Goal: Task Accomplishment & Management: Complete application form

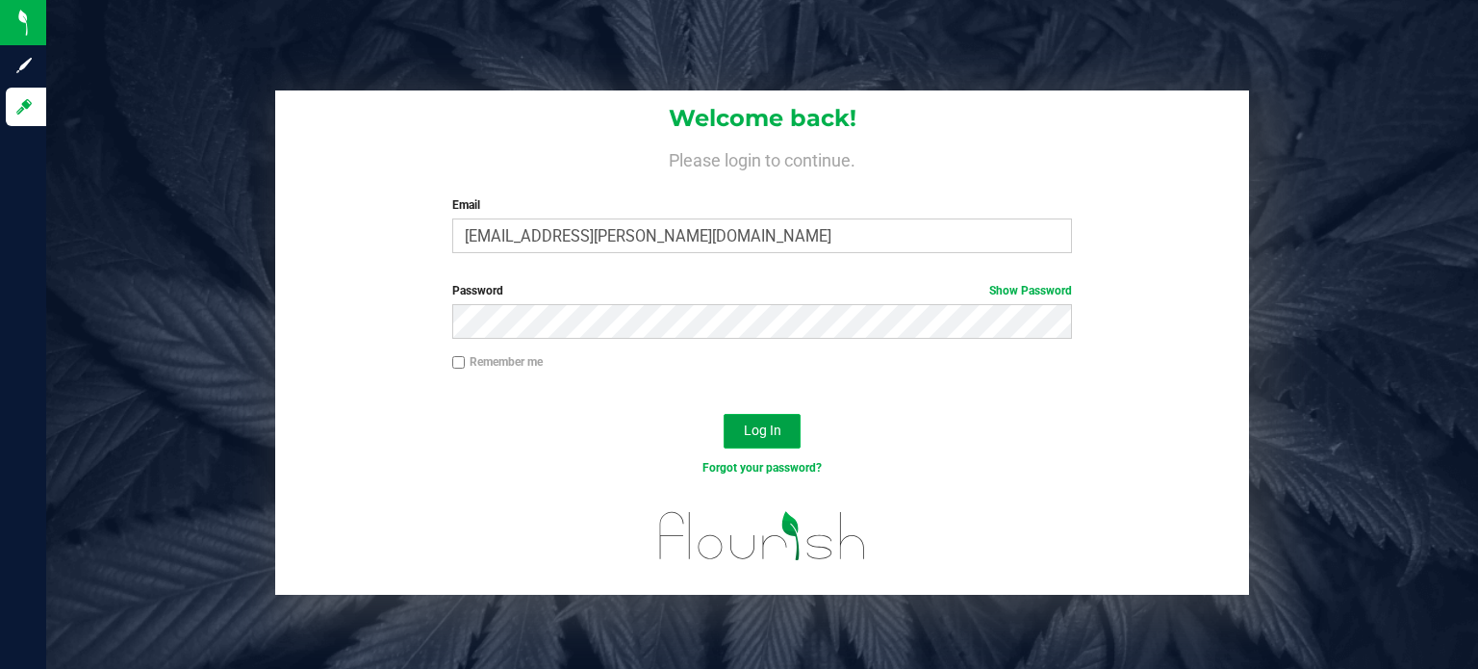
click at [749, 440] on button "Log In" at bounding box center [761, 431] width 77 height 35
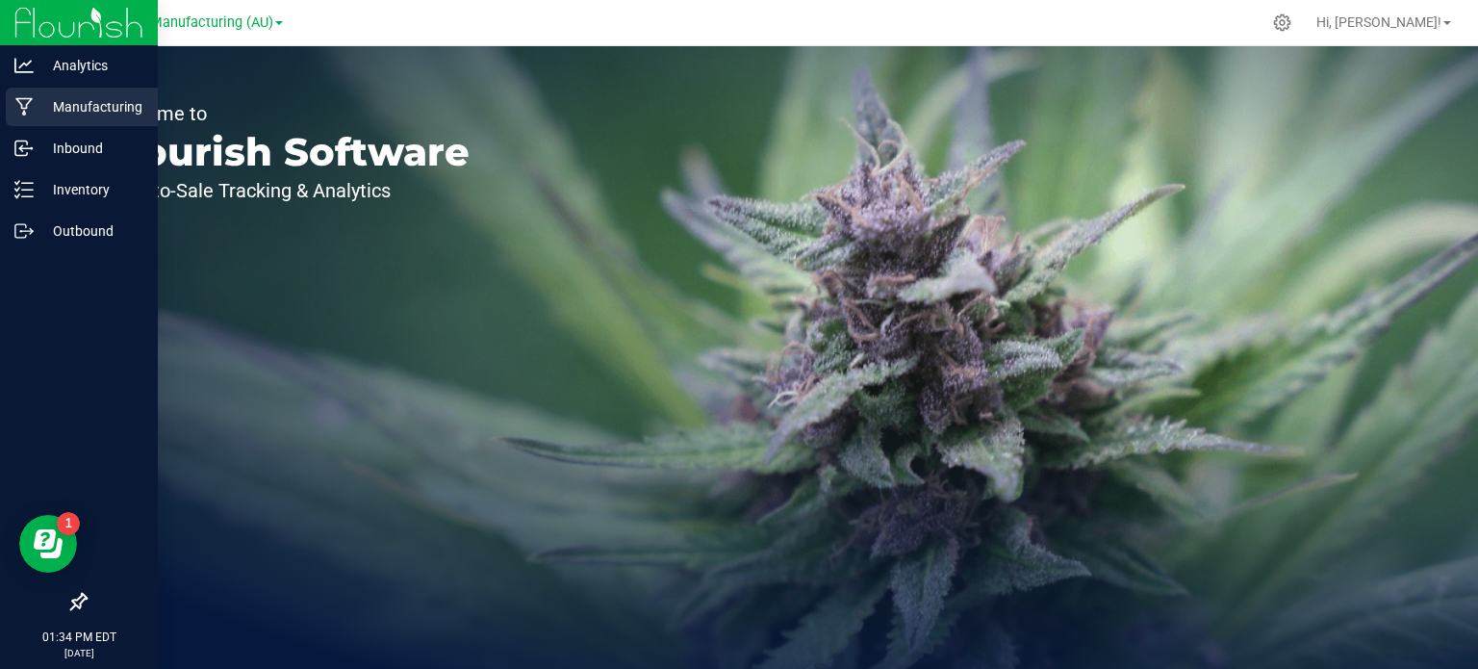
click at [73, 92] on div "Manufacturing" at bounding box center [82, 107] width 152 height 38
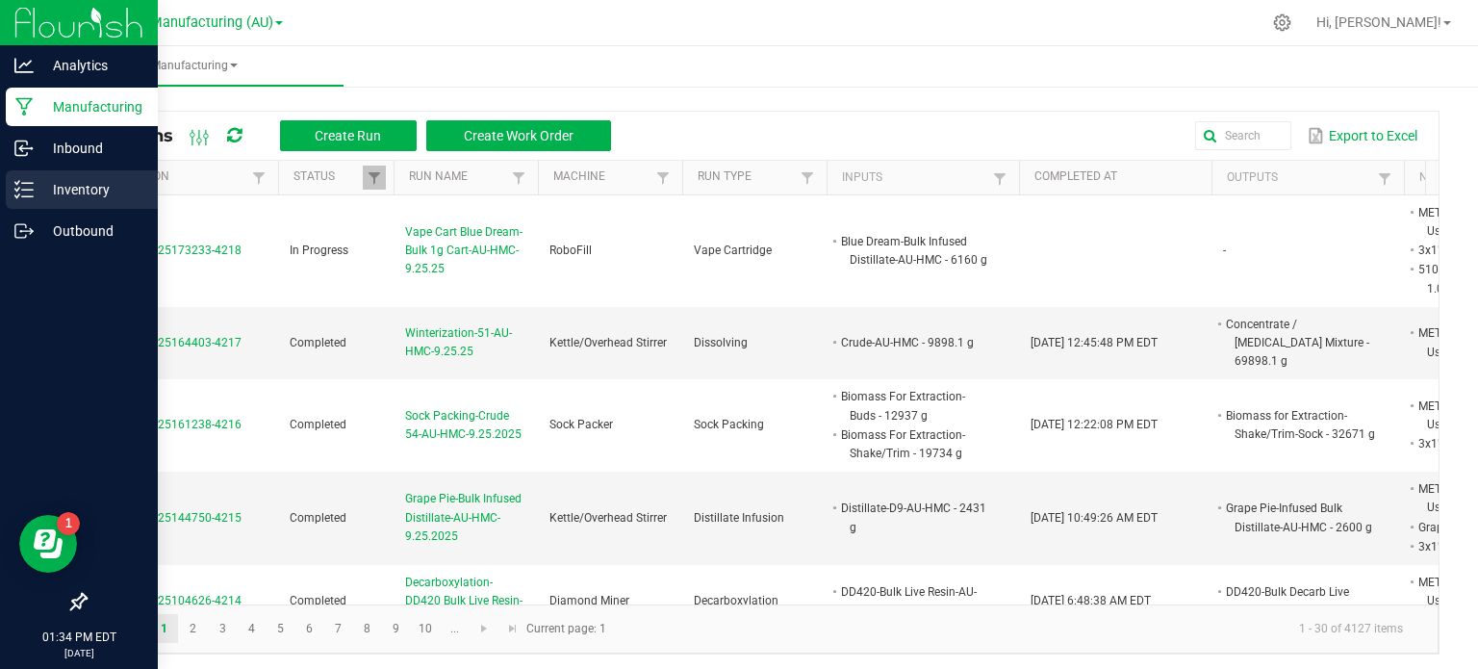
click at [58, 190] on p "Inventory" at bounding box center [91, 189] width 115 height 23
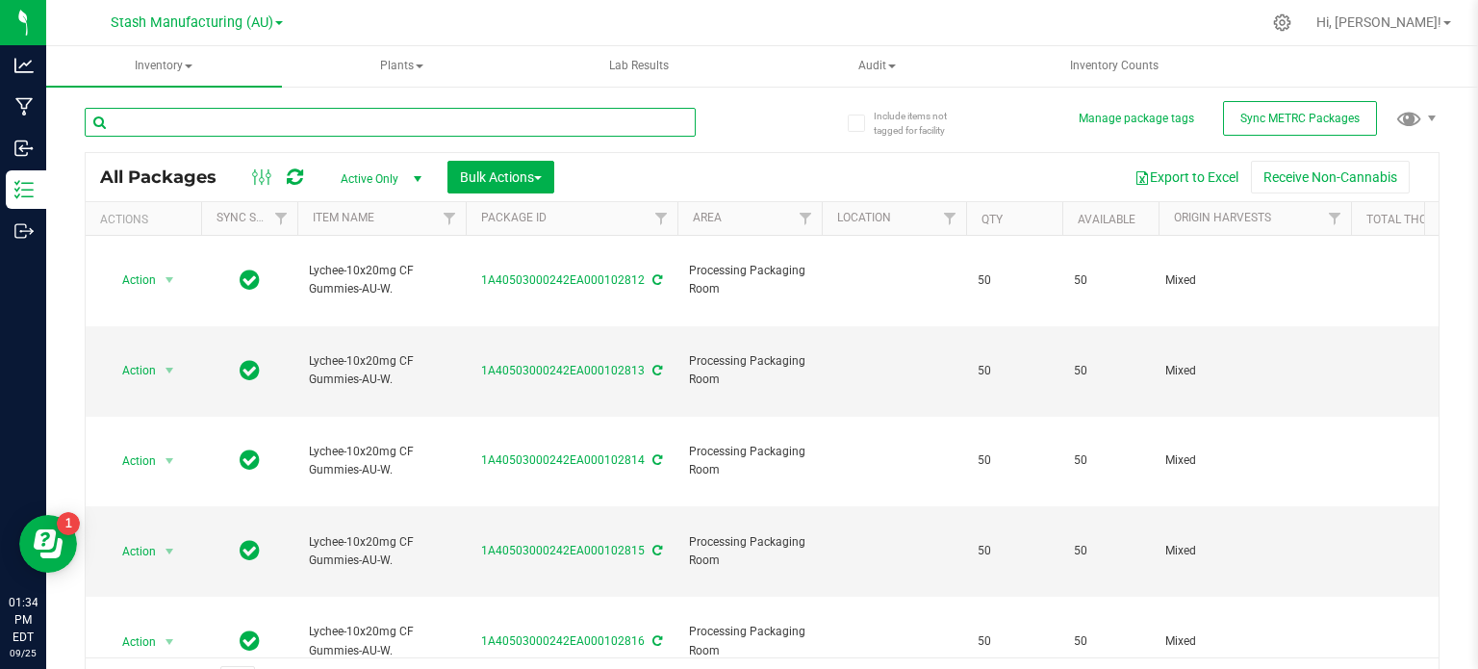
click at [199, 129] on input "text" at bounding box center [390, 122] width 611 height 29
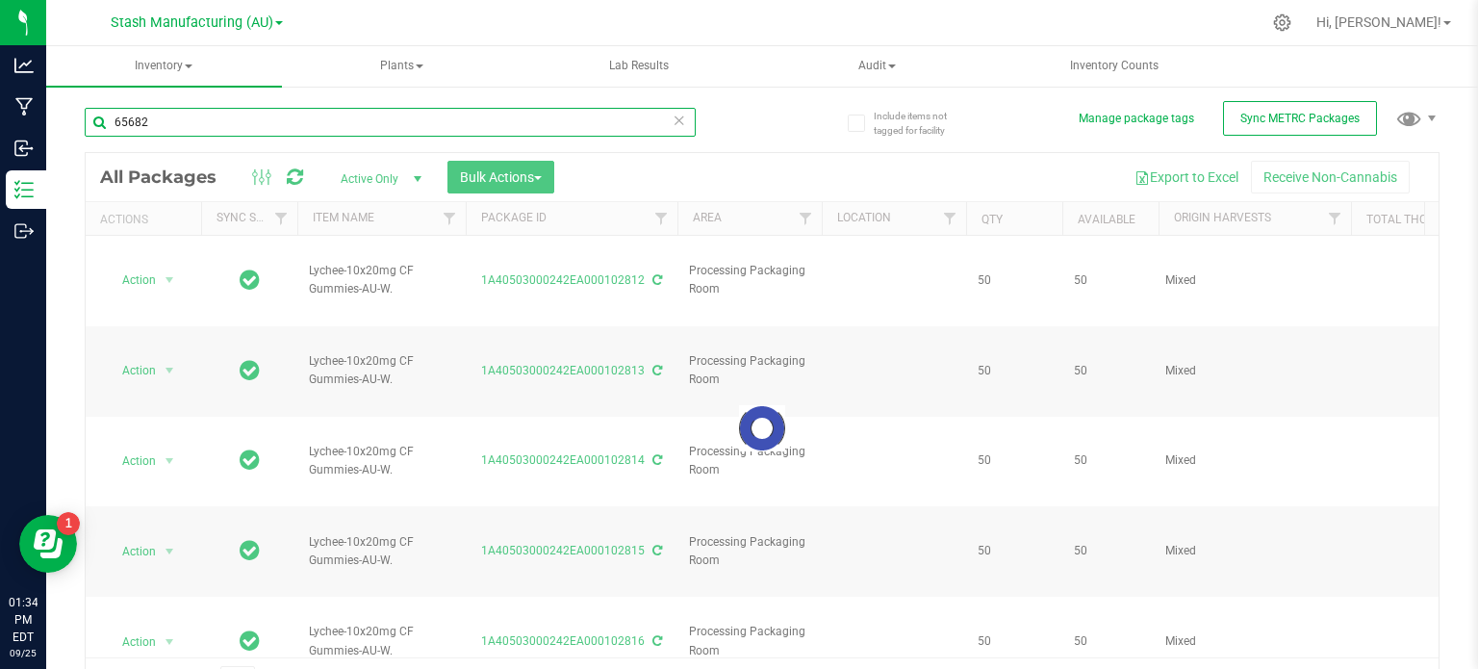
type input "65682"
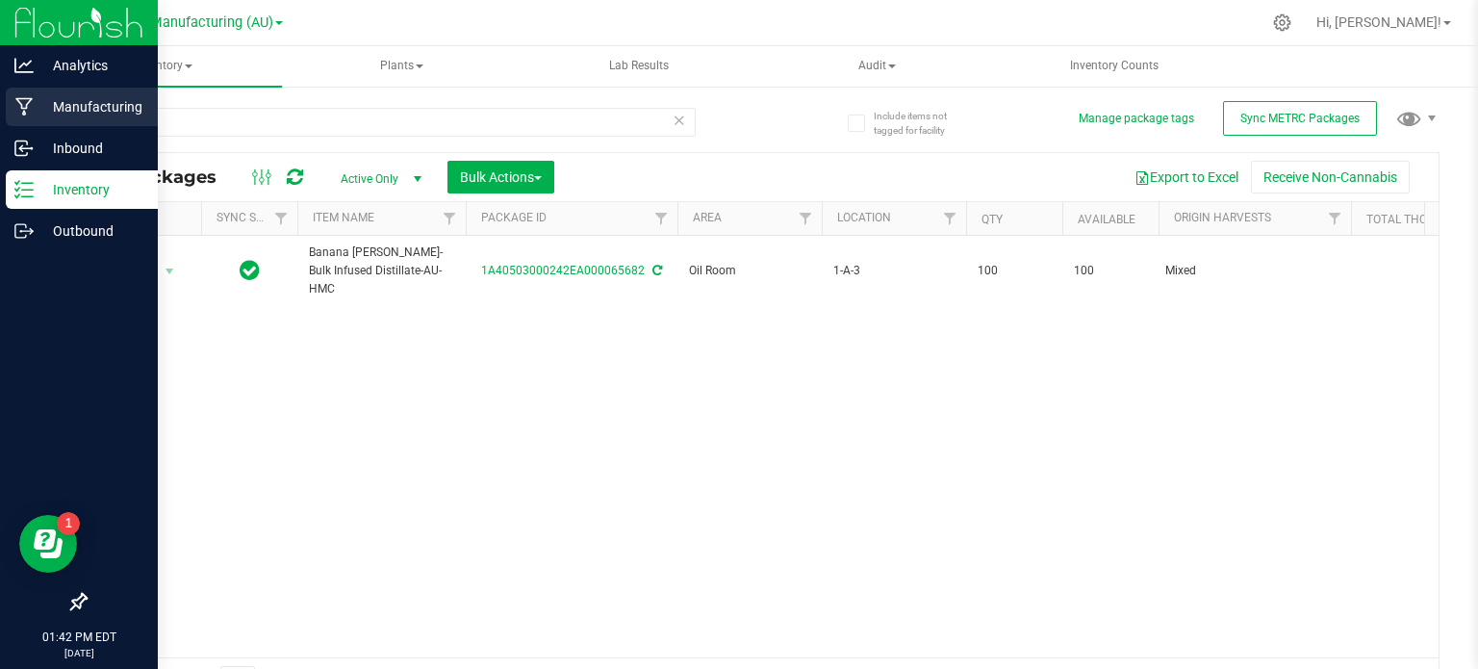
click at [73, 119] on div "Manufacturing" at bounding box center [82, 107] width 152 height 38
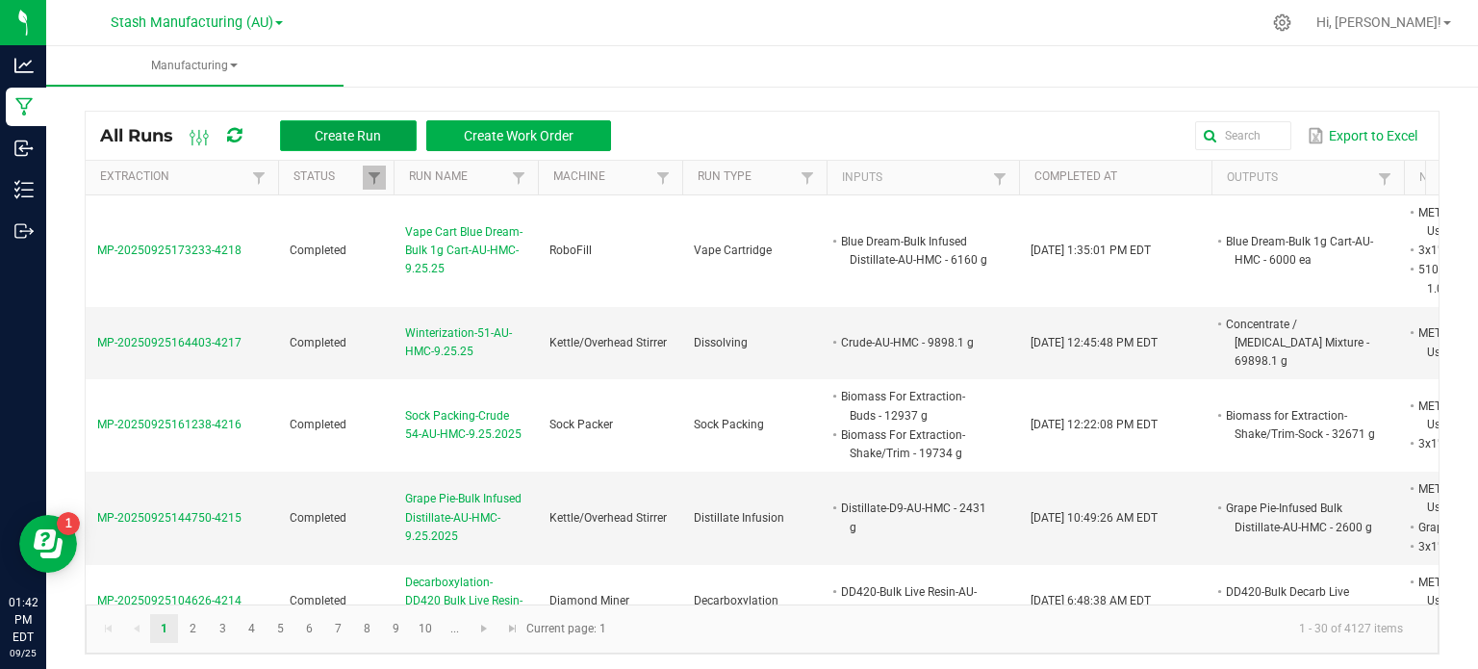
click at [353, 135] on span "Create Run" at bounding box center [348, 135] width 66 height 15
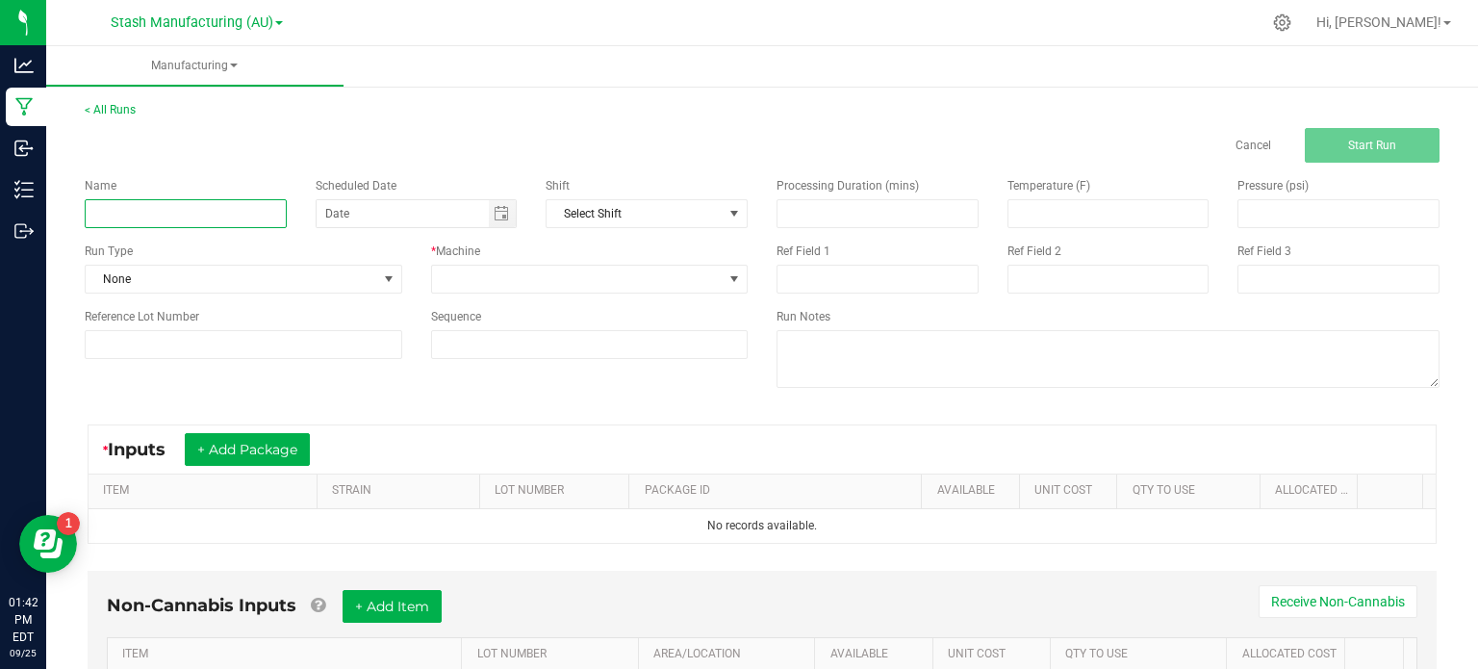
click at [185, 223] on input at bounding box center [186, 213] width 202 height 29
type input "Banana [PERSON_NAME]-Bulk Infused Distillate-AU-HMC-9.25.2025"
click at [205, 268] on span "None" at bounding box center [231, 279] width 291 height 27
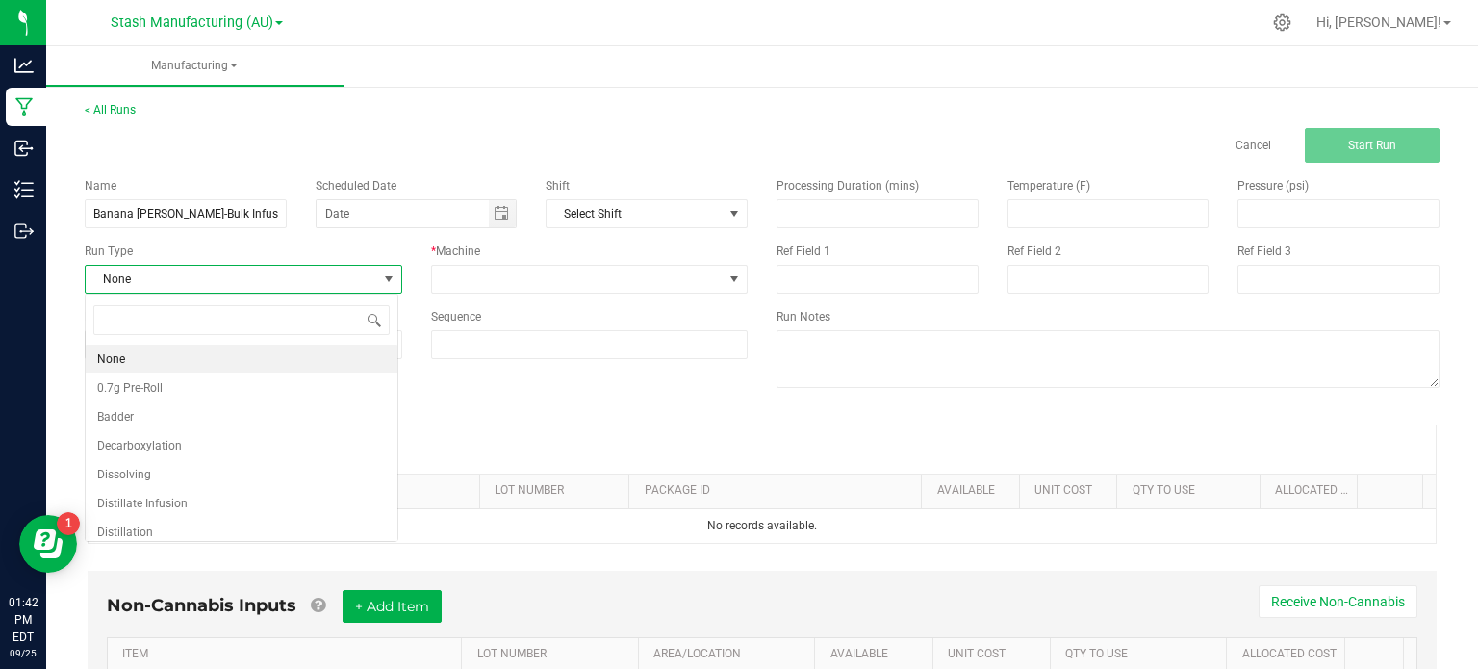
scroll to position [28, 313]
click at [319, 502] on li "Distillate Infusion" at bounding box center [242, 503] width 312 height 29
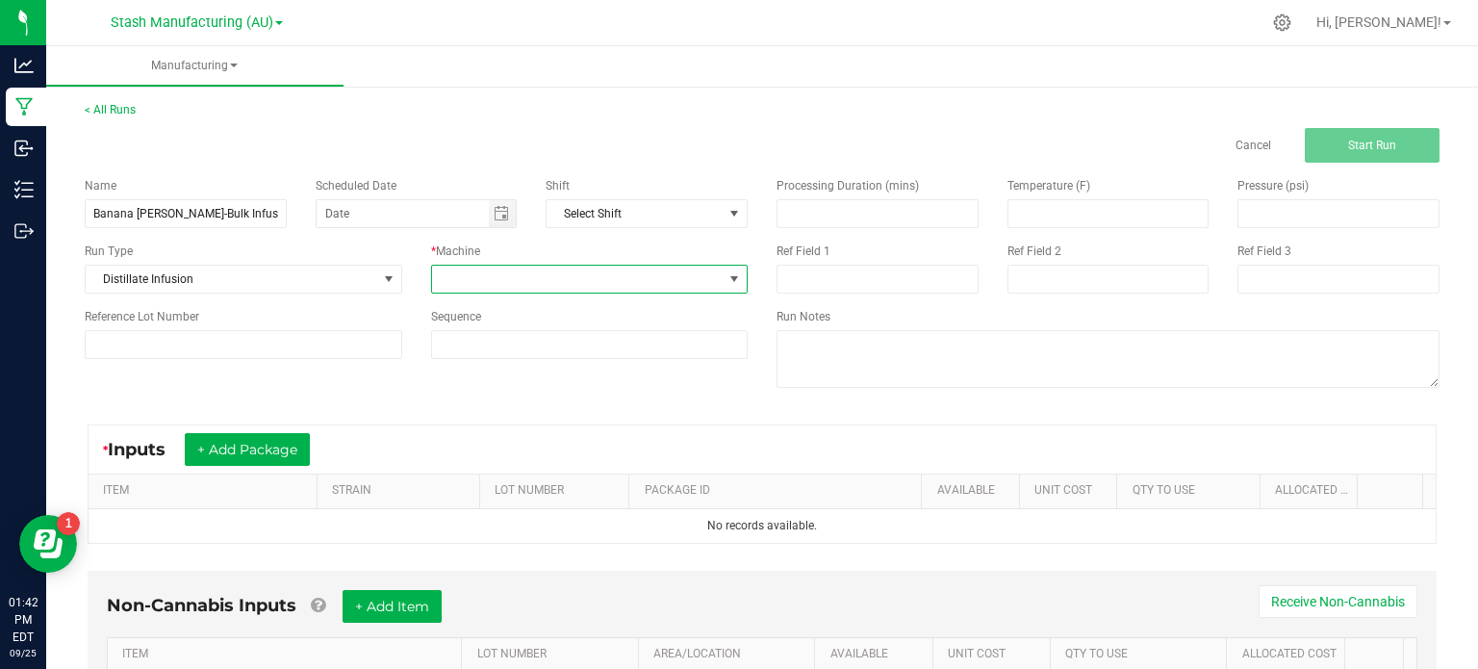
click at [496, 287] on span at bounding box center [577, 279] width 291 height 27
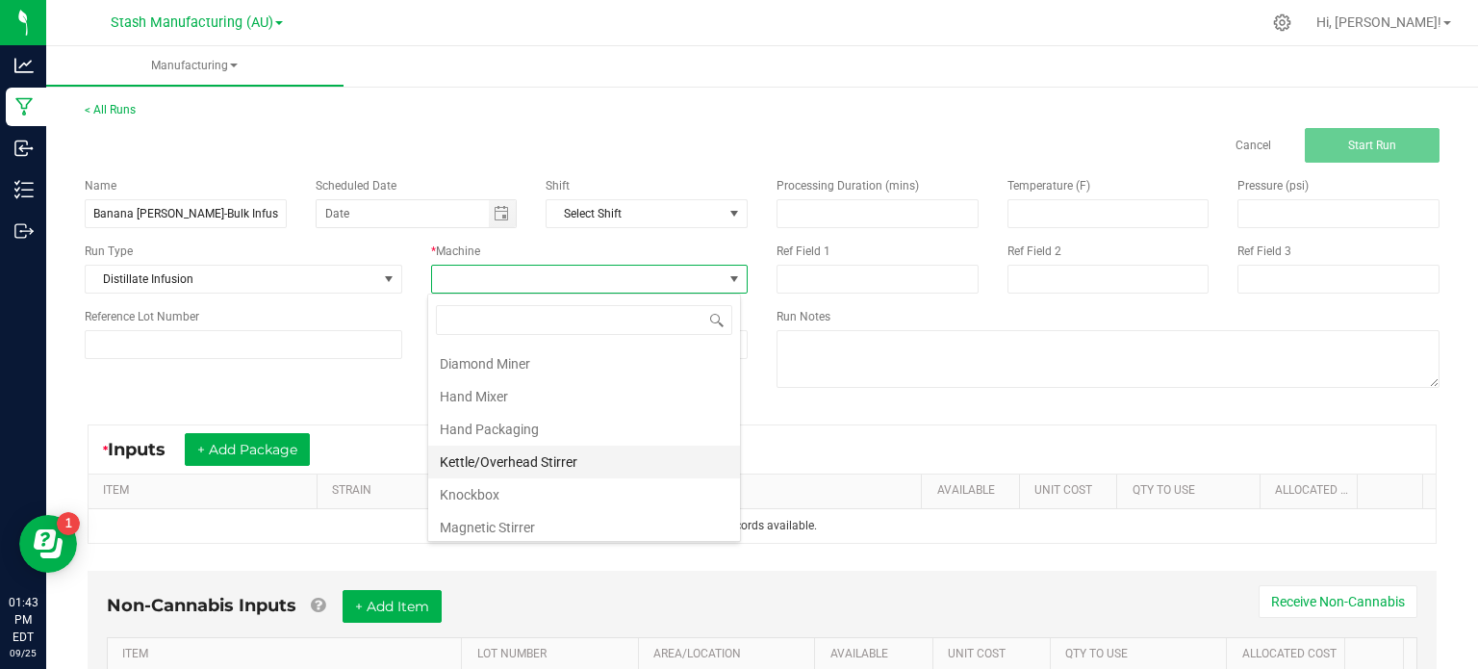
click at [620, 448] on li "Kettle/Overhead Stirrer" at bounding box center [584, 461] width 312 height 33
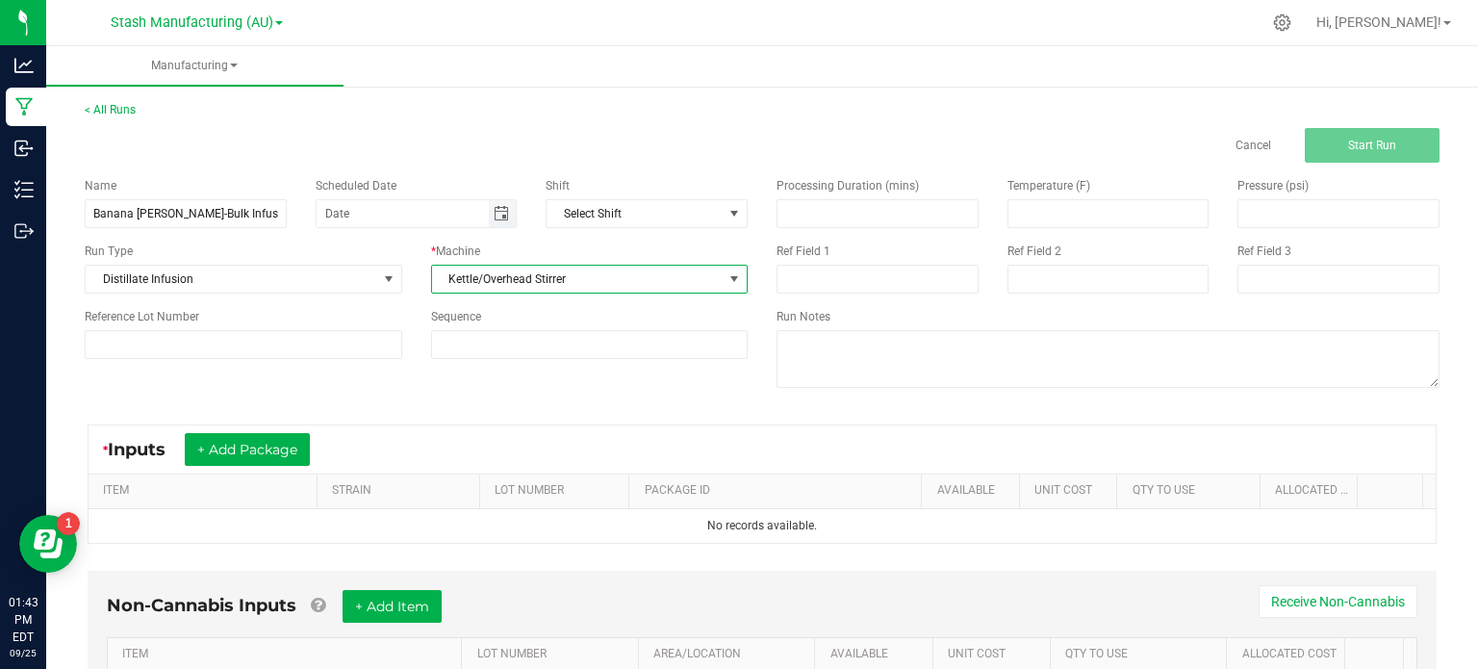
click at [496, 212] on span "Toggle calendar" at bounding box center [501, 213] width 15 height 15
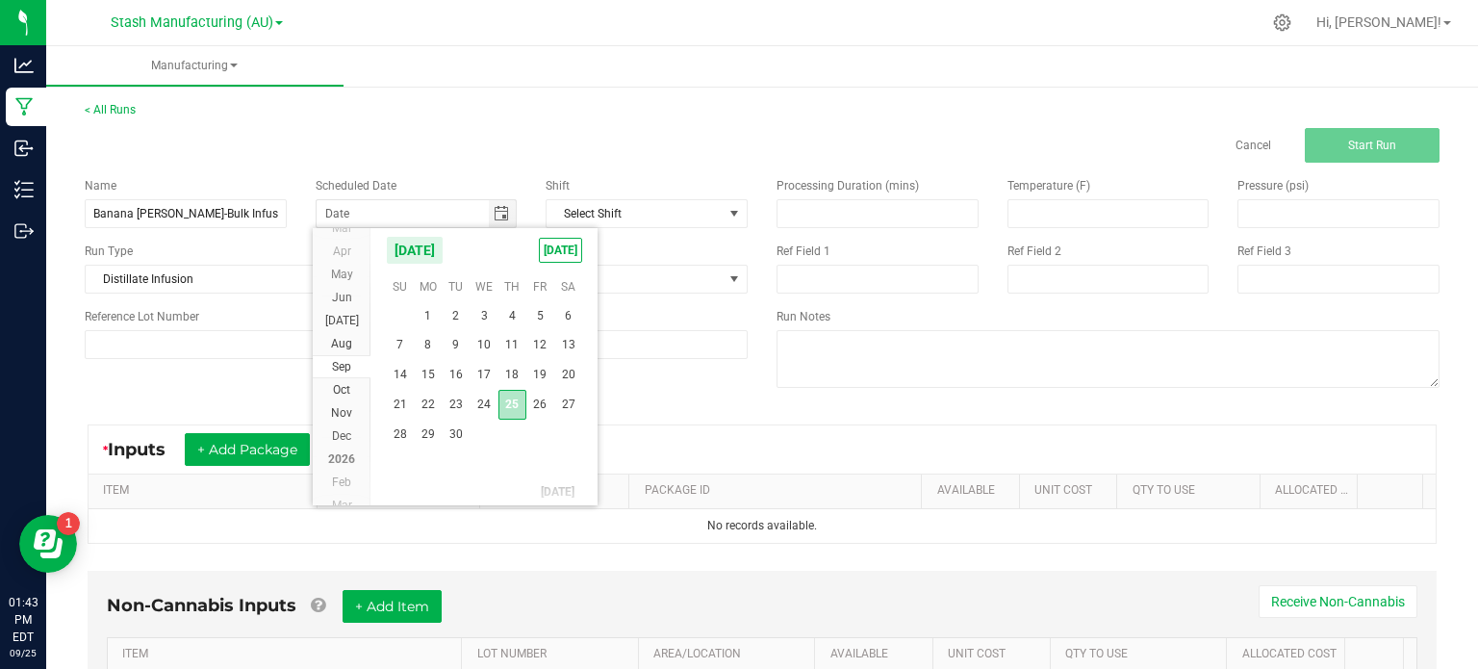
click at [509, 404] on span "25" at bounding box center [512, 405] width 28 height 30
type input "[DATE]"
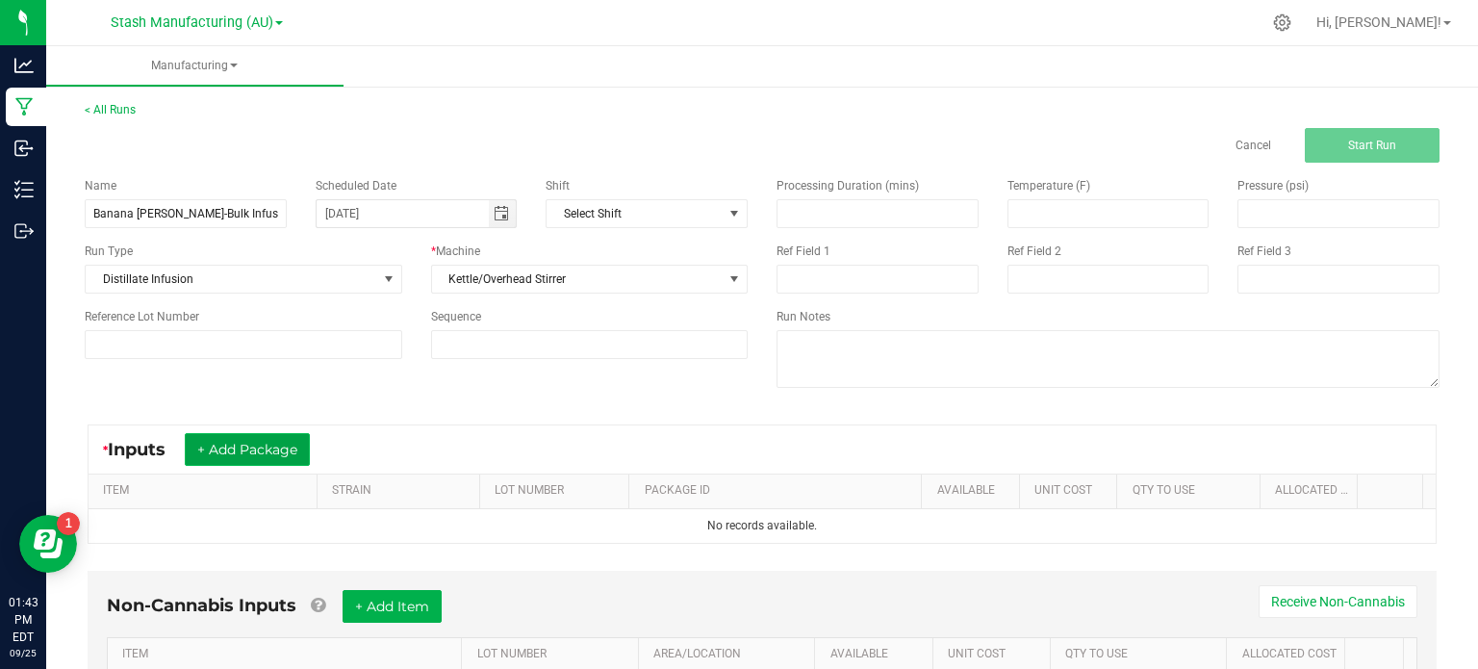
click at [289, 457] on button "+ Add Package" at bounding box center [247, 449] width 125 height 33
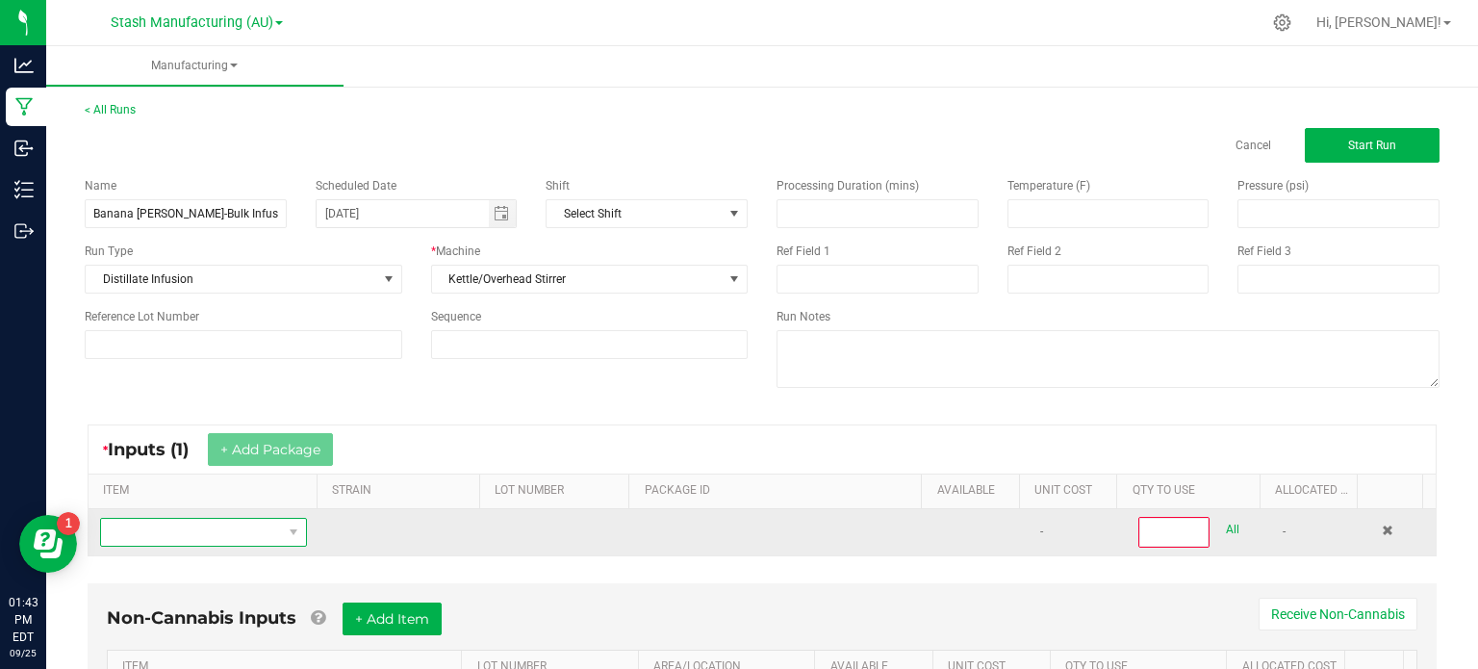
click at [236, 526] on span "NO DATA FOUND" at bounding box center [191, 532] width 181 height 27
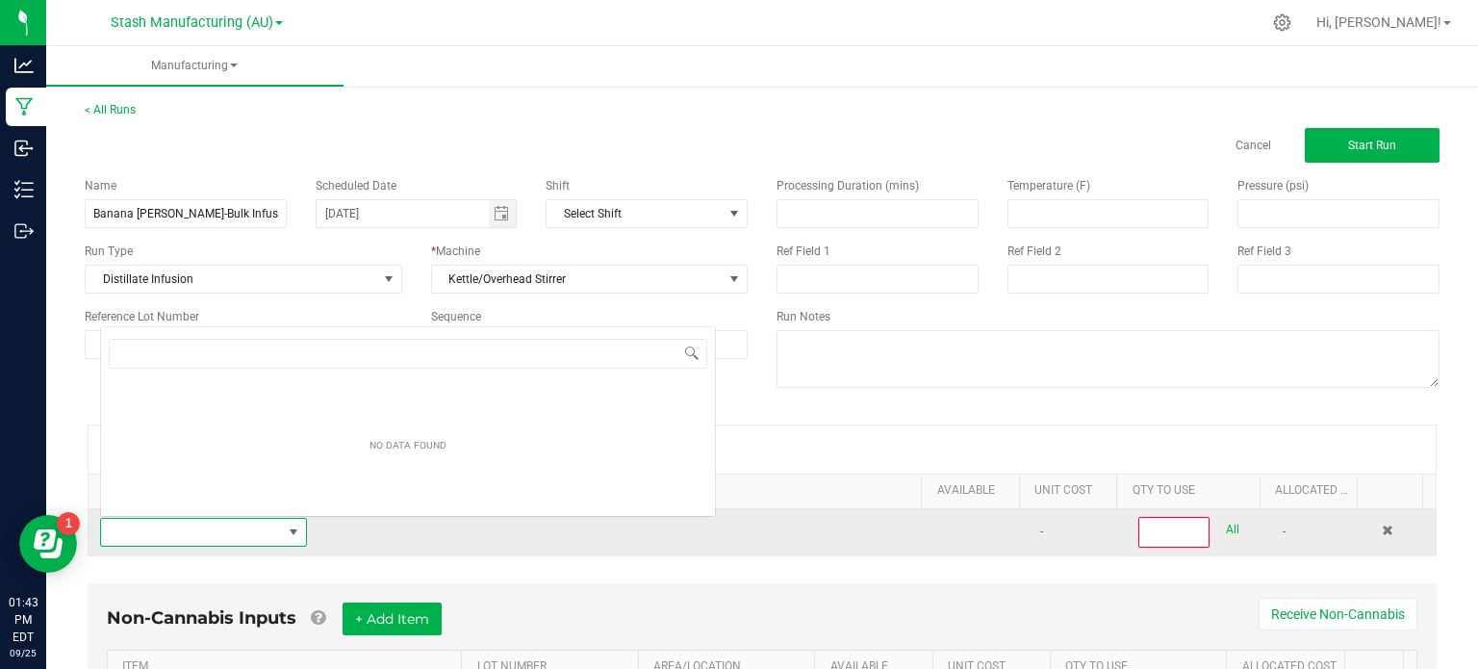
scroll to position [28, 199]
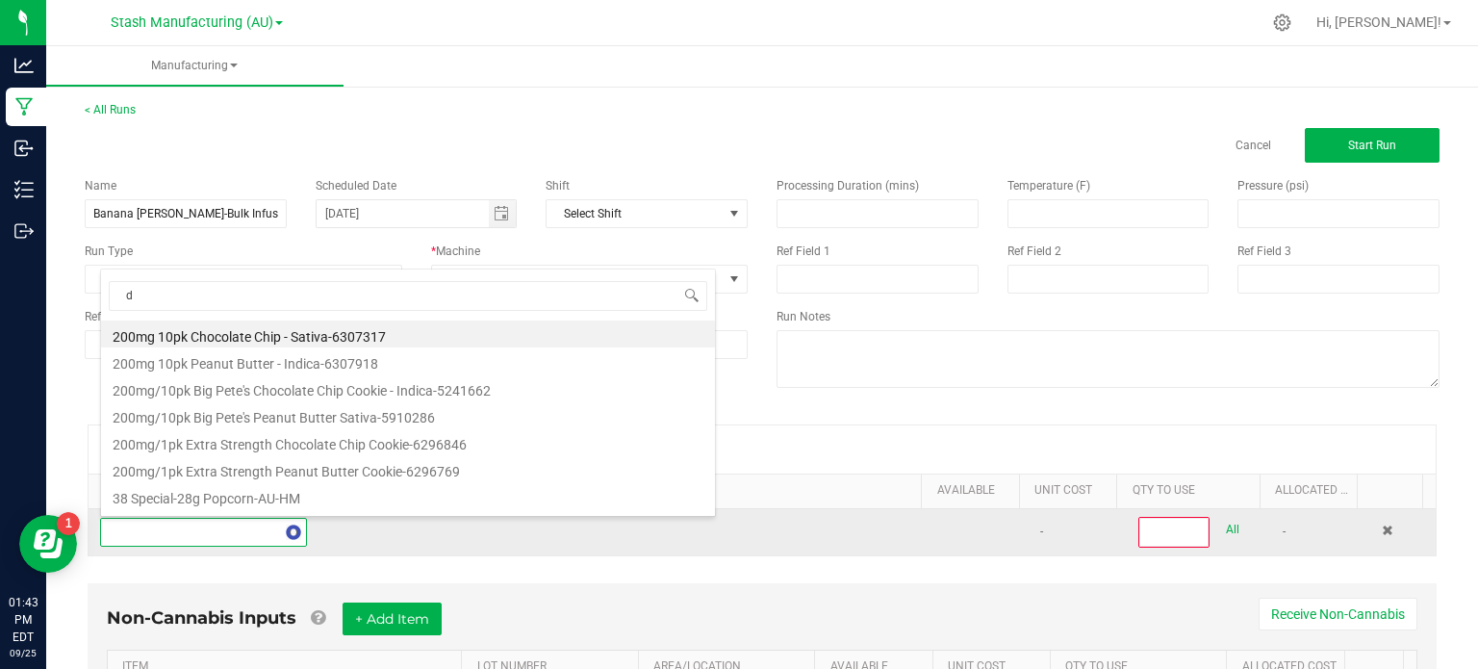
type input "d9"
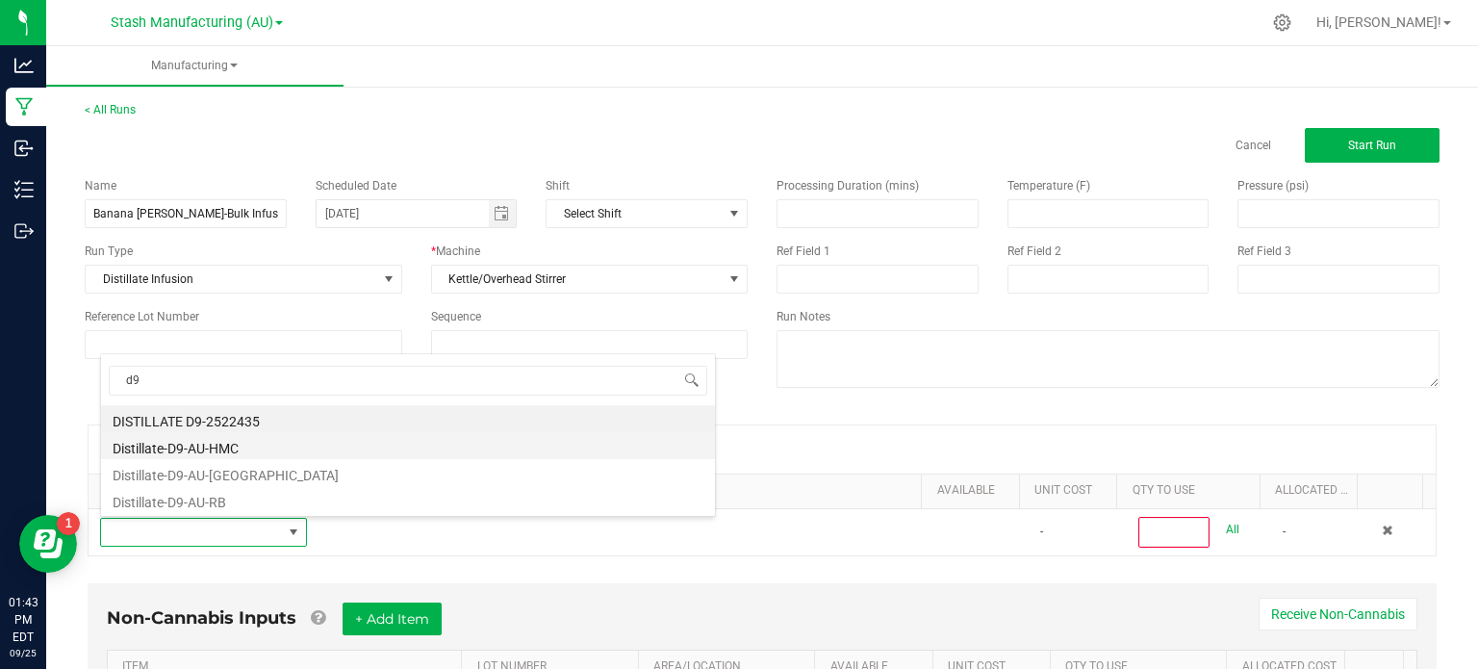
click at [290, 447] on li "Distillate-D9-AU-HMC" at bounding box center [408, 445] width 614 height 27
type input "0"
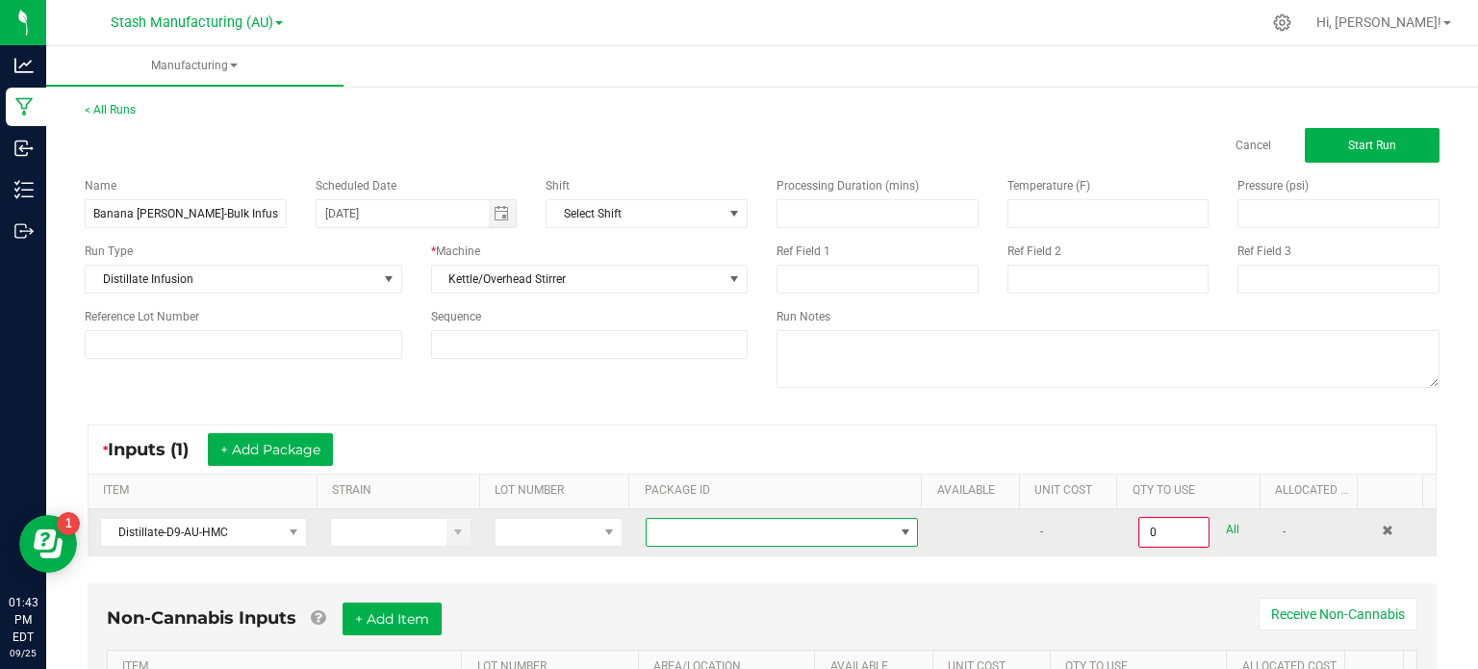
click at [769, 531] on span at bounding box center [769, 532] width 246 height 27
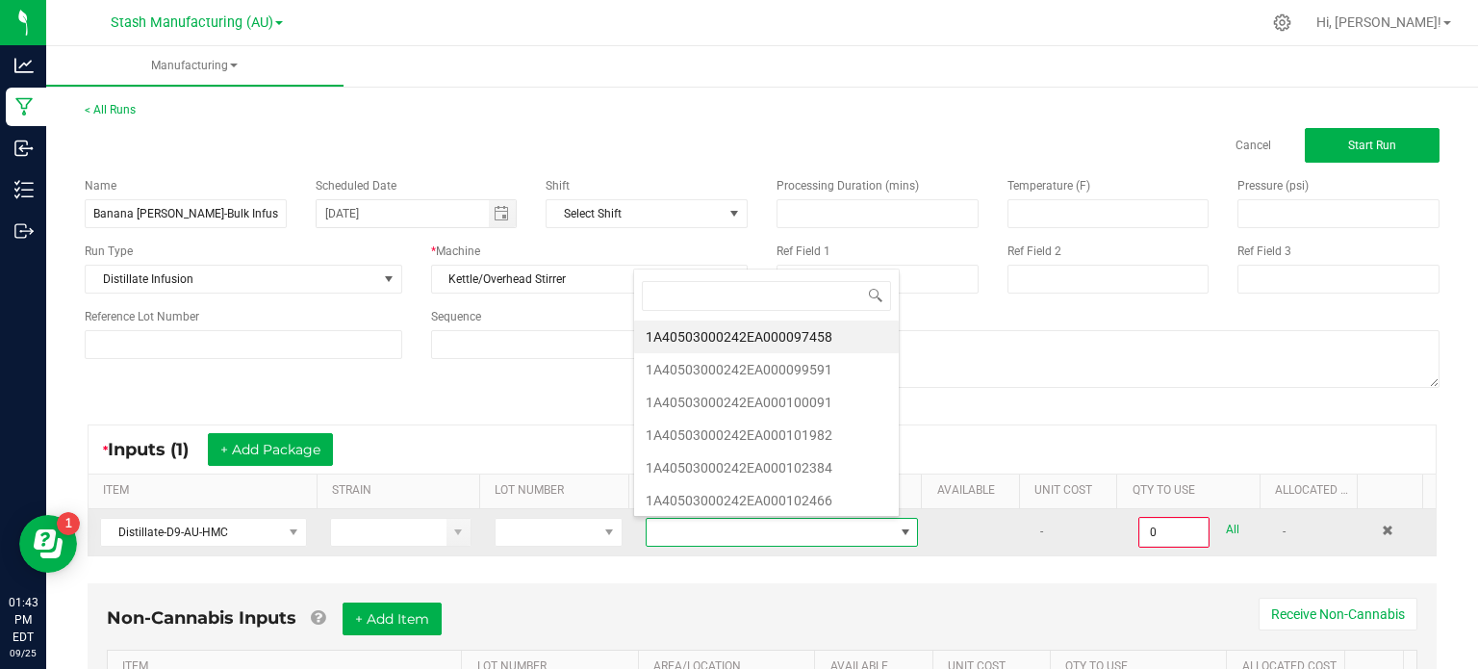
scroll to position [28, 262]
type input "9"
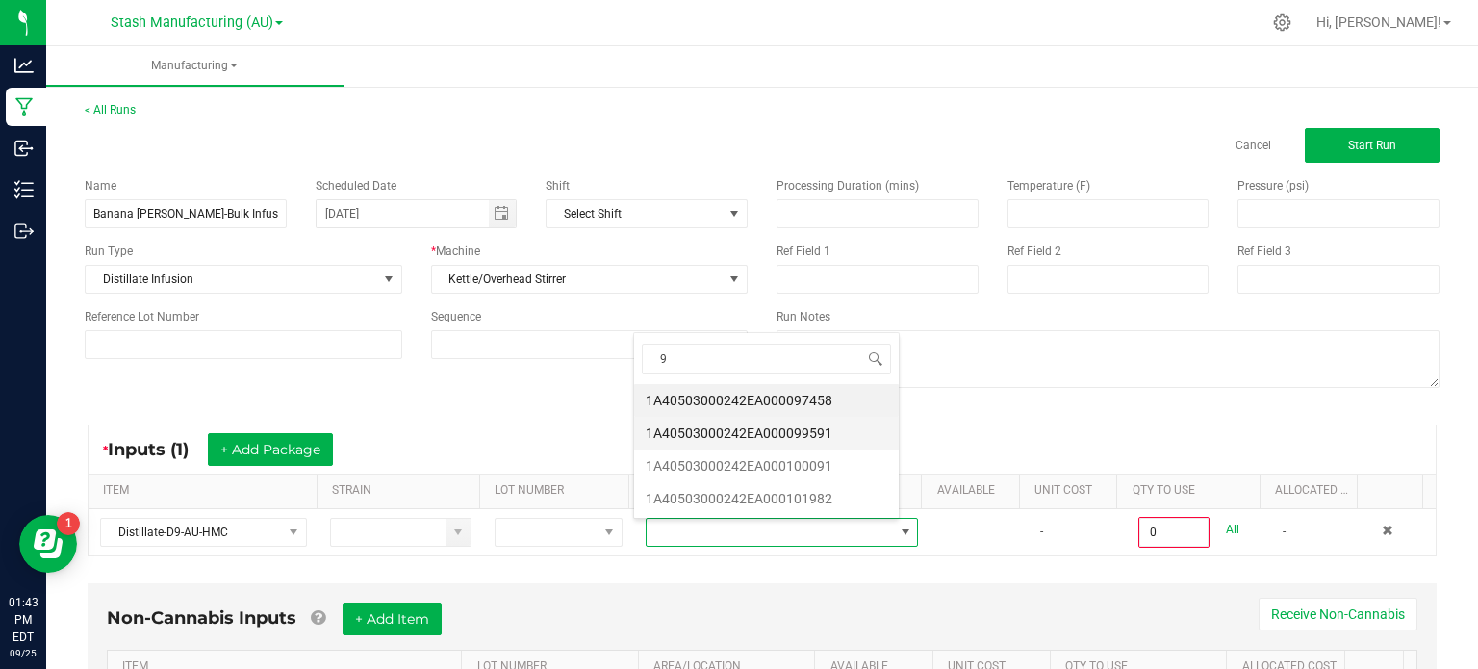
click at [798, 438] on li "1A40503000242EA000099591" at bounding box center [766, 433] width 265 height 33
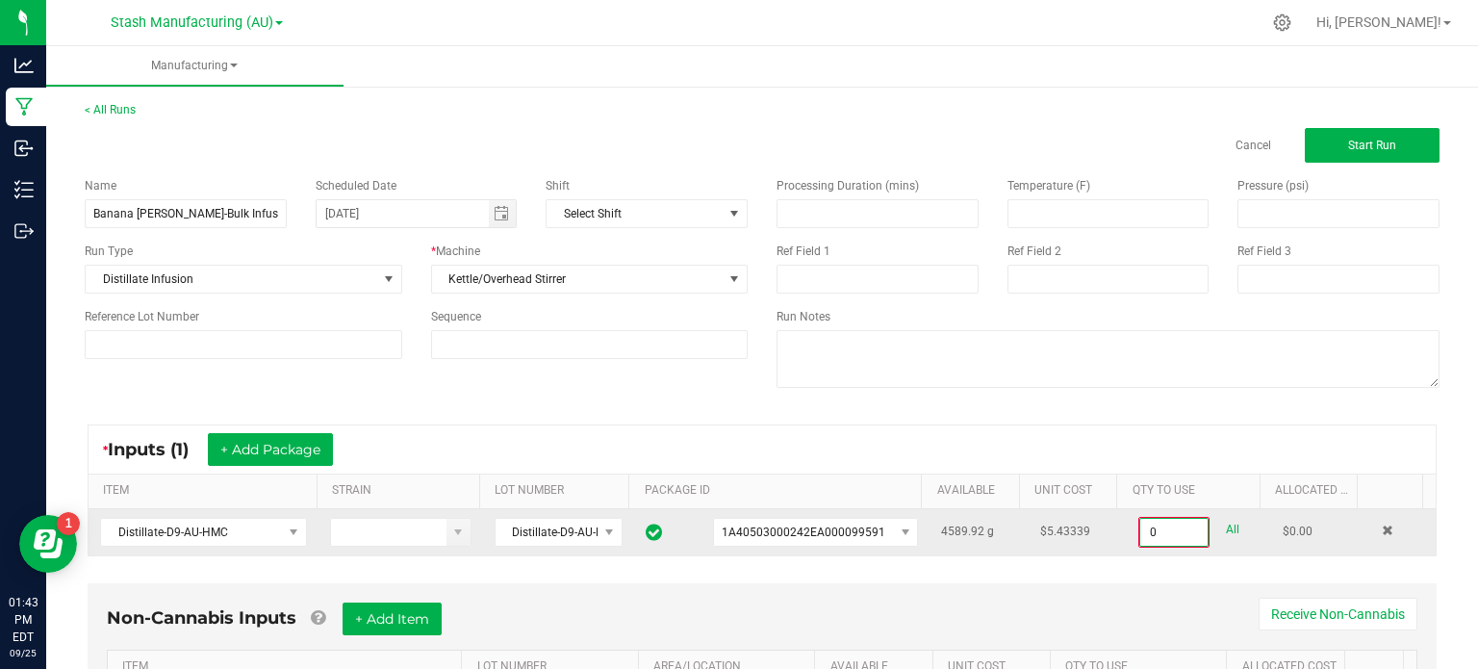
click at [1140, 528] on input "0" at bounding box center [1173, 532] width 67 height 27
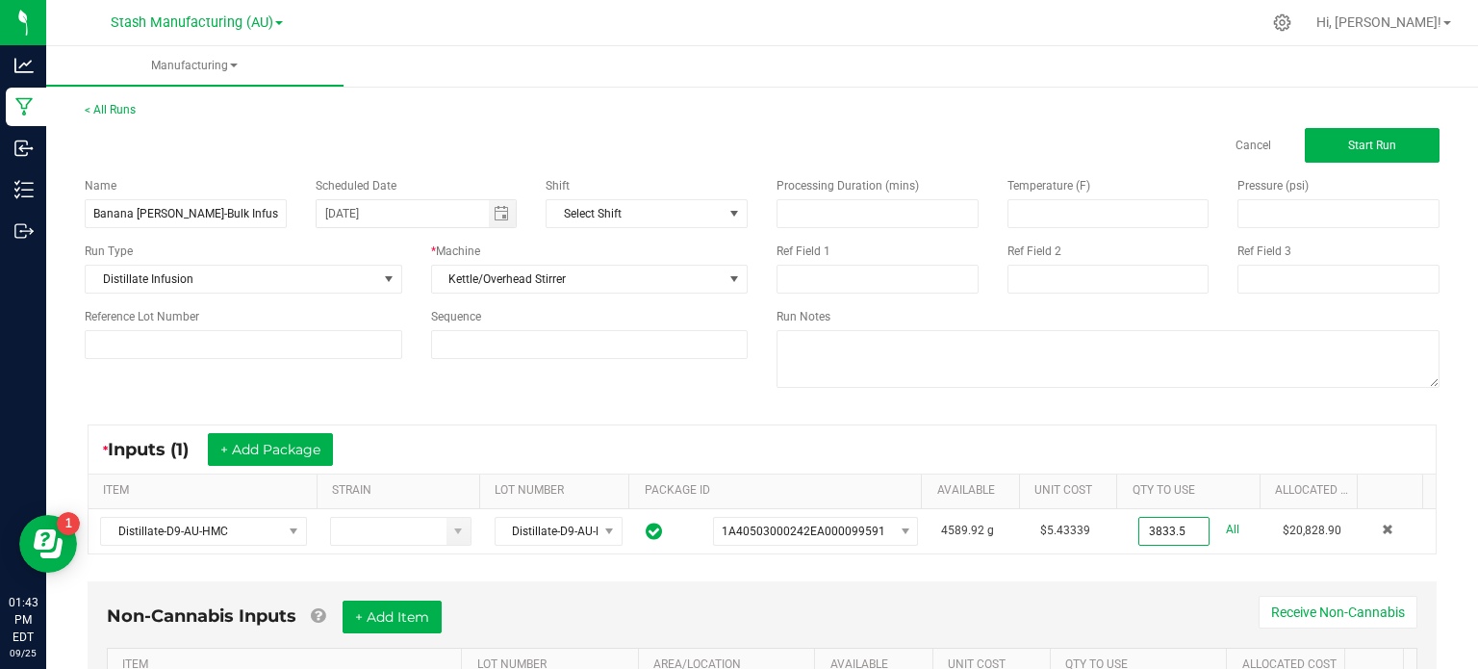
type input "3833.5000 g"
click at [1441, 448] on div "< All Runs Cancel Start Run Name Banana [PERSON_NAME]-Bulk Infused Distillate-A…" at bounding box center [761, 437] width 1431 height 711
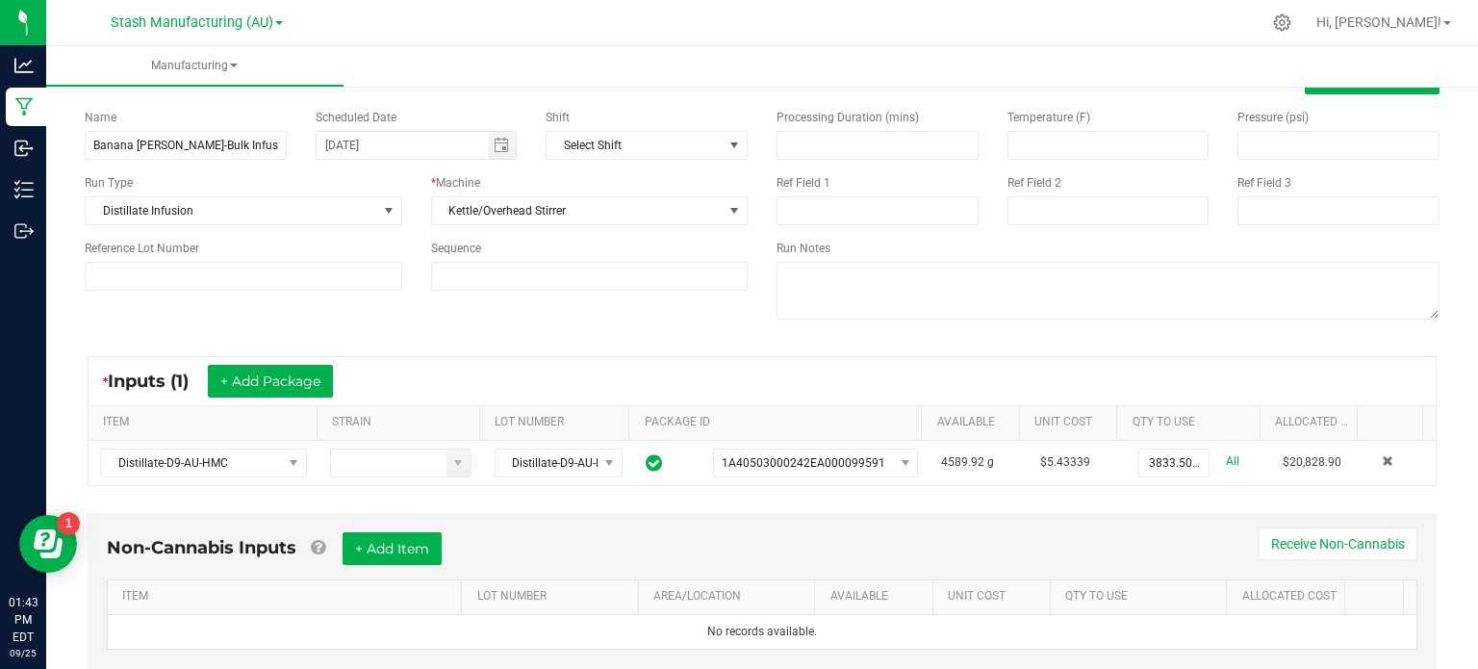
scroll to position [69, 0]
click at [393, 521] on div "Non-Cannabis Inputs + Add Item Receive Non-Cannabis ITEM LOT NUMBER AREA/LOCATI…" at bounding box center [762, 590] width 1349 height 156
click at [395, 551] on button "+ Add Item" at bounding box center [391, 547] width 99 height 33
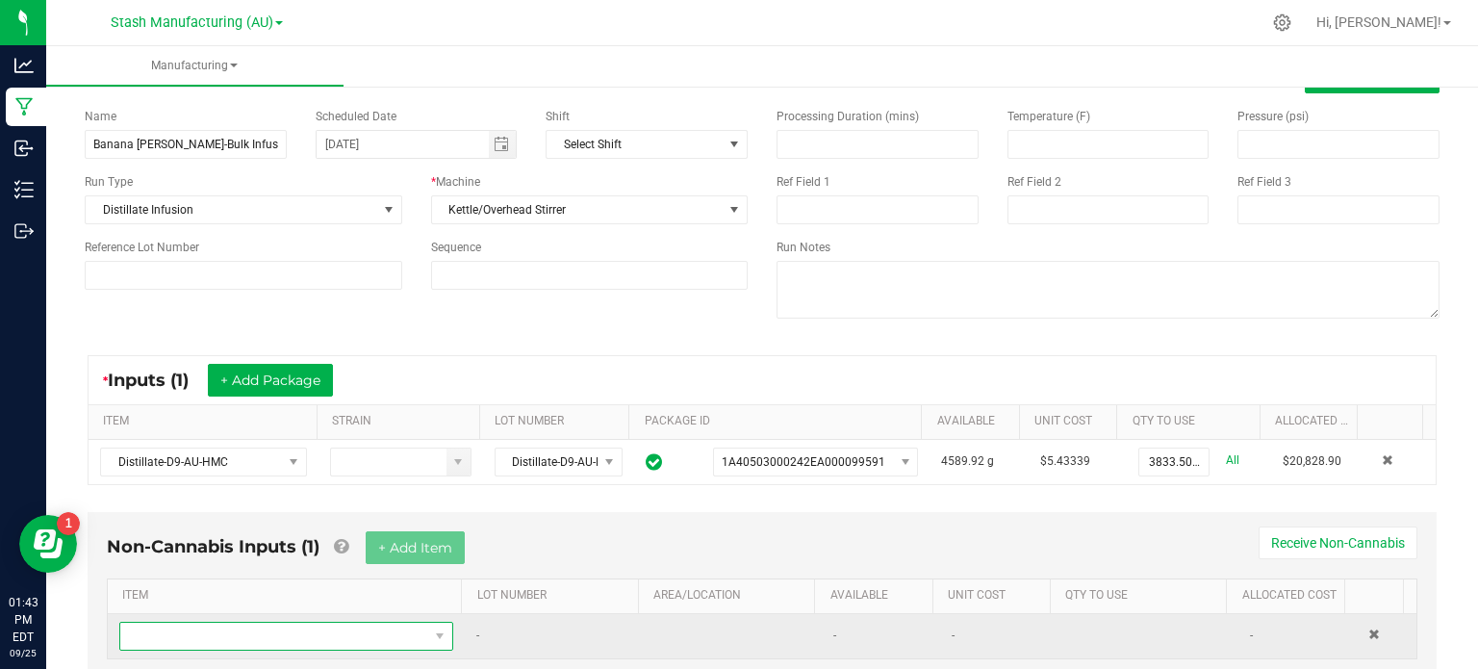
click at [364, 624] on span "NO DATA FOUND" at bounding box center [274, 635] width 308 height 27
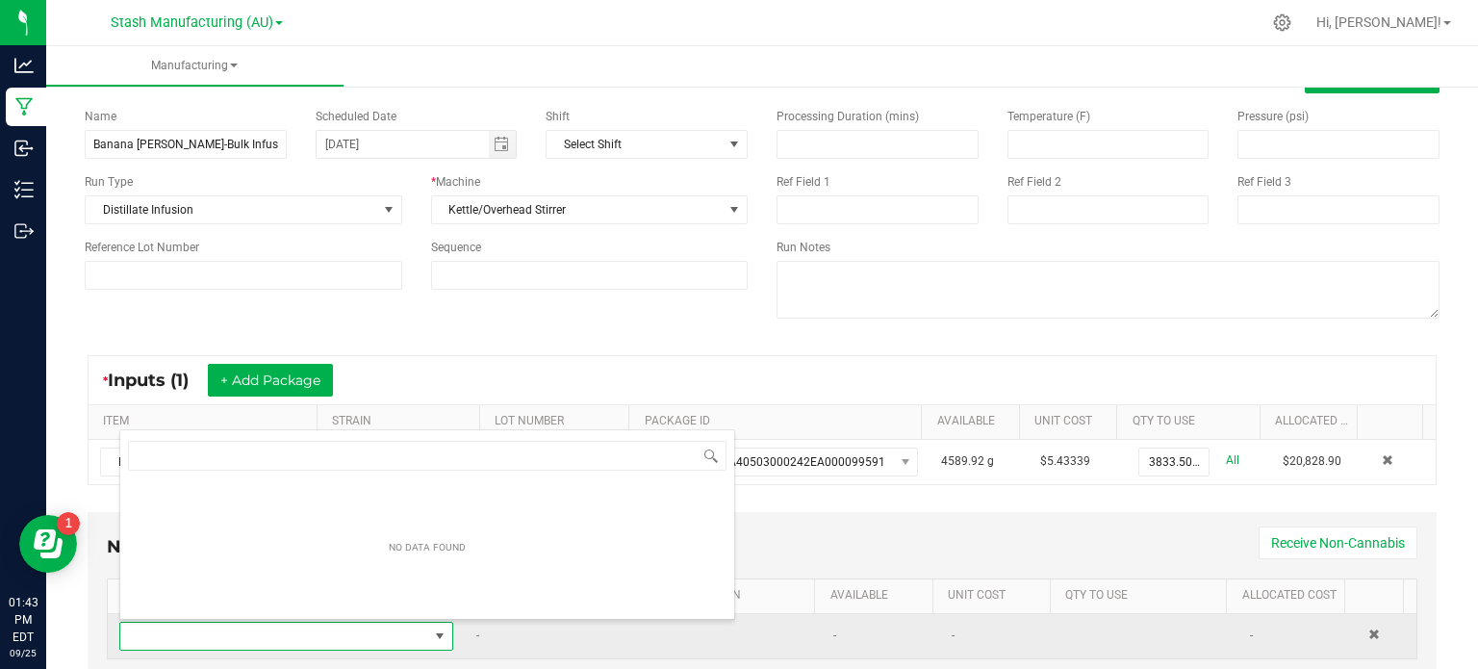
scroll to position [28, 321]
click at [364, 624] on span at bounding box center [274, 635] width 308 height 27
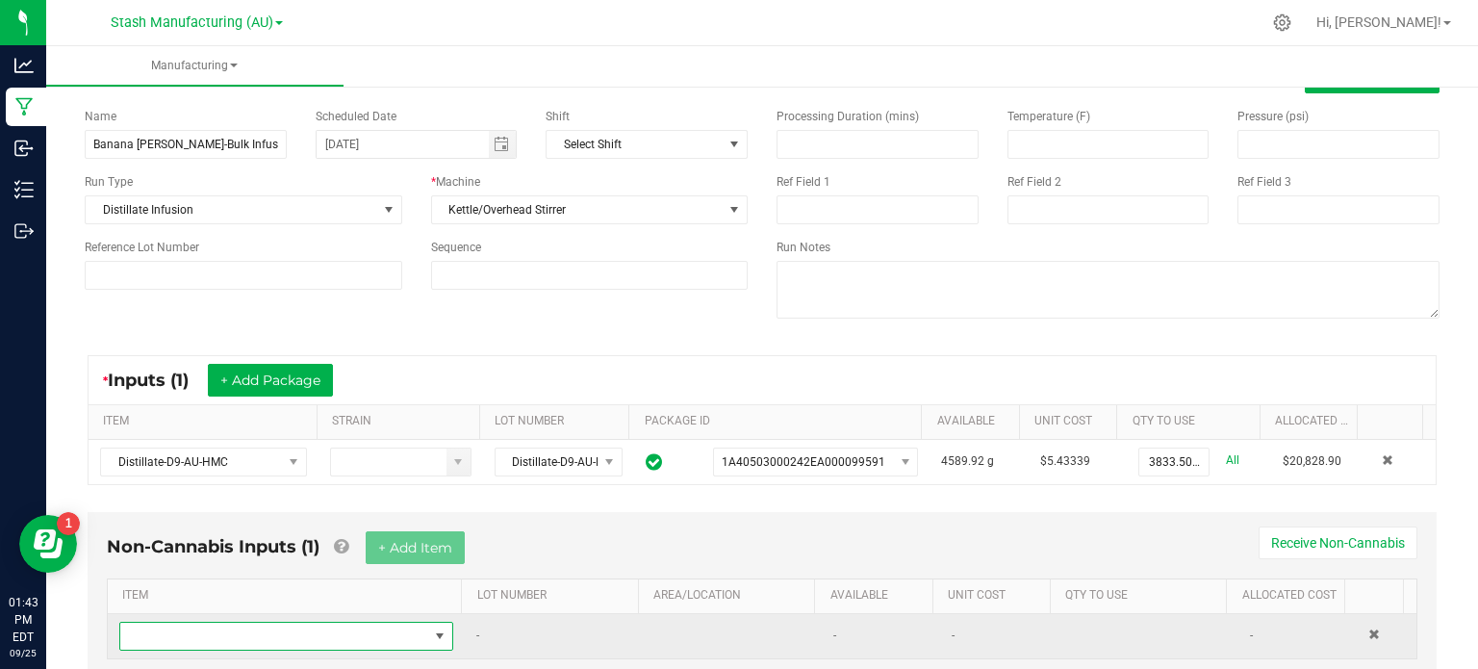
click at [364, 624] on span "NO DATA FOUND" at bounding box center [274, 635] width 308 height 27
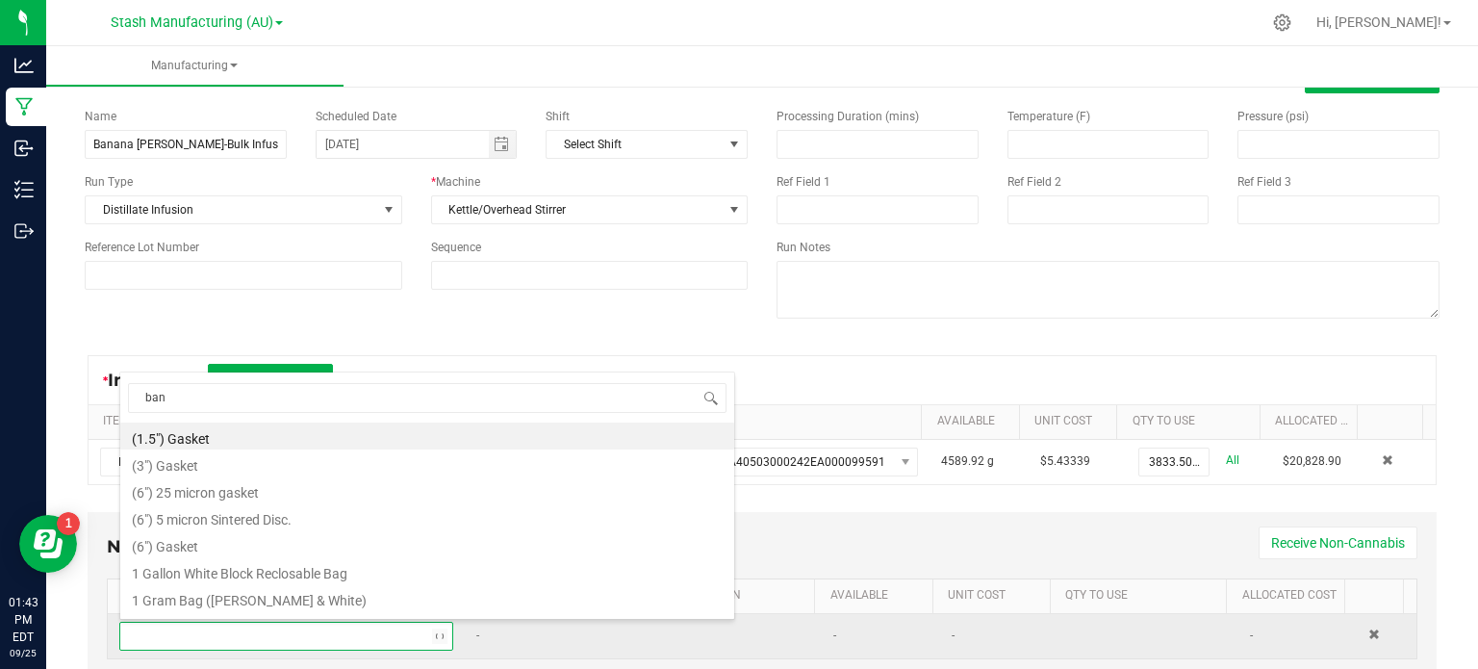
type input "bana"
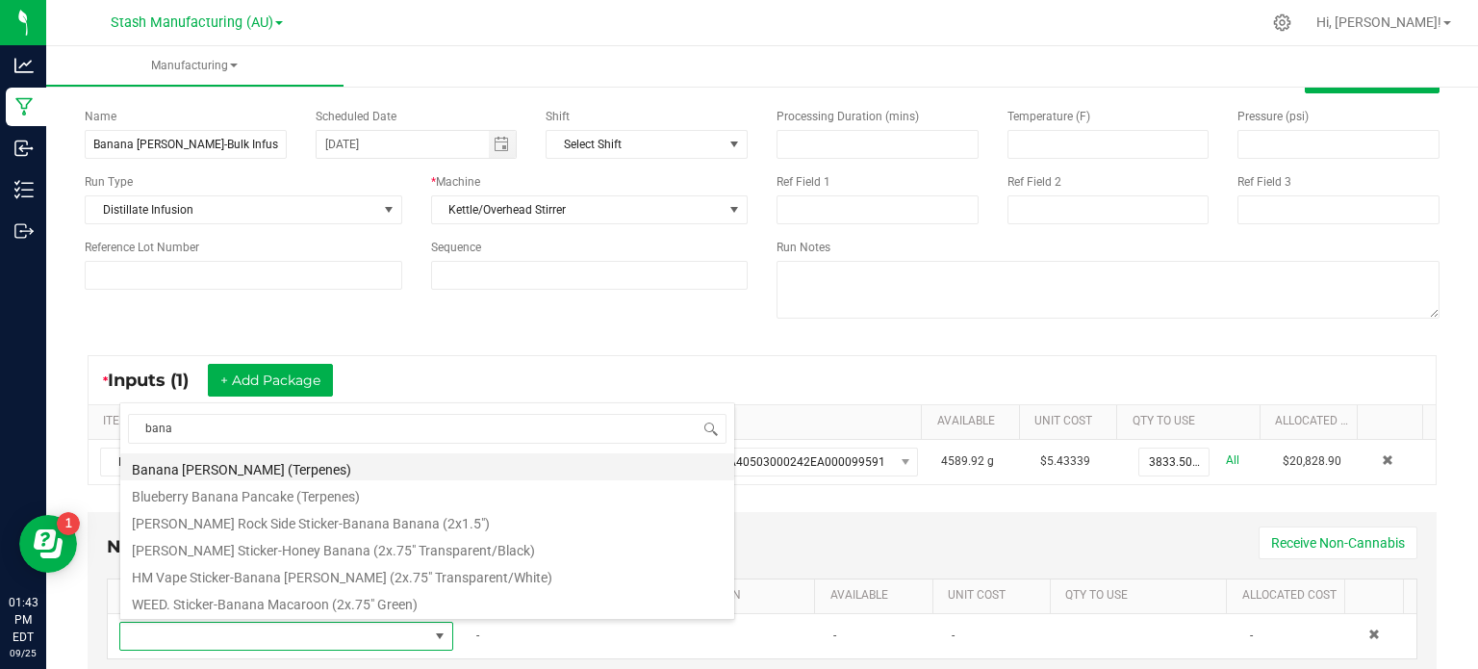
click at [495, 471] on li "Banana [PERSON_NAME] (Terpenes)" at bounding box center [427, 466] width 614 height 27
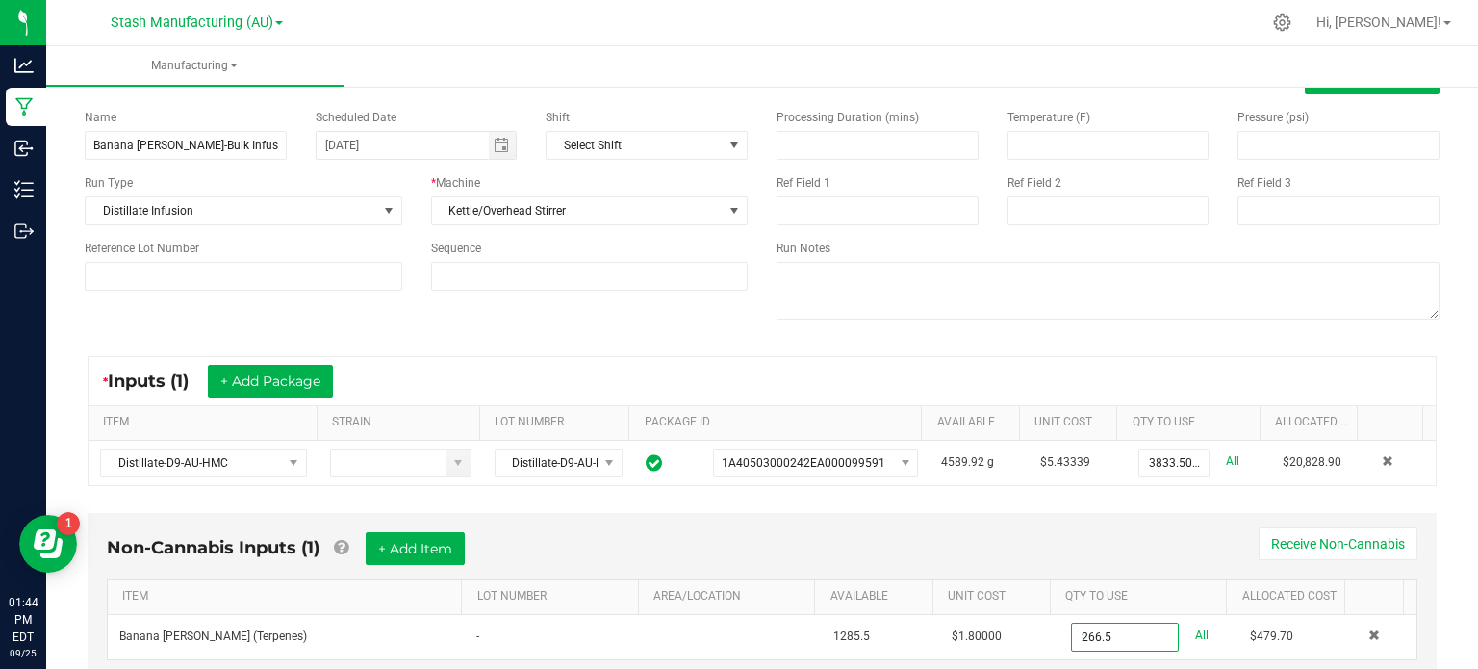
scroll to position [131, 0]
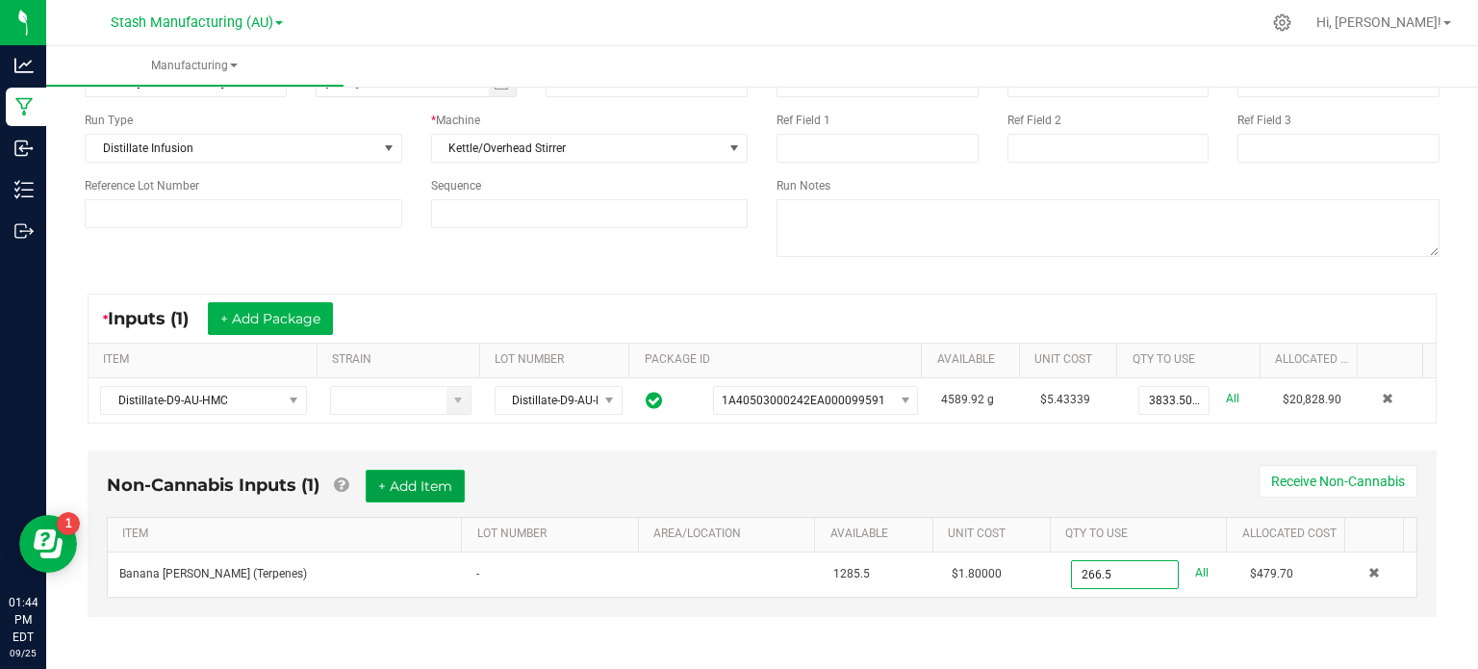
type input "266.5000 ml"
click at [434, 476] on button "+ Add Item" at bounding box center [415, 485] width 99 height 33
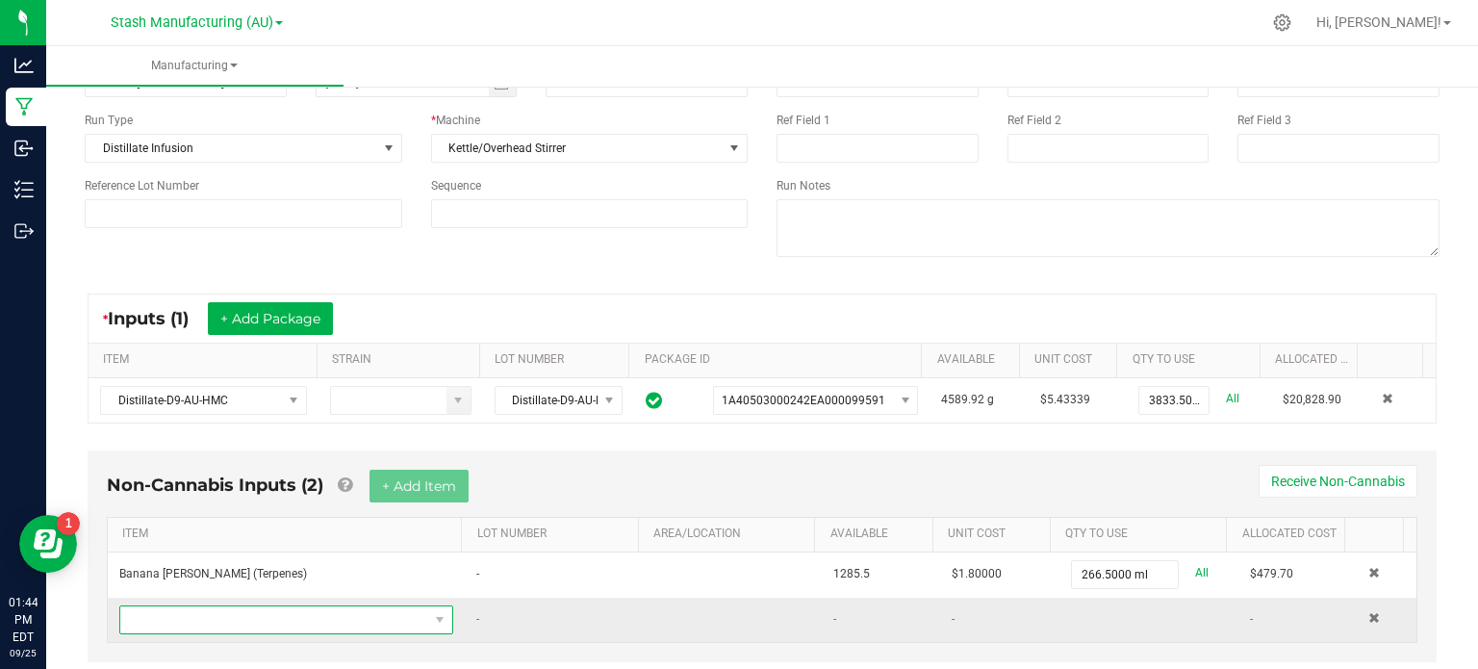
click at [342, 615] on span "NO DATA FOUND" at bounding box center [274, 619] width 308 height 27
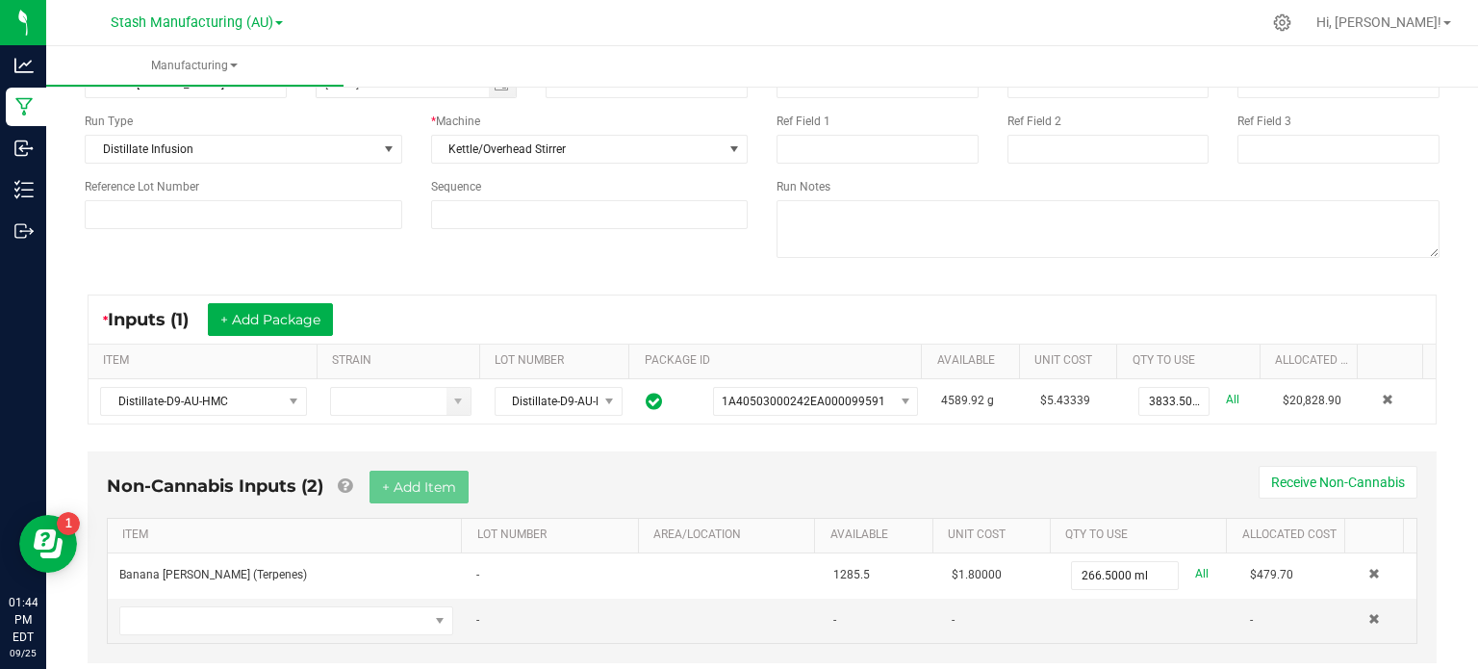
click at [1427, 492] on div "Non-Cannabis Inputs (2) + Add Item Receive Non-Cannabis ITEM LOT NUMBER AREA/LO…" at bounding box center [761, 571] width 1383 height 258
click at [319, 625] on span "NO DATA FOUND" at bounding box center [274, 620] width 308 height 27
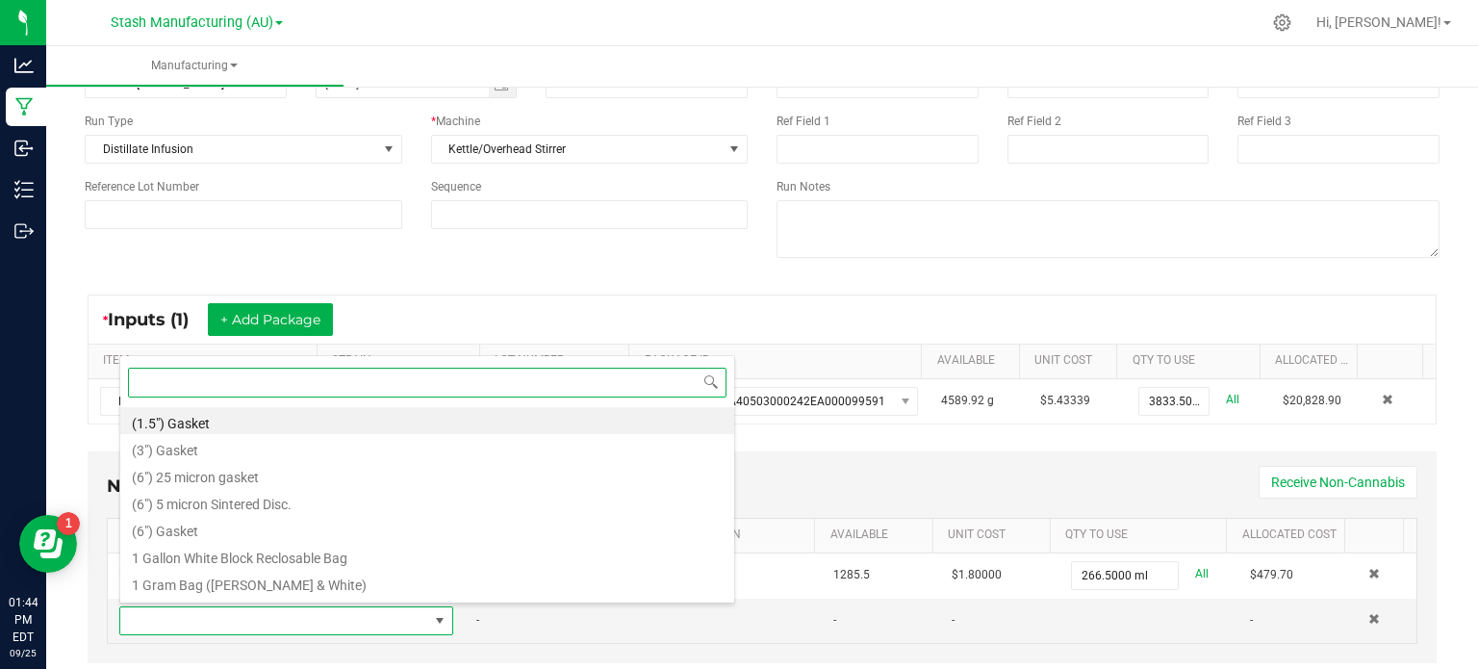
scroll to position [0, 0]
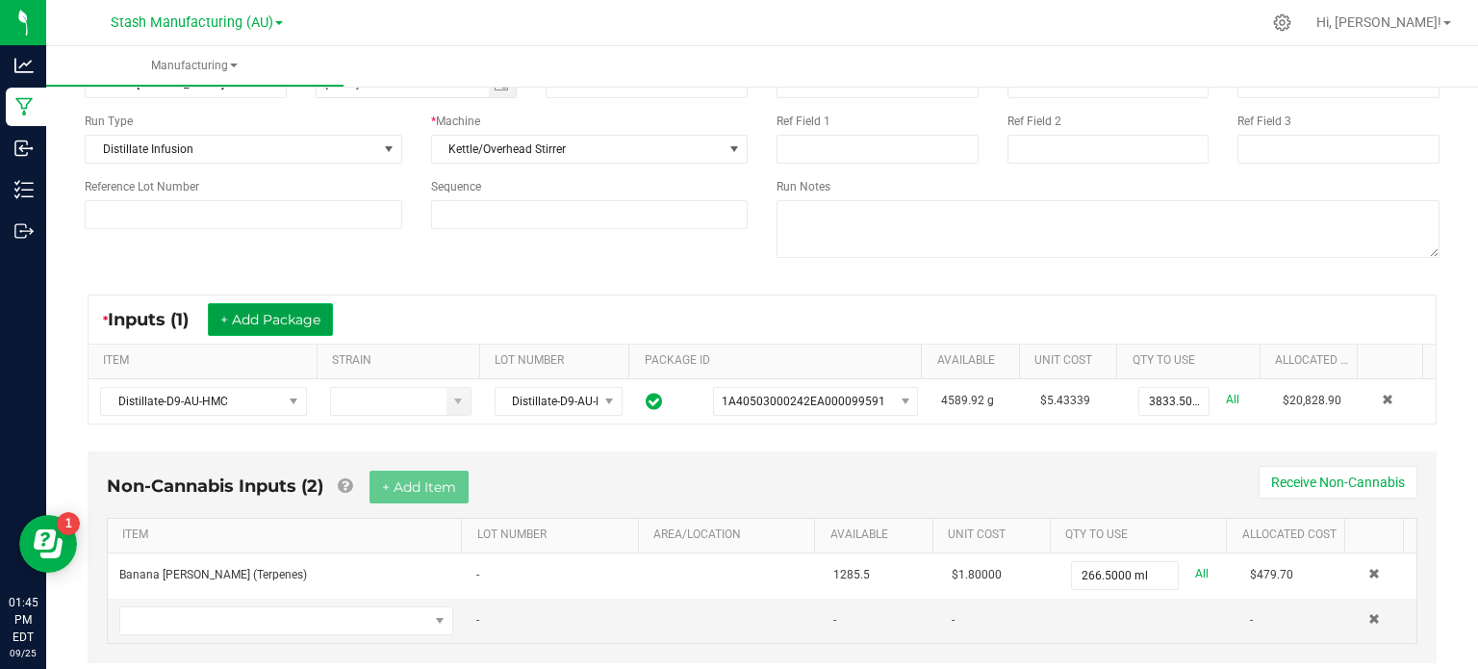
click at [330, 328] on button "+ Add Package" at bounding box center [270, 319] width 125 height 33
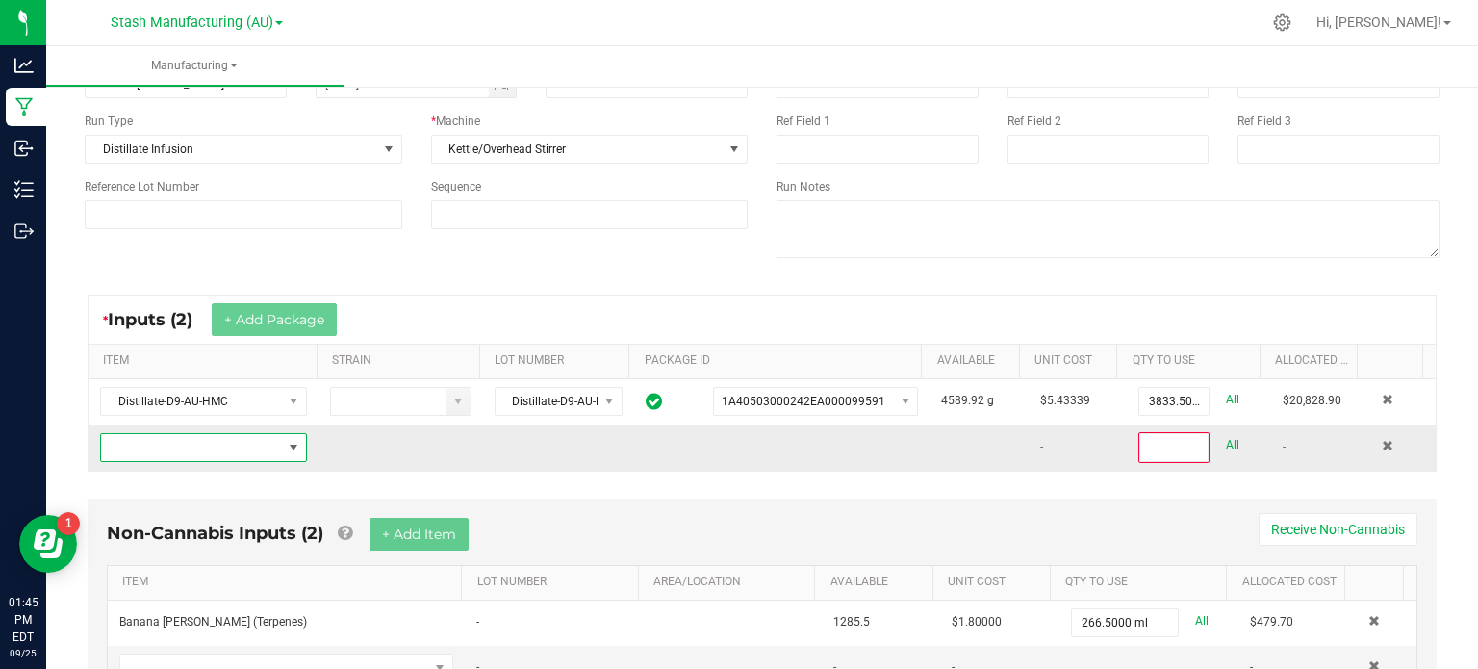
click at [245, 440] on span "NO DATA FOUND" at bounding box center [191, 447] width 181 height 27
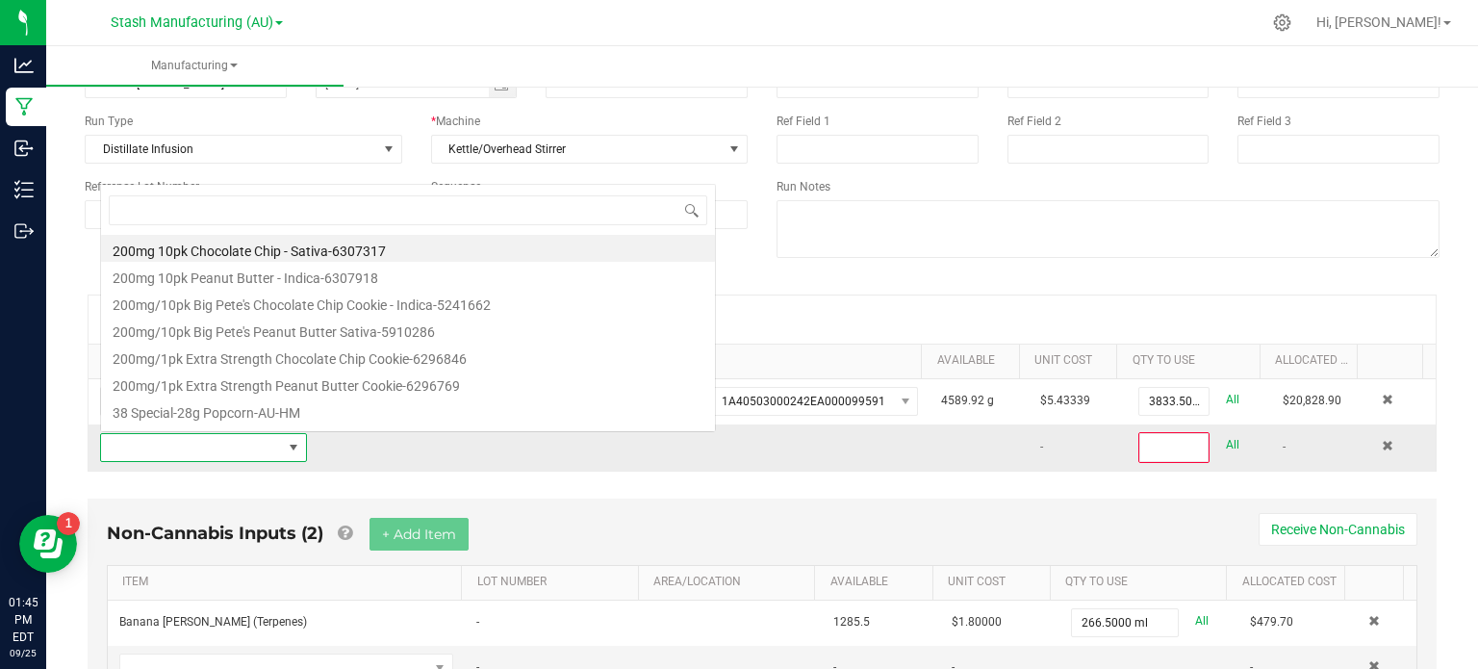
scroll to position [28, 199]
type input "banana"
drag, startPoint x: 245, startPoint y: 440, endPoint x: 510, endPoint y: 449, distance: 264.7
click at [510, 449] on tr "- All -" at bounding box center [762, 447] width 1347 height 46
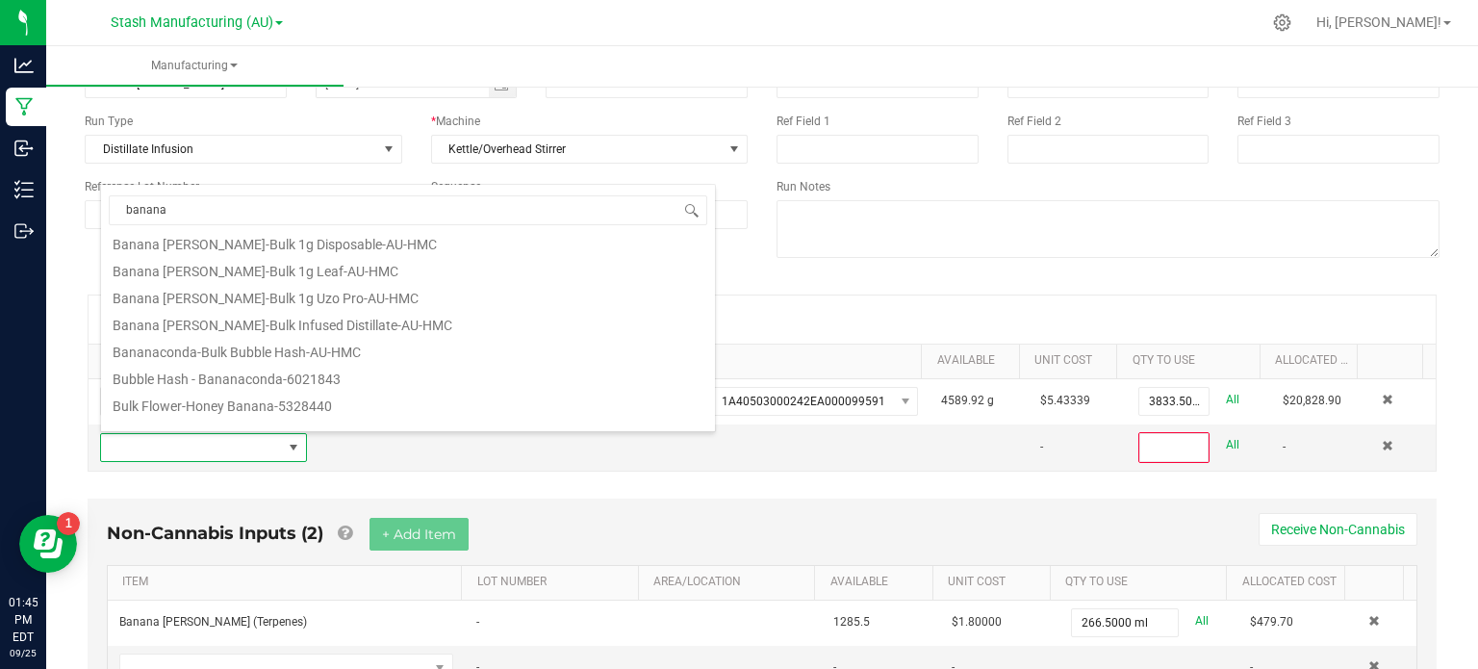
scroll to position [449, 0]
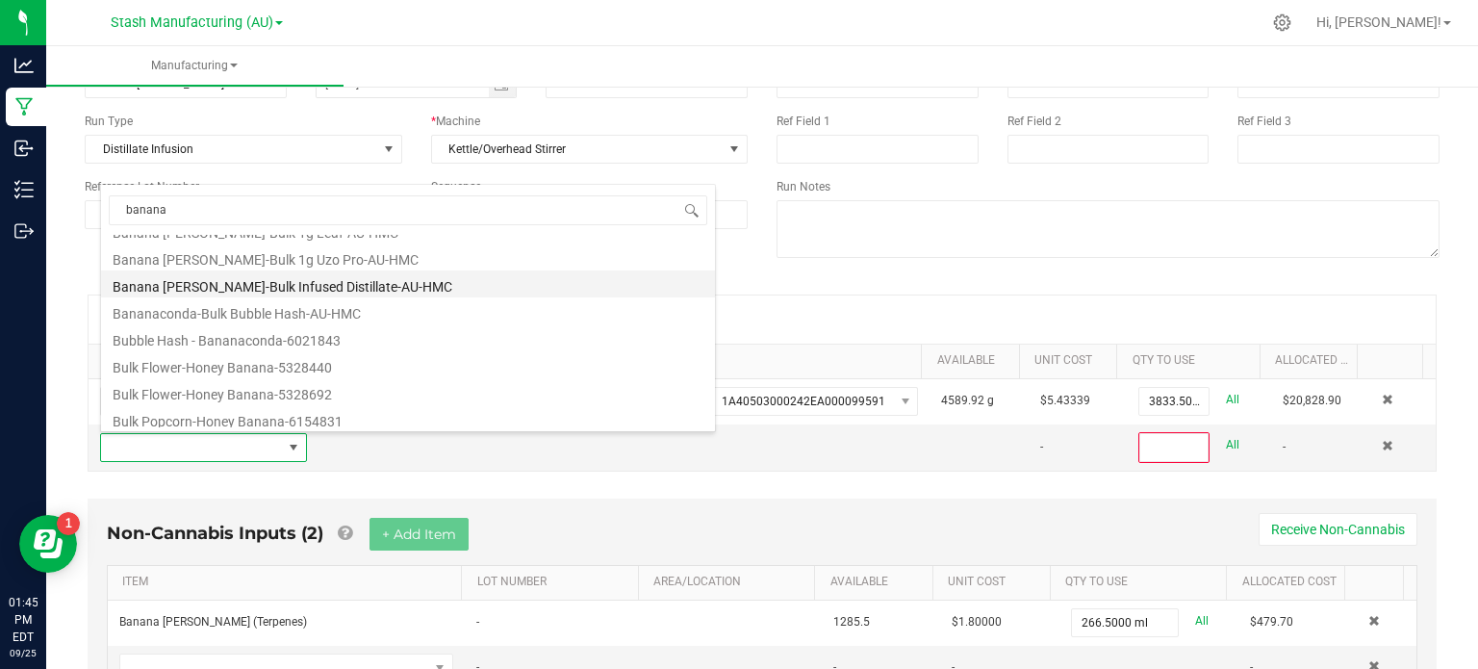
click at [523, 281] on li "Banana [PERSON_NAME]-Bulk Infused Distillate-AU-HMC" at bounding box center [408, 283] width 614 height 27
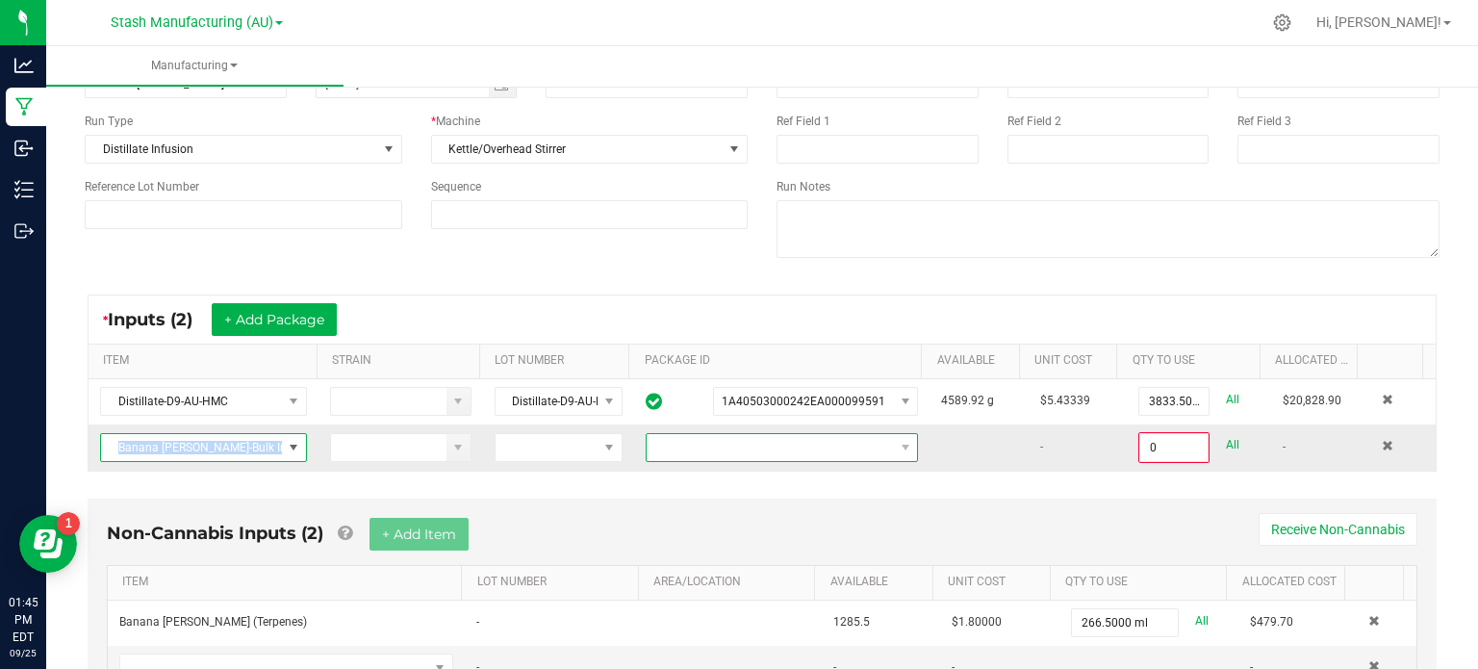
click at [754, 437] on span at bounding box center [769, 447] width 246 height 27
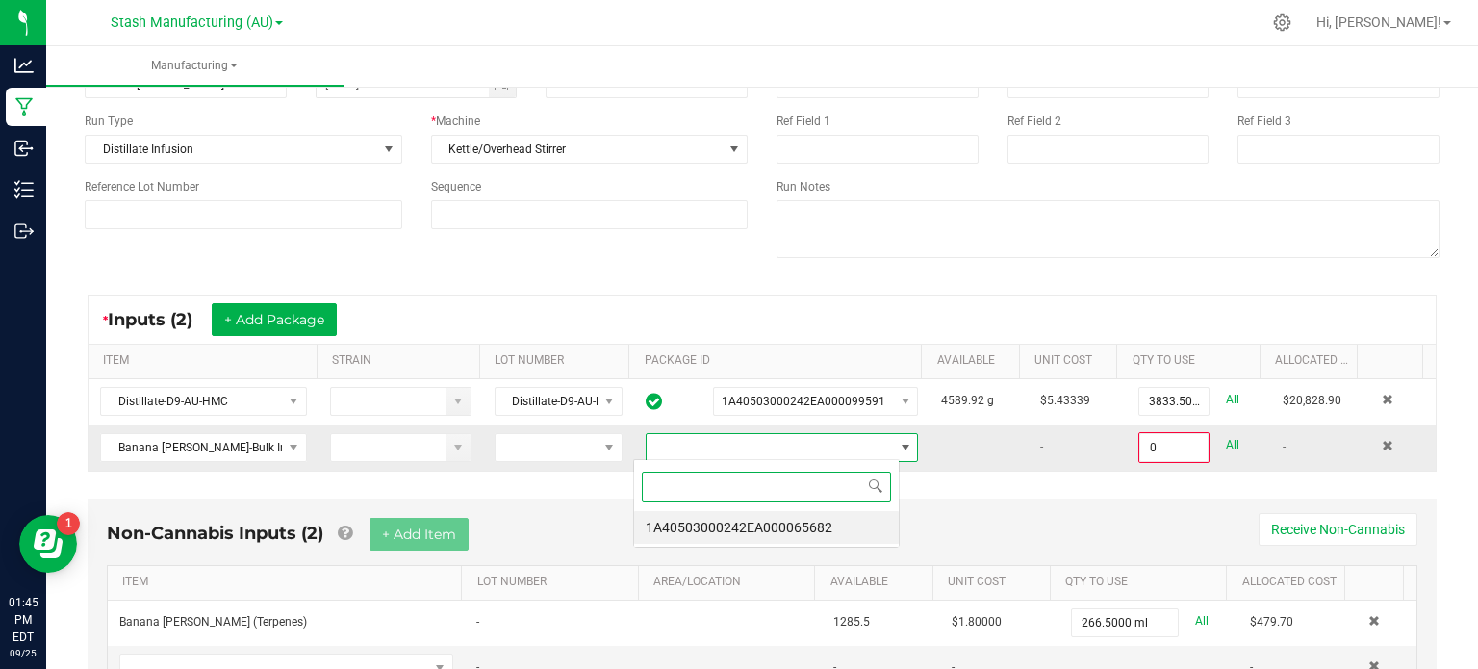
scroll to position [28, 266]
click at [783, 526] on li "1A40503000242EA000065682" at bounding box center [766, 527] width 265 height 33
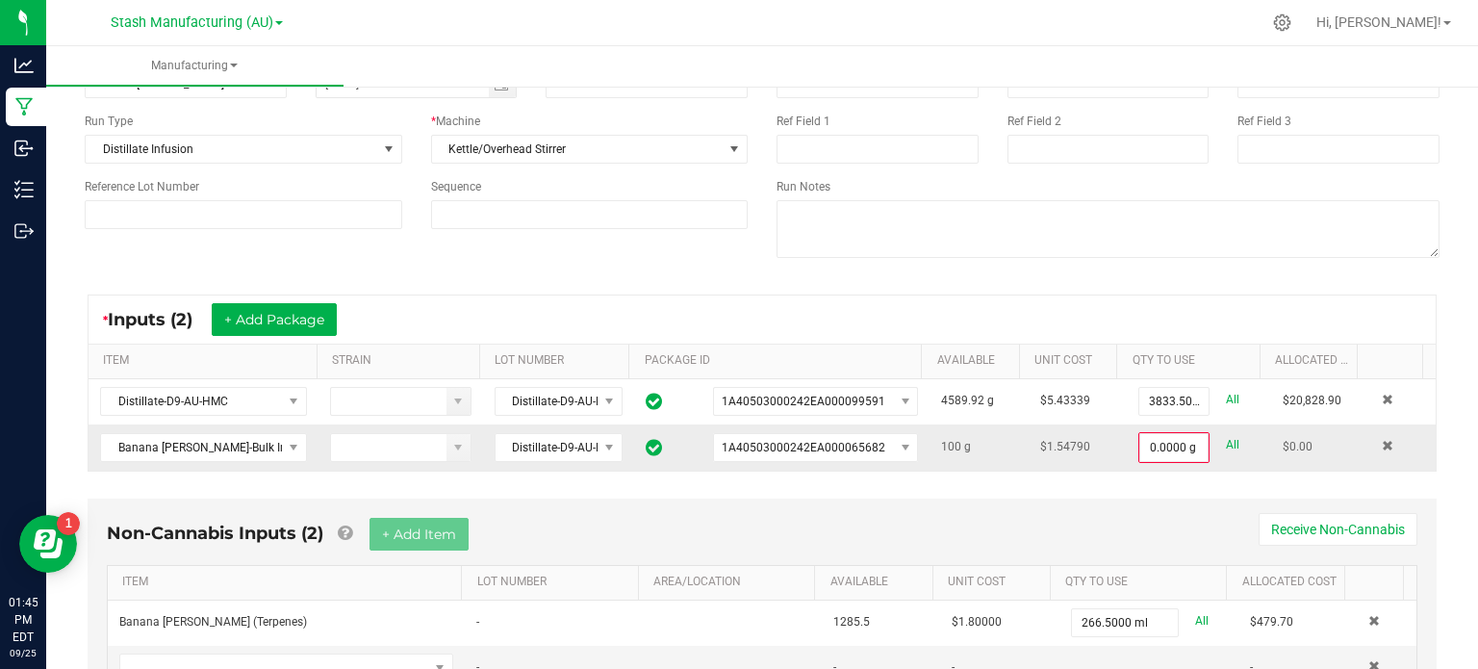
click at [1226, 443] on link "All" at bounding box center [1232, 445] width 13 height 26
type input "100.0000 g"
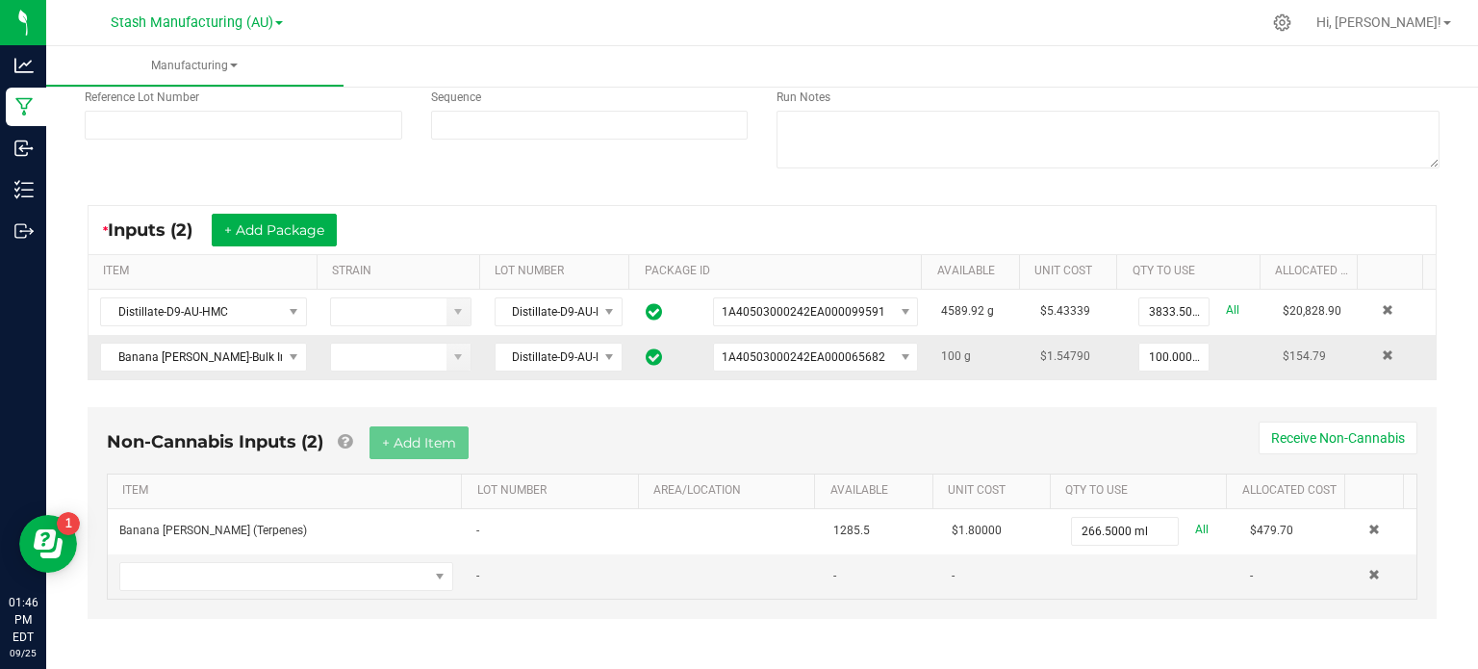
click at [1458, 206] on div "< All Runs Cancel Start Run Name Banana [PERSON_NAME]-Bulk Infused Distillate-A…" at bounding box center [761, 268] width 1431 height 812
click at [259, 571] on span "NO DATA FOUND" at bounding box center [274, 576] width 308 height 27
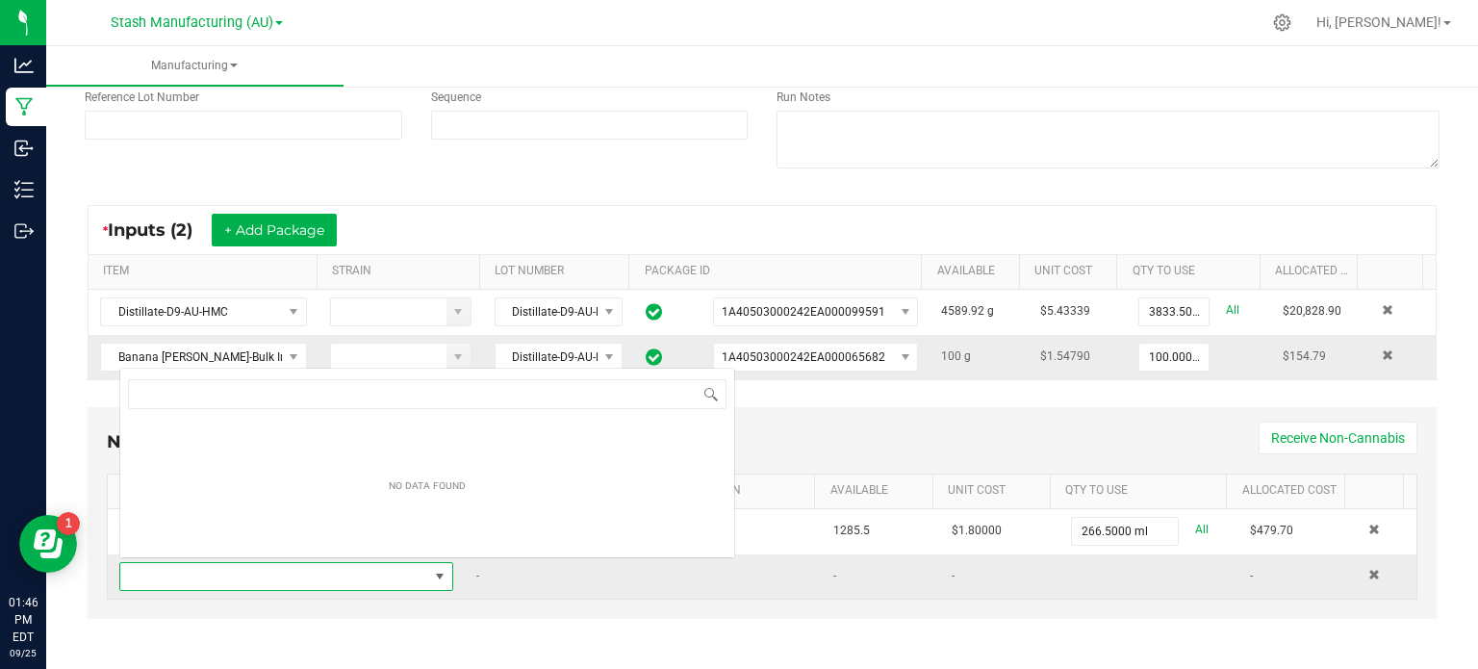
scroll to position [28, 321]
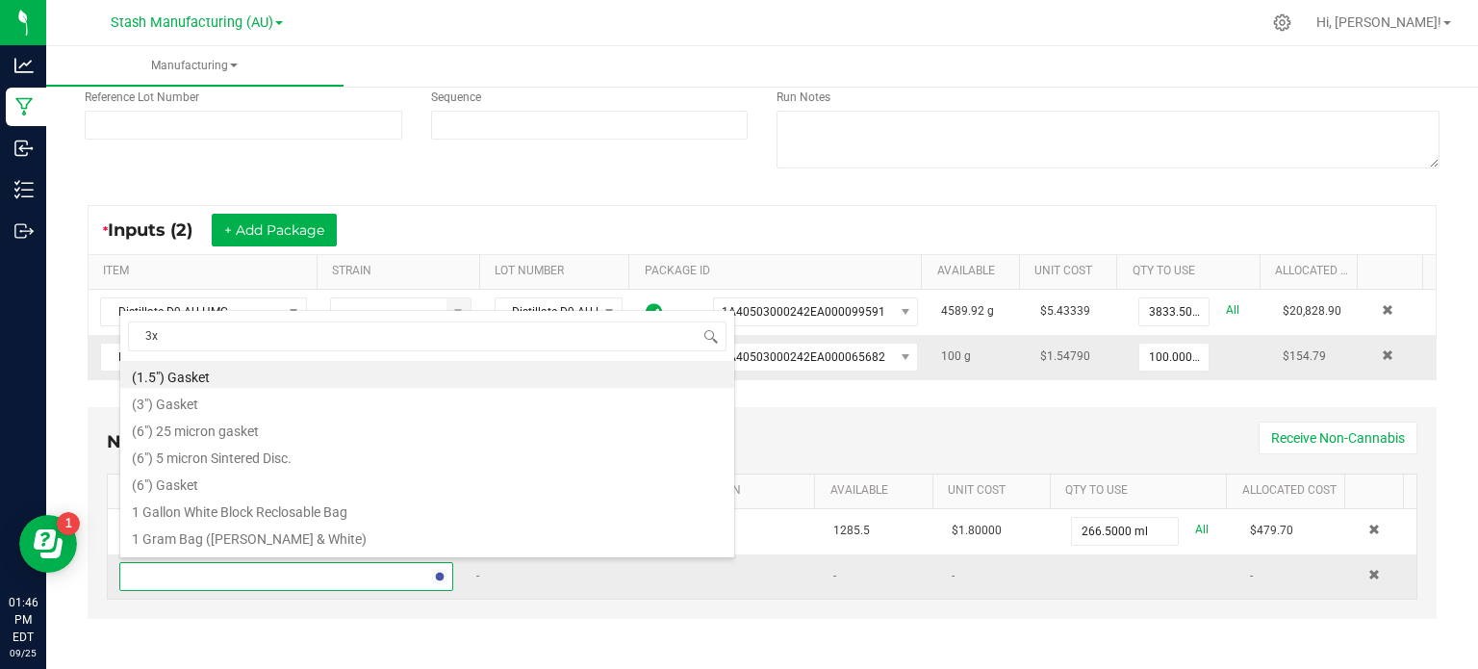
type input "3x1"
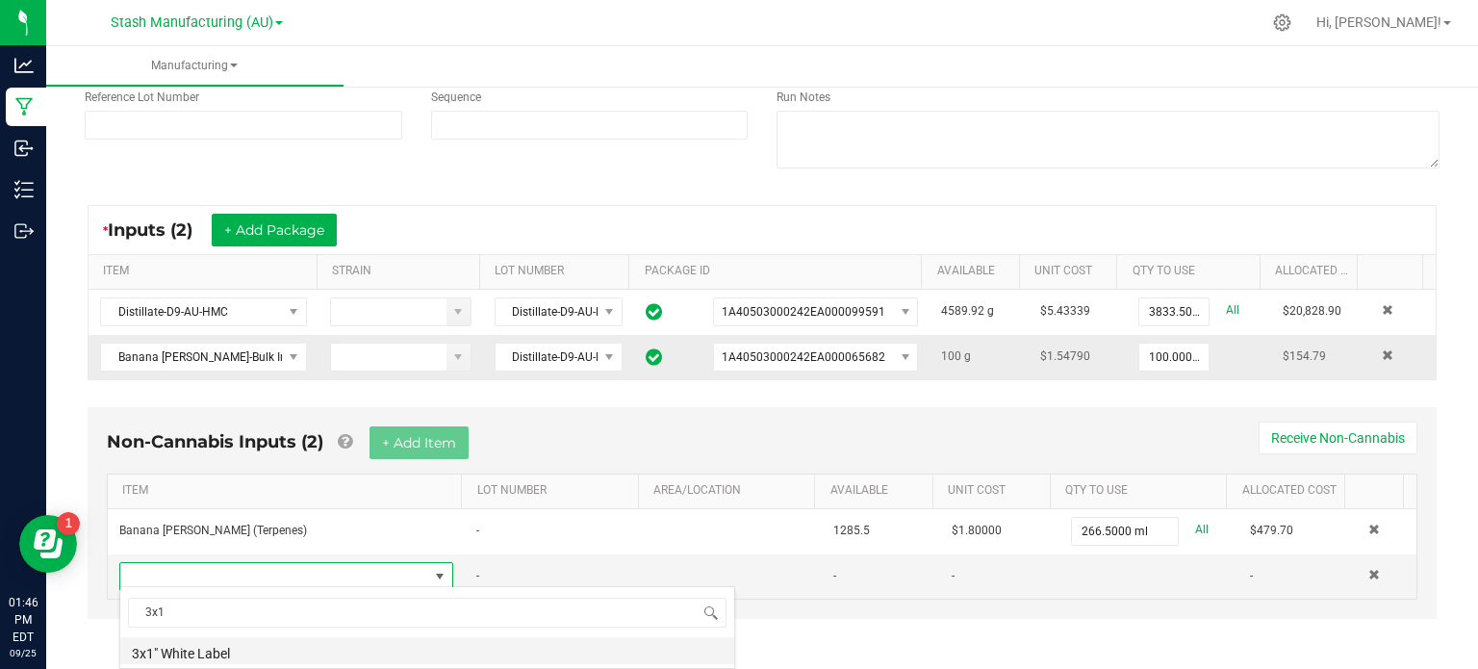
click at [250, 654] on li "3x1" White Label" at bounding box center [427, 650] width 614 height 27
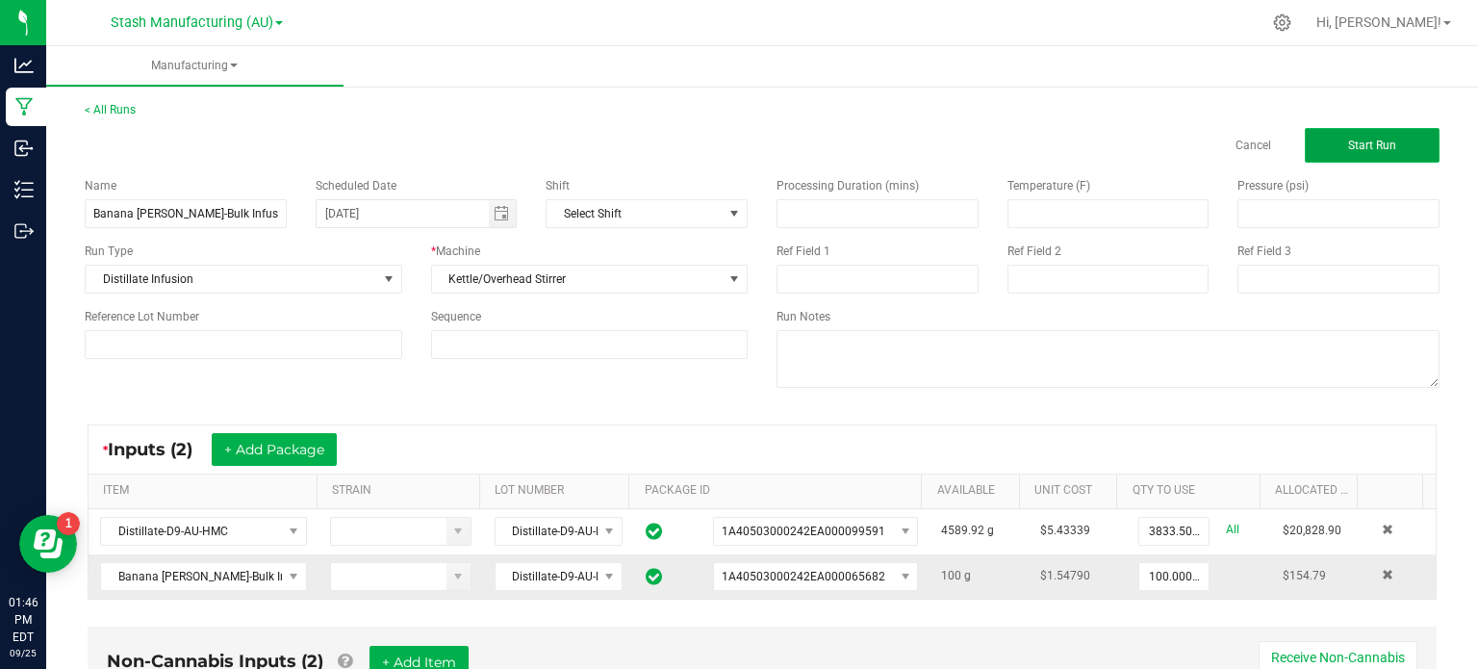
type input "42 ea"
click at [1374, 142] on span "Start Run" at bounding box center [1372, 145] width 48 height 13
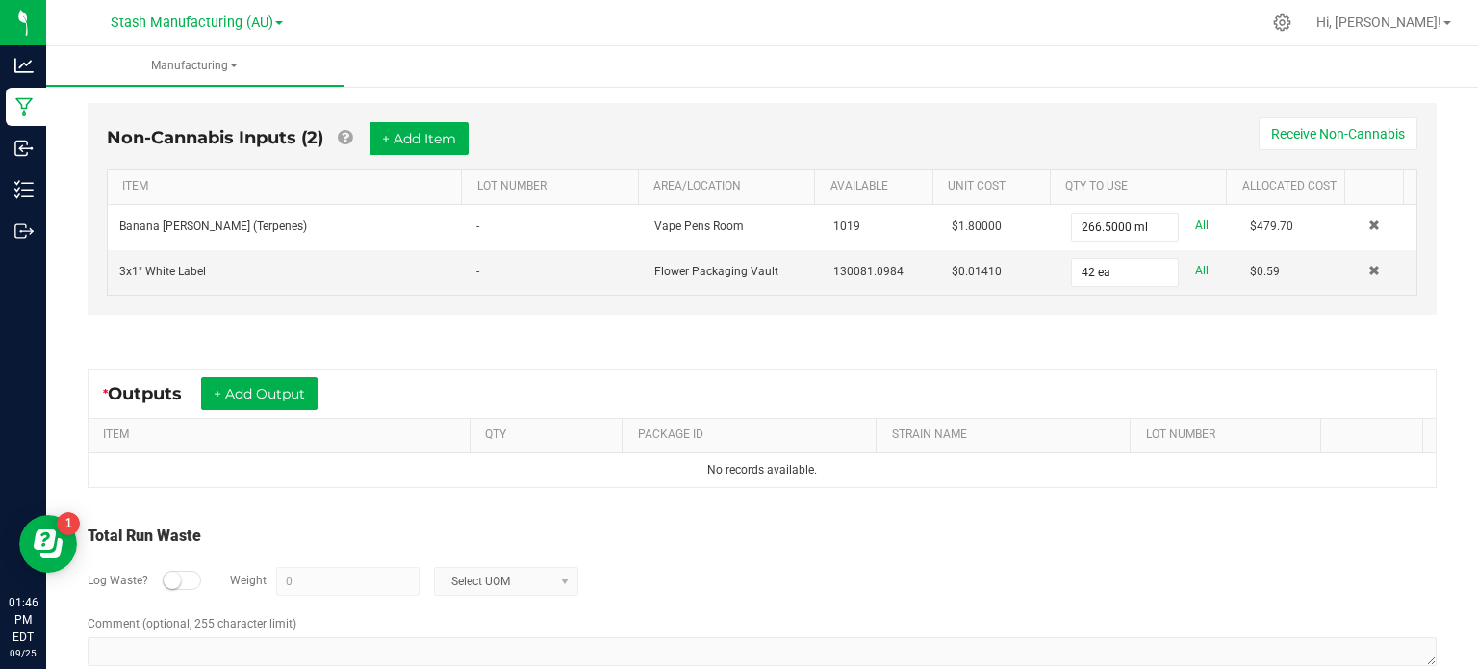
scroll to position [611, 0]
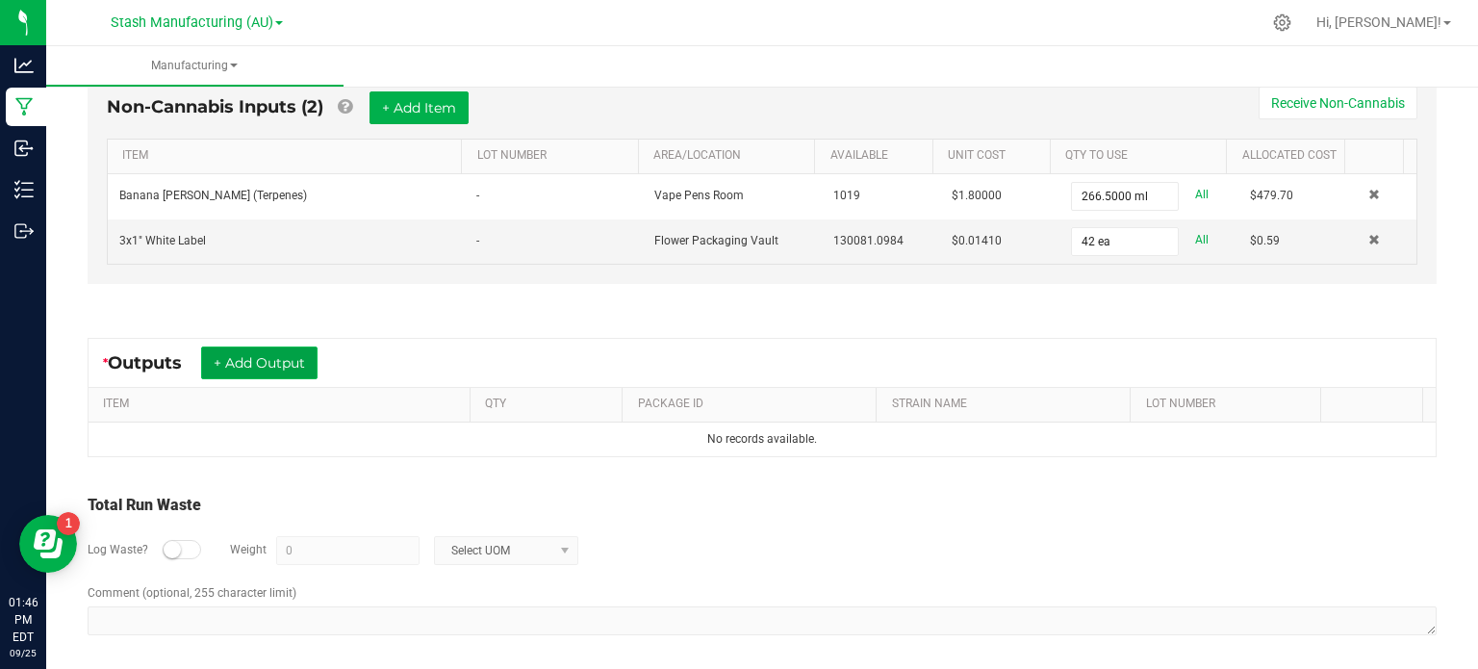
click at [250, 362] on button "+ Add Output" at bounding box center [259, 362] width 116 height 33
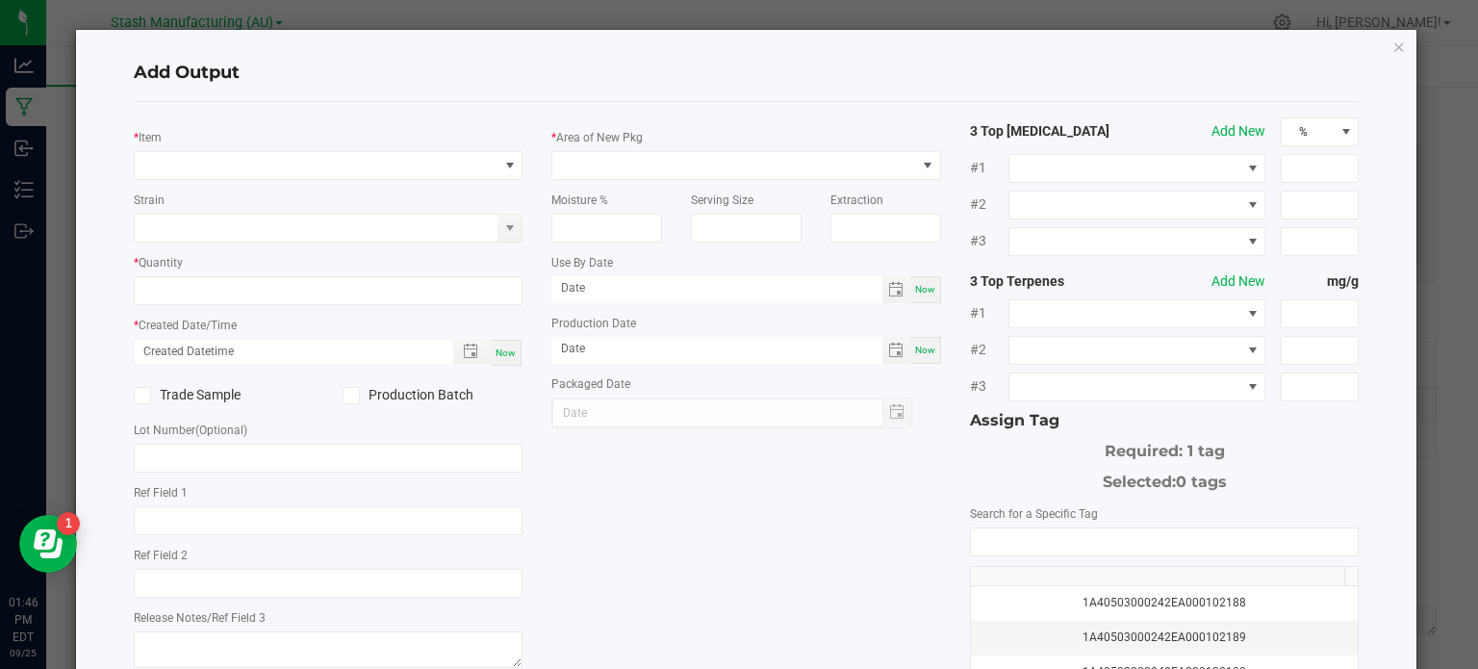
click at [271, 143] on div "* Item" at bounding box center [329, 153] width 390 height 53
click at [274, 161] on span "NO DATA FOUND" at bounding box center [317, 165] width 364 height 27
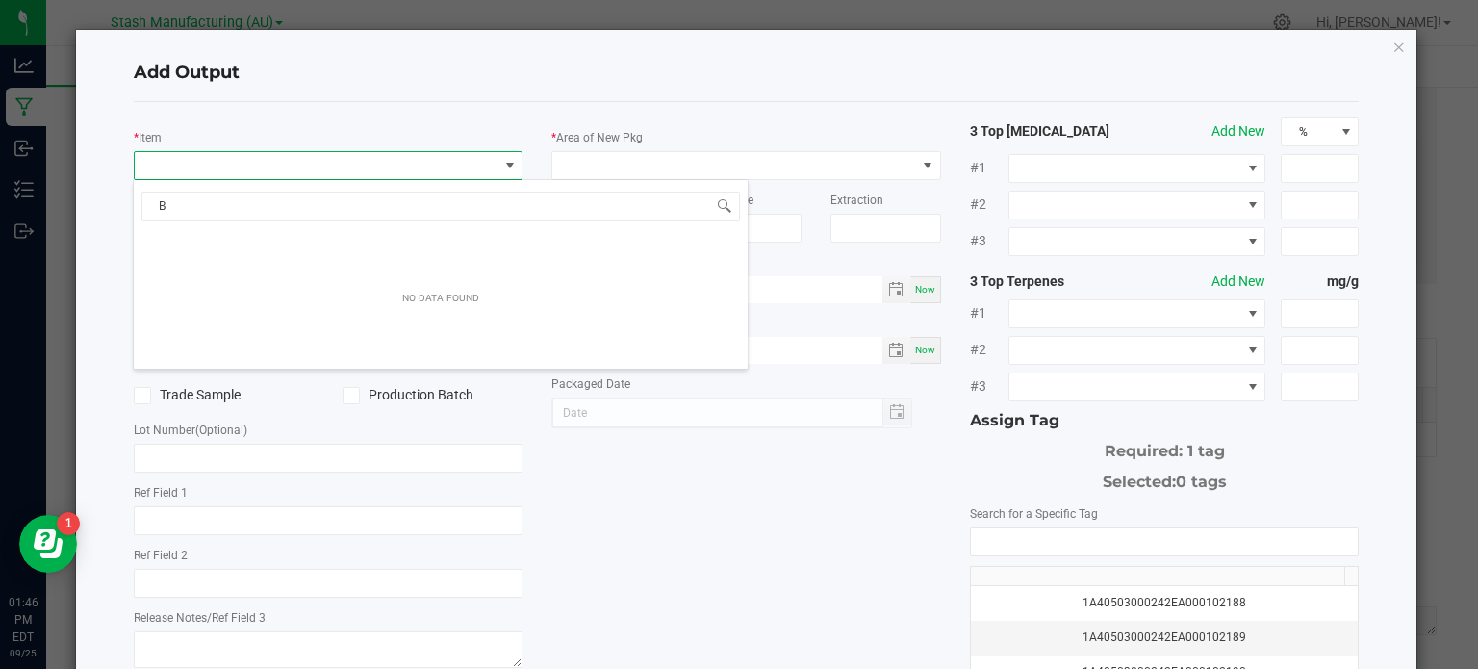
scroll to position [28, 385]
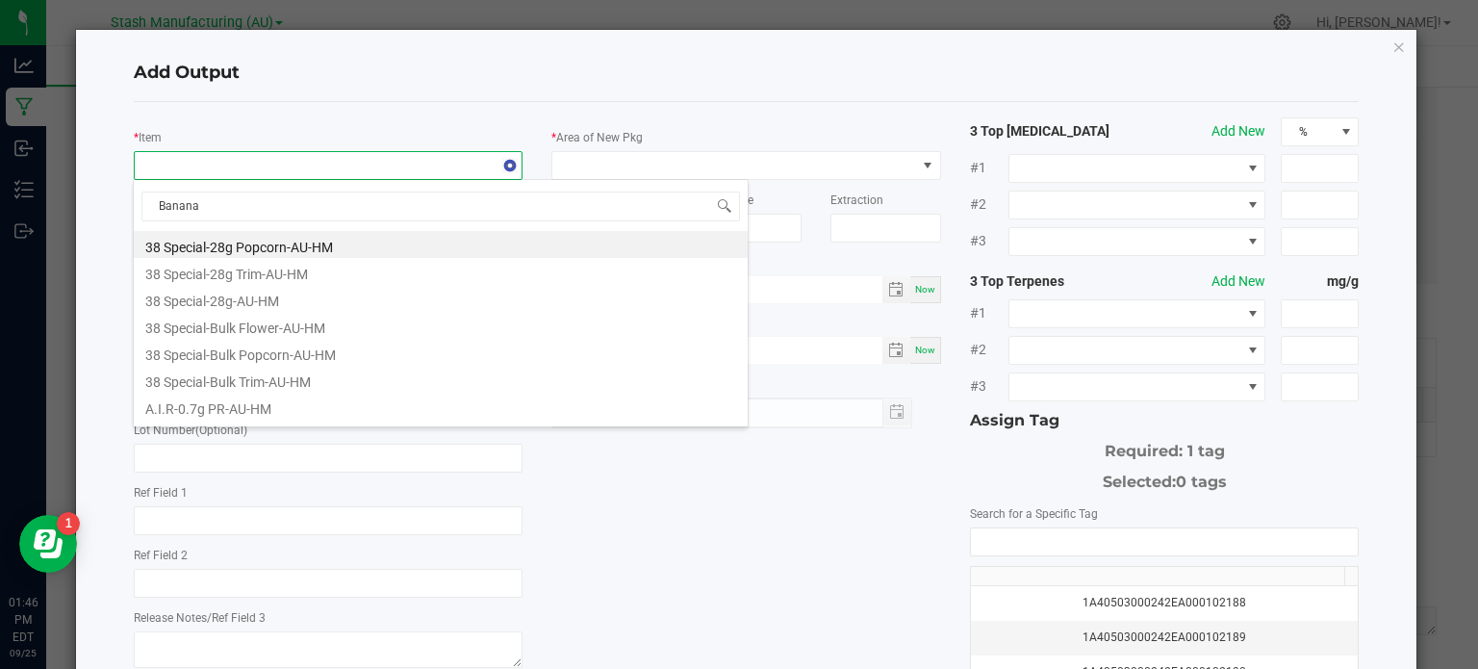
type input "Banana"
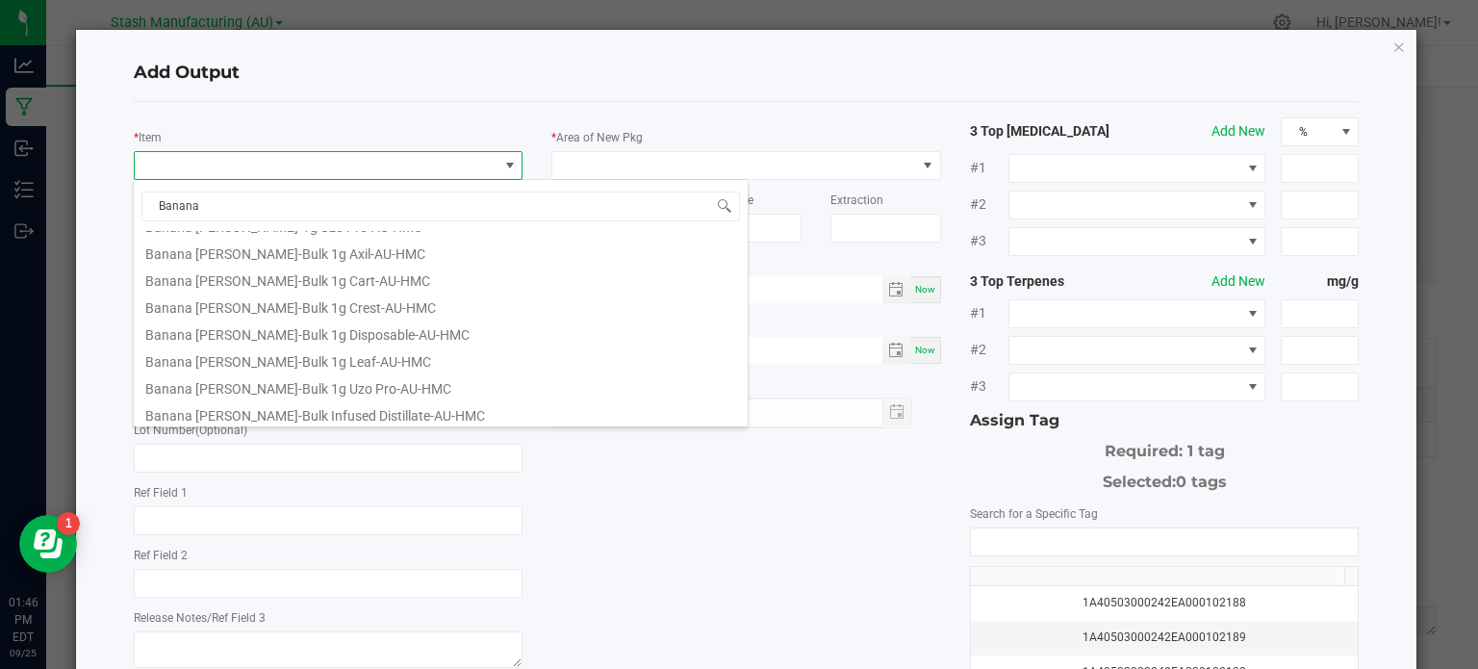
scroll to position [319, 0]
click at [641, 418] on li "Banana [PERSON_NAME]-Bulk Infused Distillate-AU-HMC" at bounding box center [441, 409] width 614 height 27
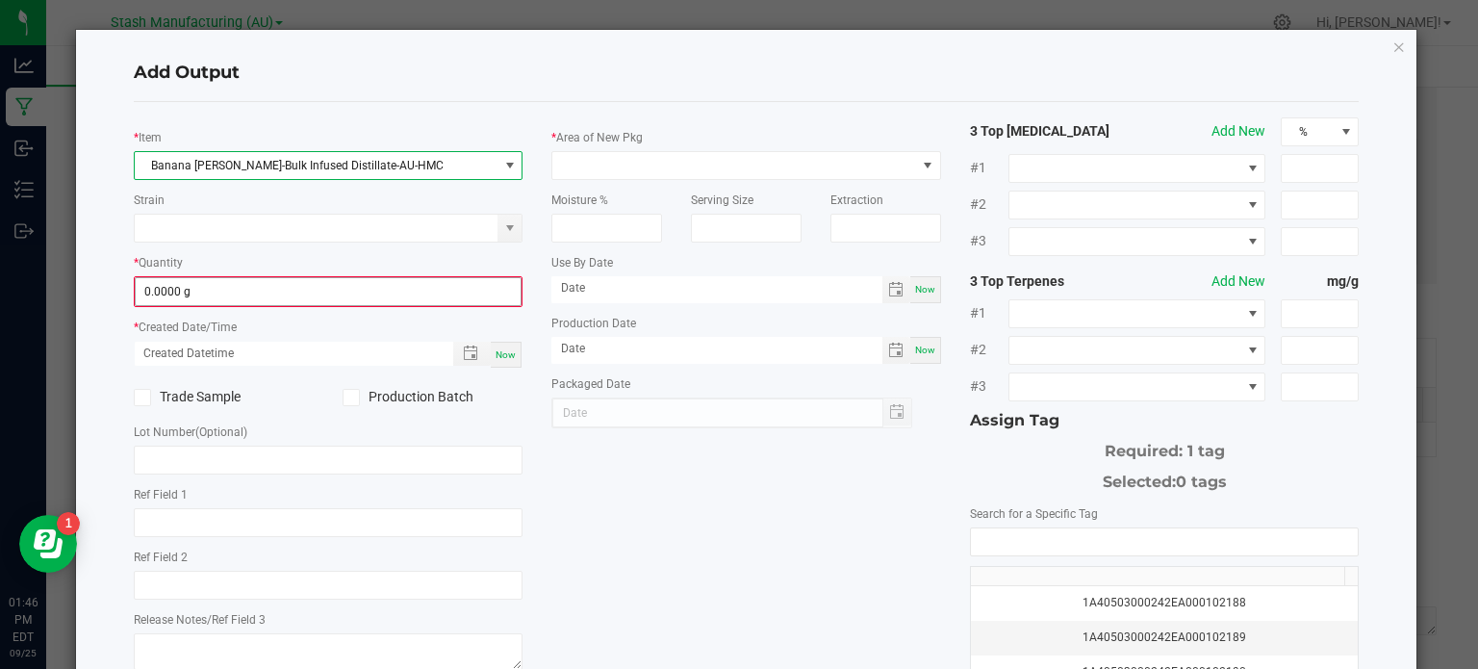
click at [342, 286] on input "0.0000 g" at bounding box center [329, 291] width 386 height 27
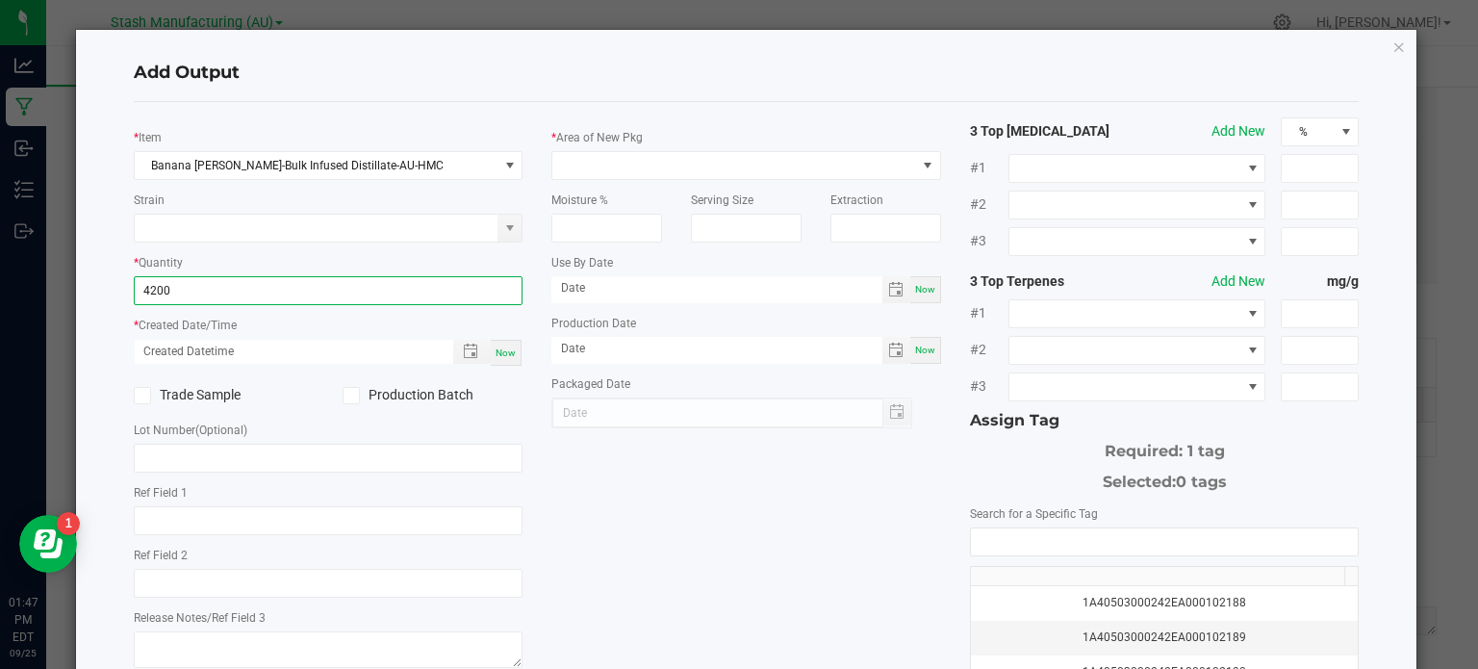
click at [504, 350] on span "Now" at bounding box center [505, 352] width 20 height 11
type input "4200.0000 g"
type input "[DATE] 1:47 PM"
type input "[DATE]"
click at [342, 399] on span at bounding box center [350, 395] width 17 height 17
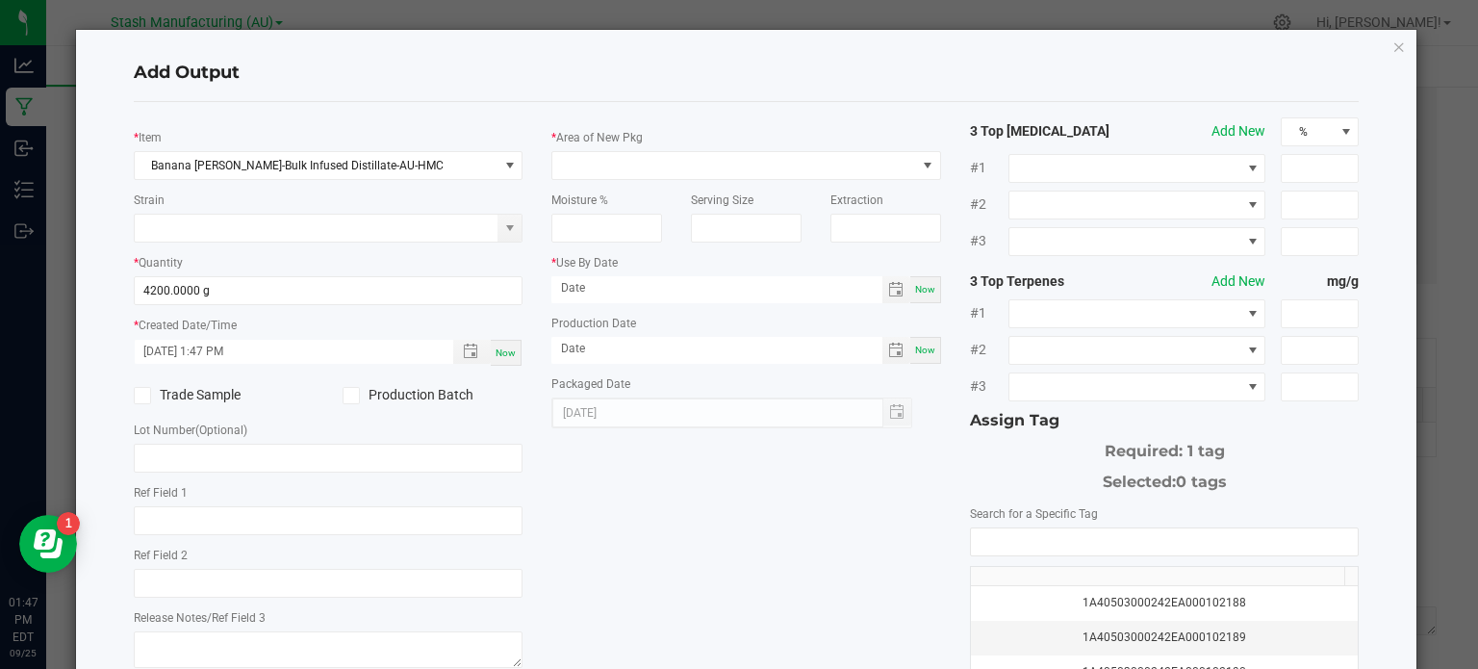
click at [0, 0] on input "Production Batch" at bounding box center [0, 0] width 0 height 0
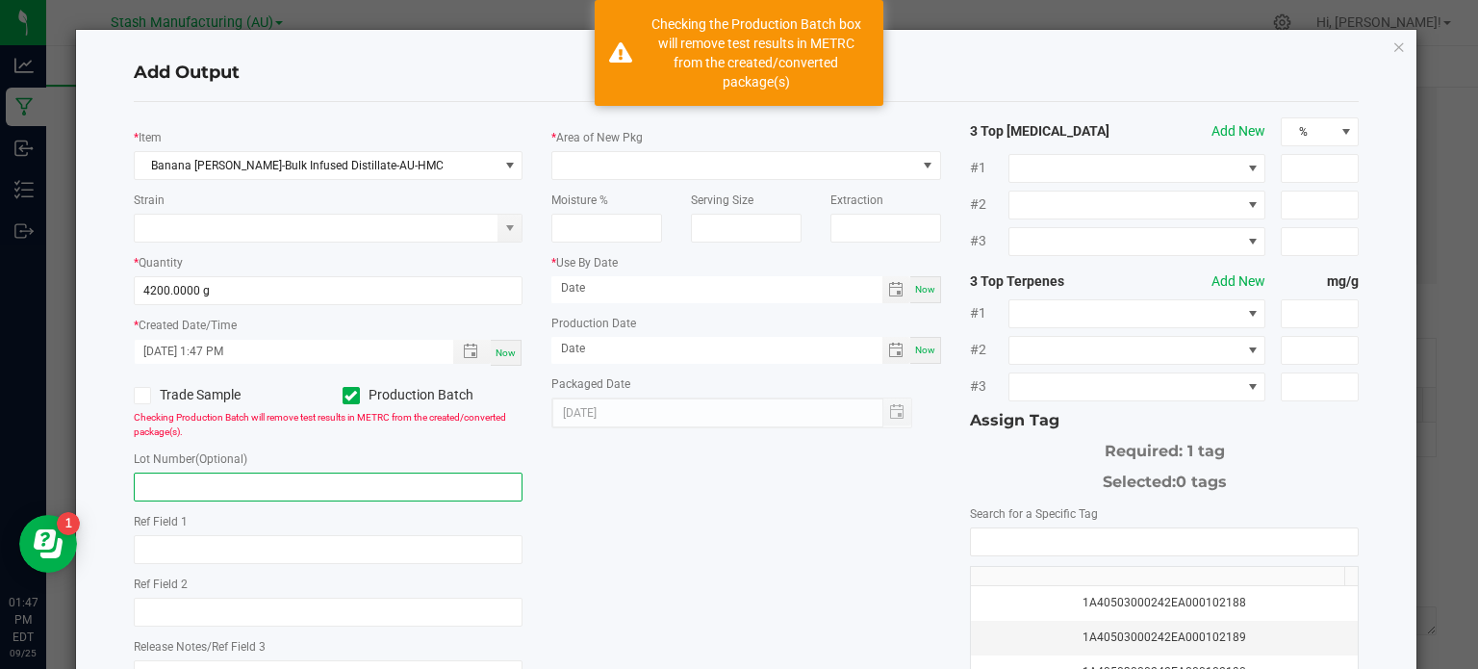
click at [348, 481] on input "text" at bounding box center [329, 486] width 390 height 29
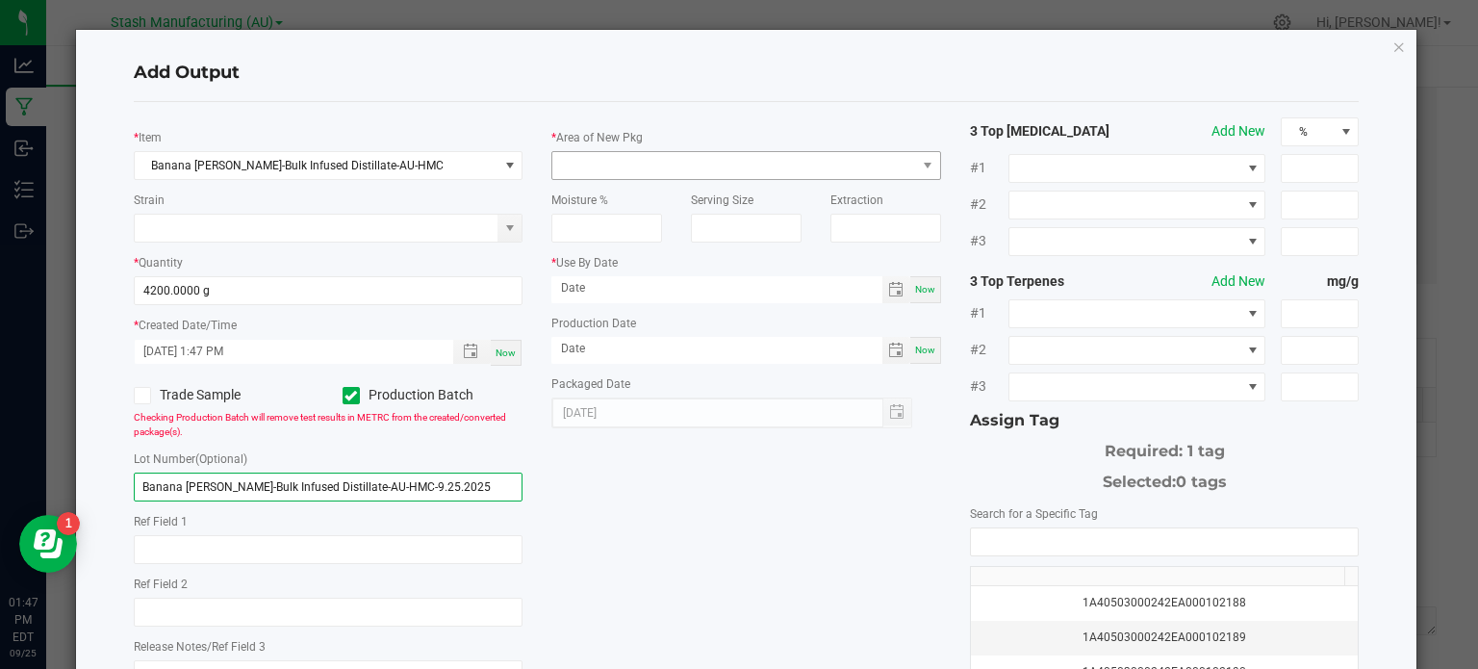
type input "Banana [PERSON_NAME]-Bulk Infused Distillate-AU-HMC-9.25.2025"
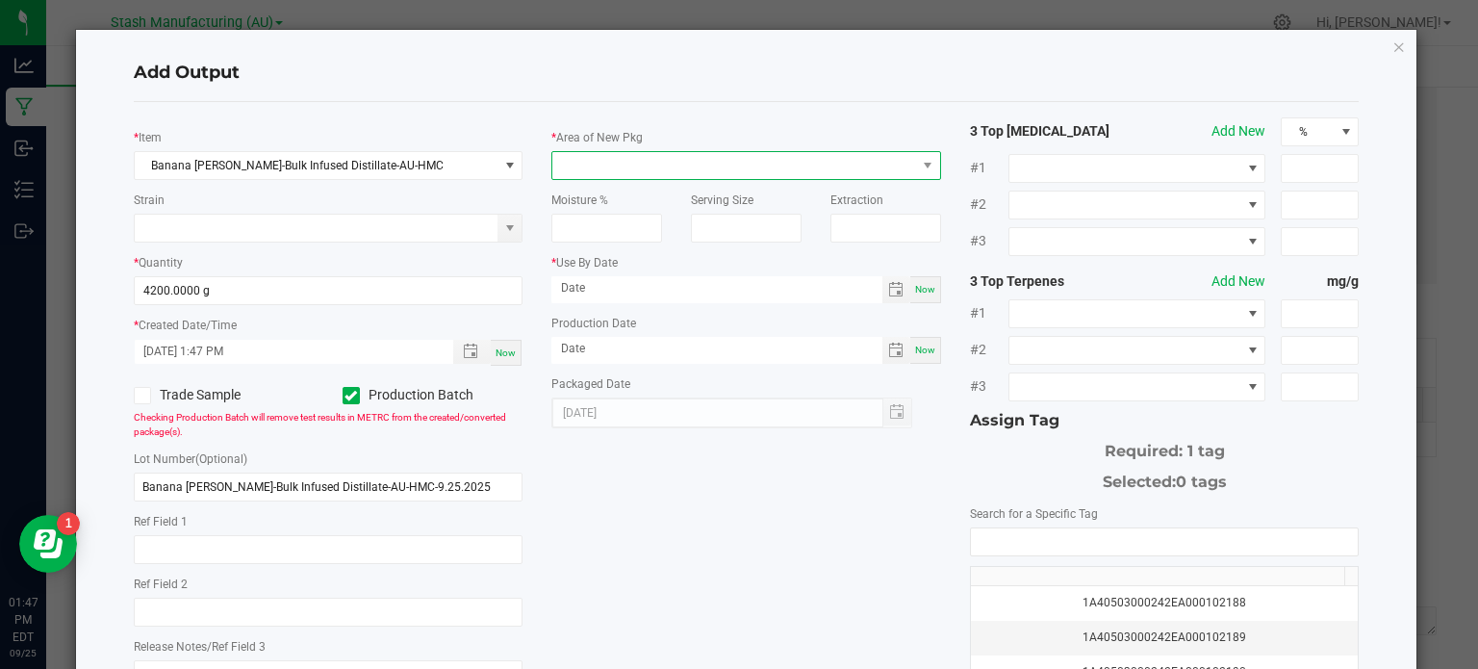
click at [693, 165] on span at bounding box center [734, 165] width 364 height 27
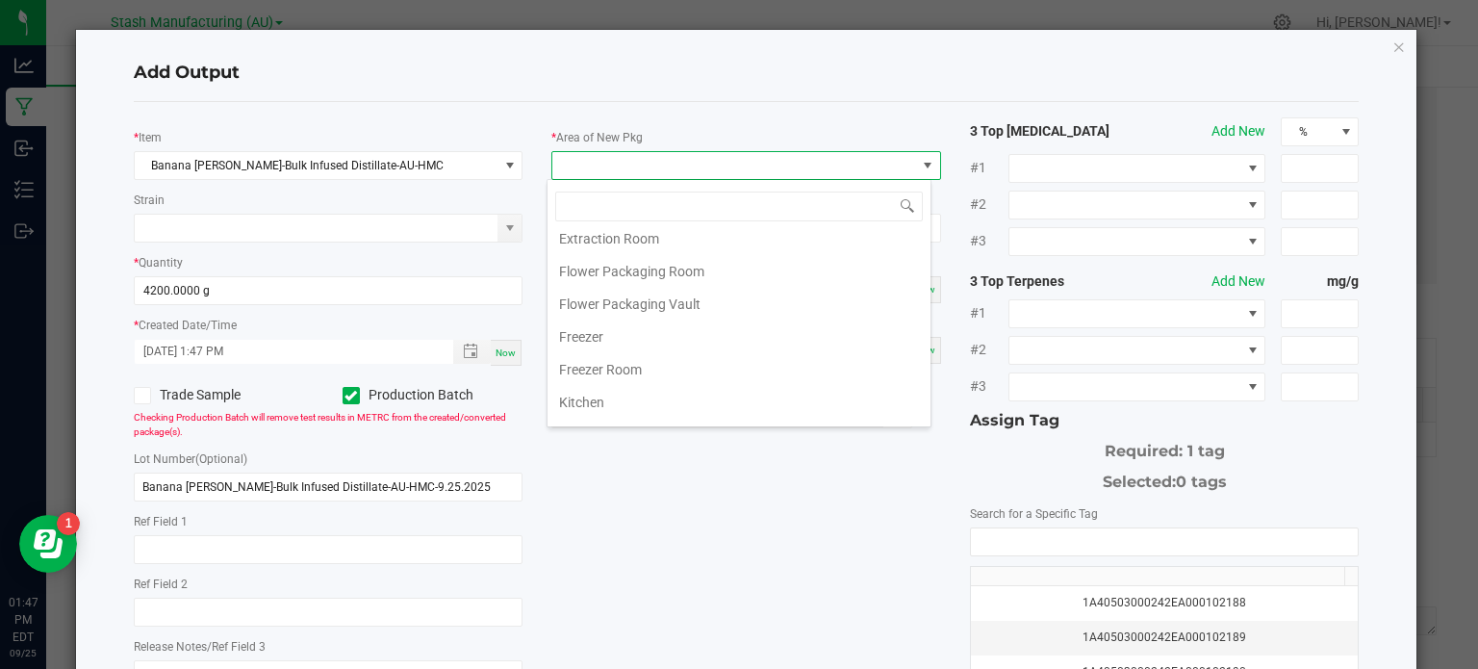
scroll to position [55, 0]
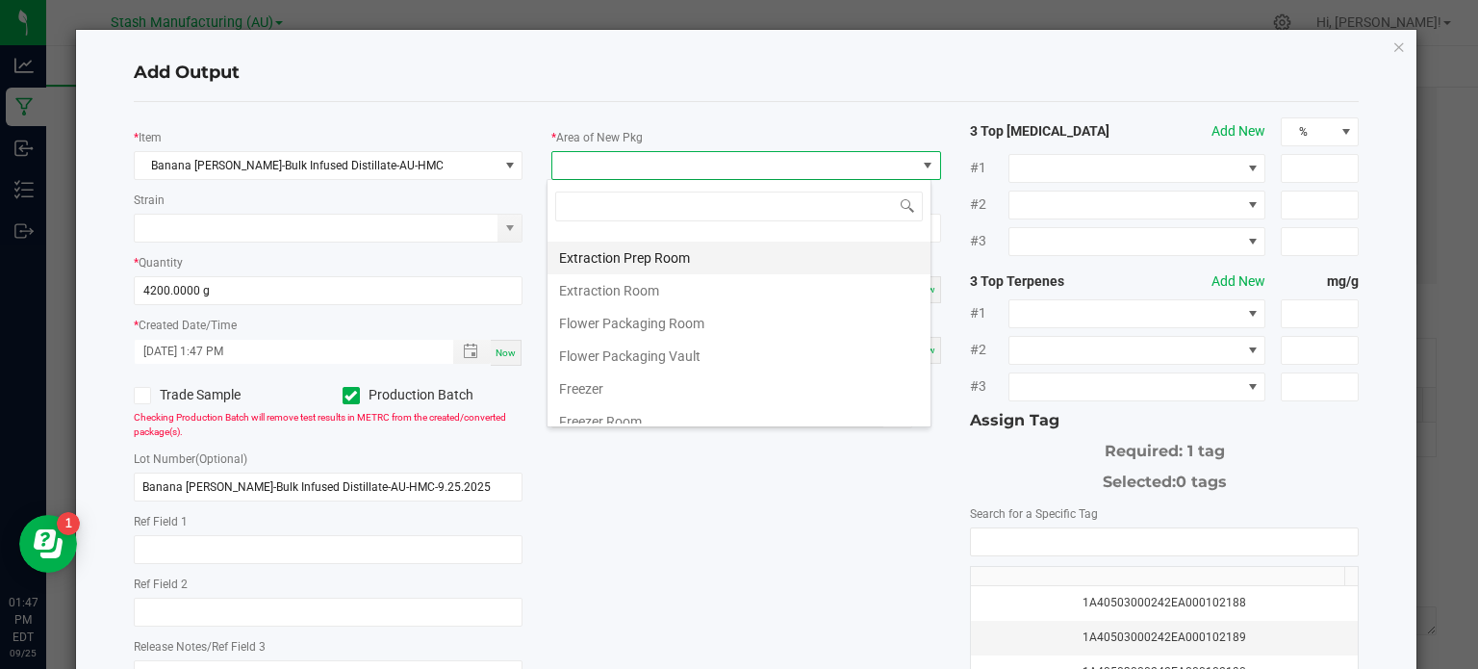
click at [858, 262] on li "Extraction Prep Room" at bounding box center [738, 257] width 383 height 33
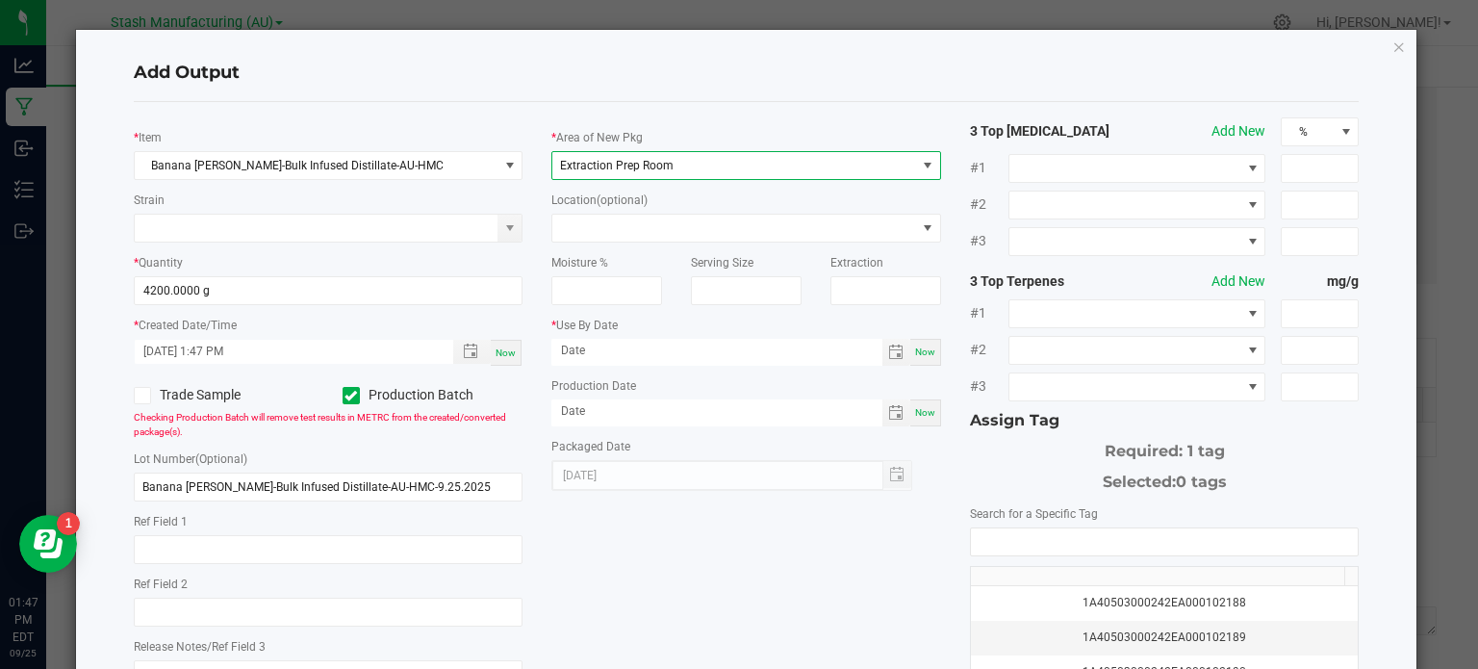
click at [846, 530] on div "* Item Banana [PERSON_NAME]-Bulk Infused Distillate-AU-HMC Strain * Quantity 42…" at bounding box center [746, 462] width 1254 height 690
click at [917, 407] on span "Now" at bounding box center [925, 412] width 20 height 11
type input "[DATE]"
click at [910, 358] on div "Now" at bounding box center [925, 352] width 31 height 27
click at [620, 349] on input "[DATE]" at bounding box center [716, 351] width 331 height 24
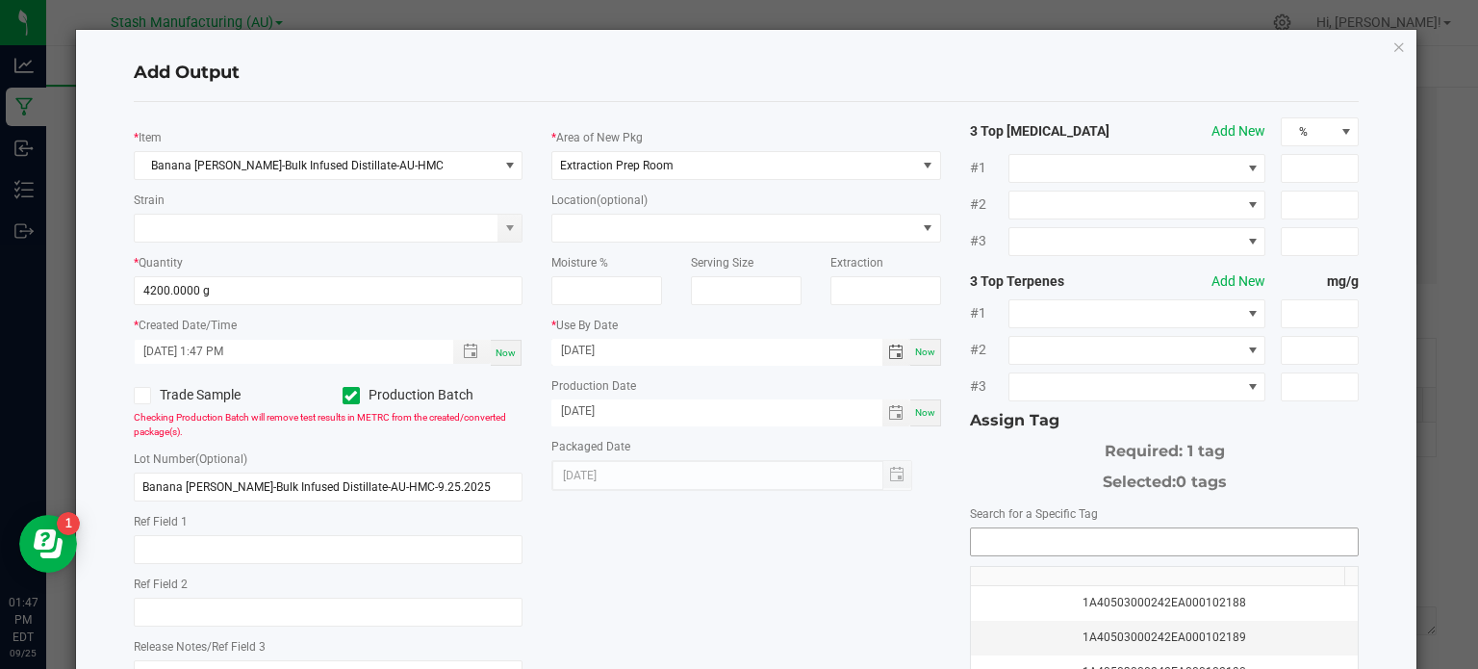
type input "[DATE]"
click at [997, 541] on input "NO DATA FOUND" at bounding box center [1165, 541] width 388 height 27
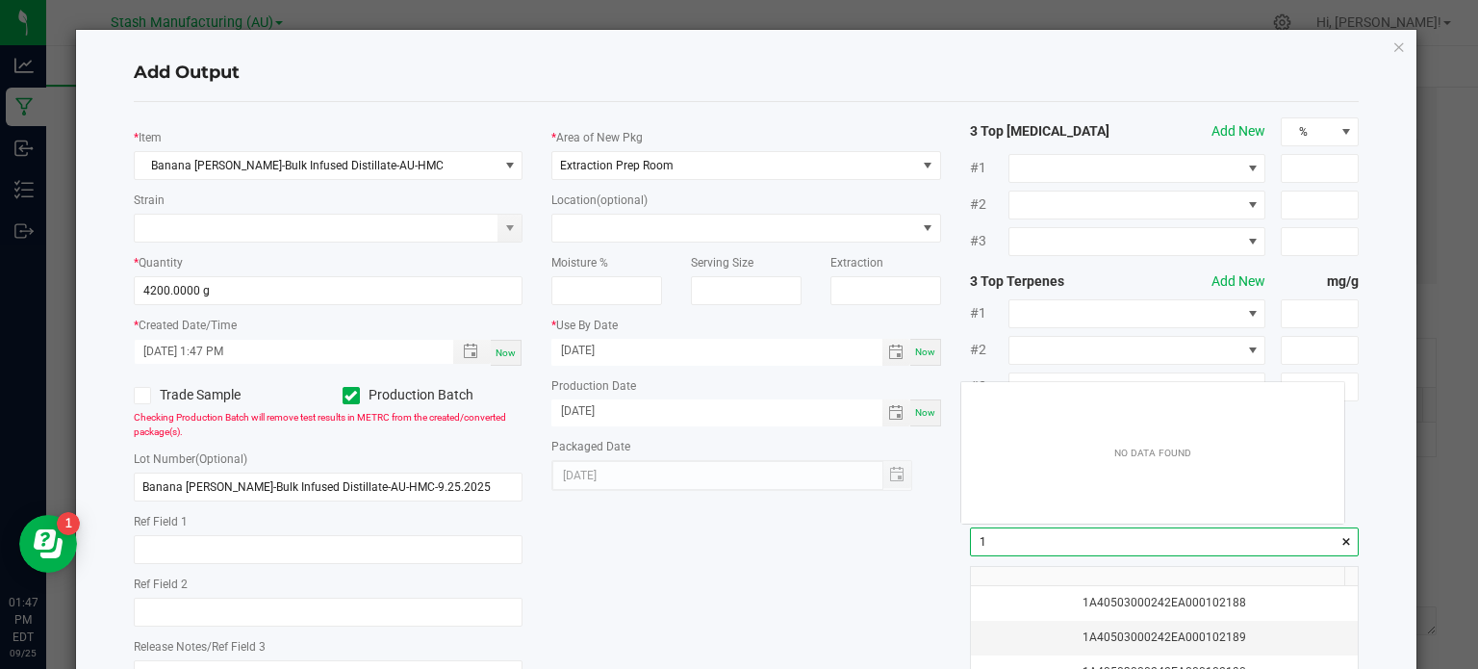
scroll to position [27, 384]
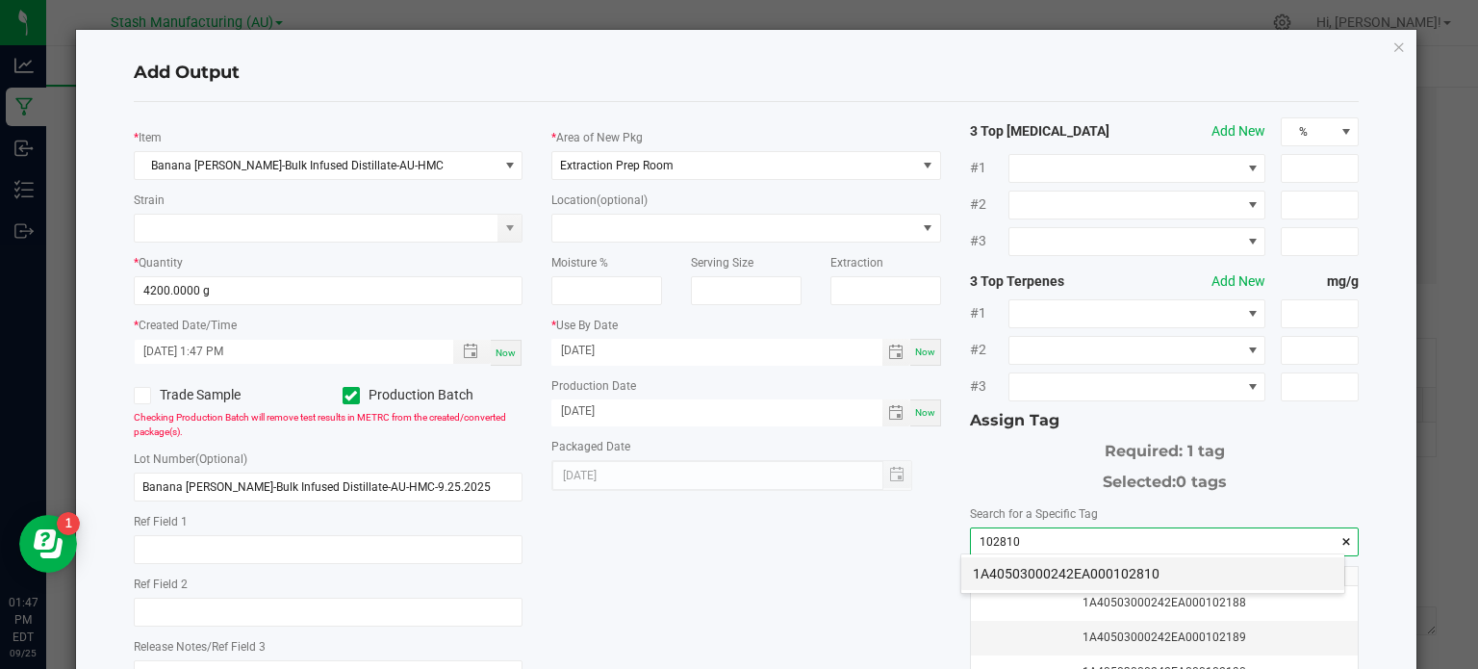
click at [1023, 567] on li "1A40503000242EA000102810" at bounding box center [1152, 573] width 383 height 33
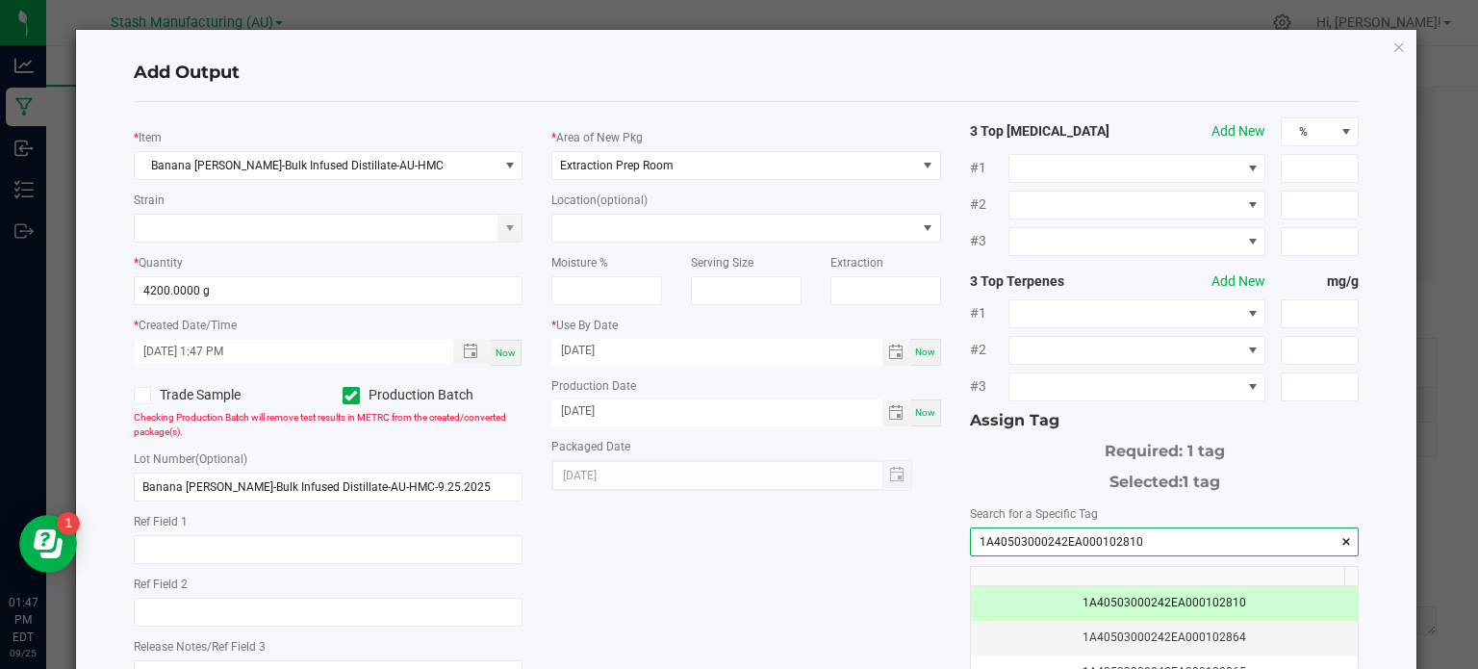
type input "1A40503000242EA000102810"
click at [870, 588] on div "* Item Banana [PERSON_NAME]-Bulk Infused Distillate-AU-HMC Strain * Quantity 42…" at bounding box center [746, 462] width 1254 height 690
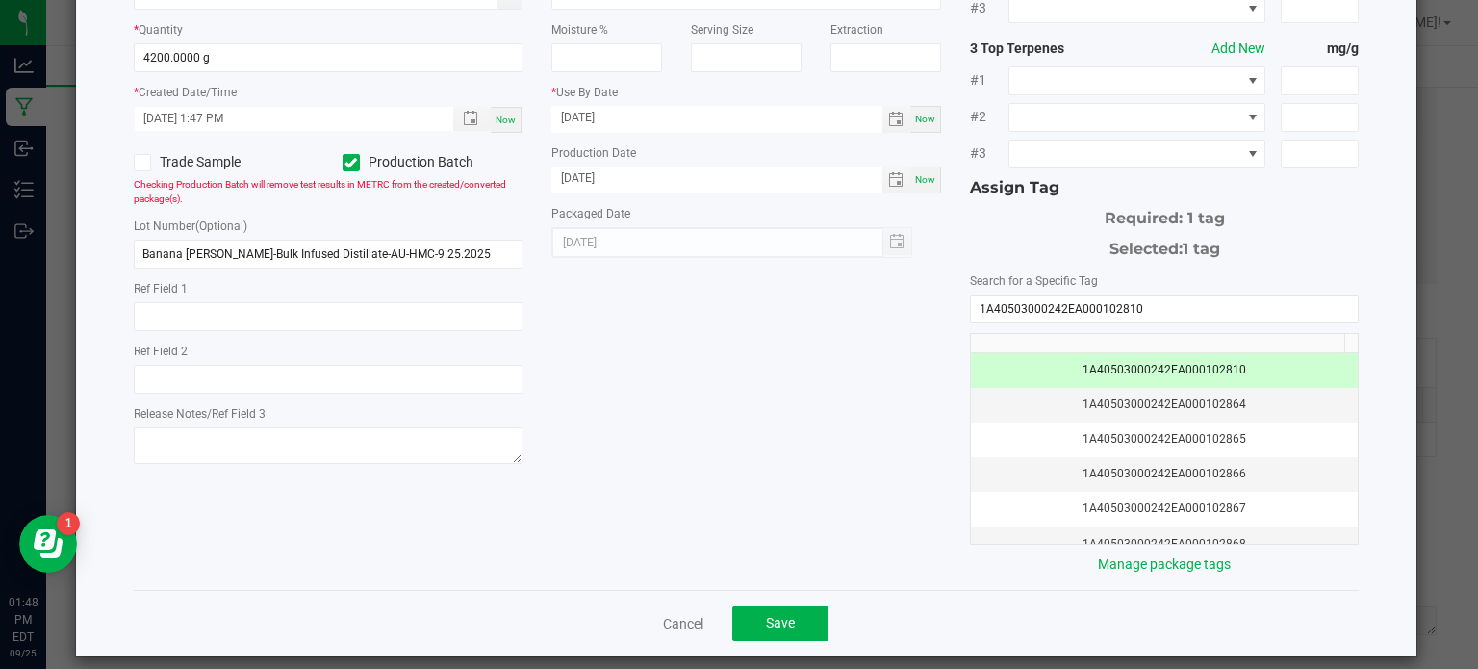
scroll to position [246, 0]
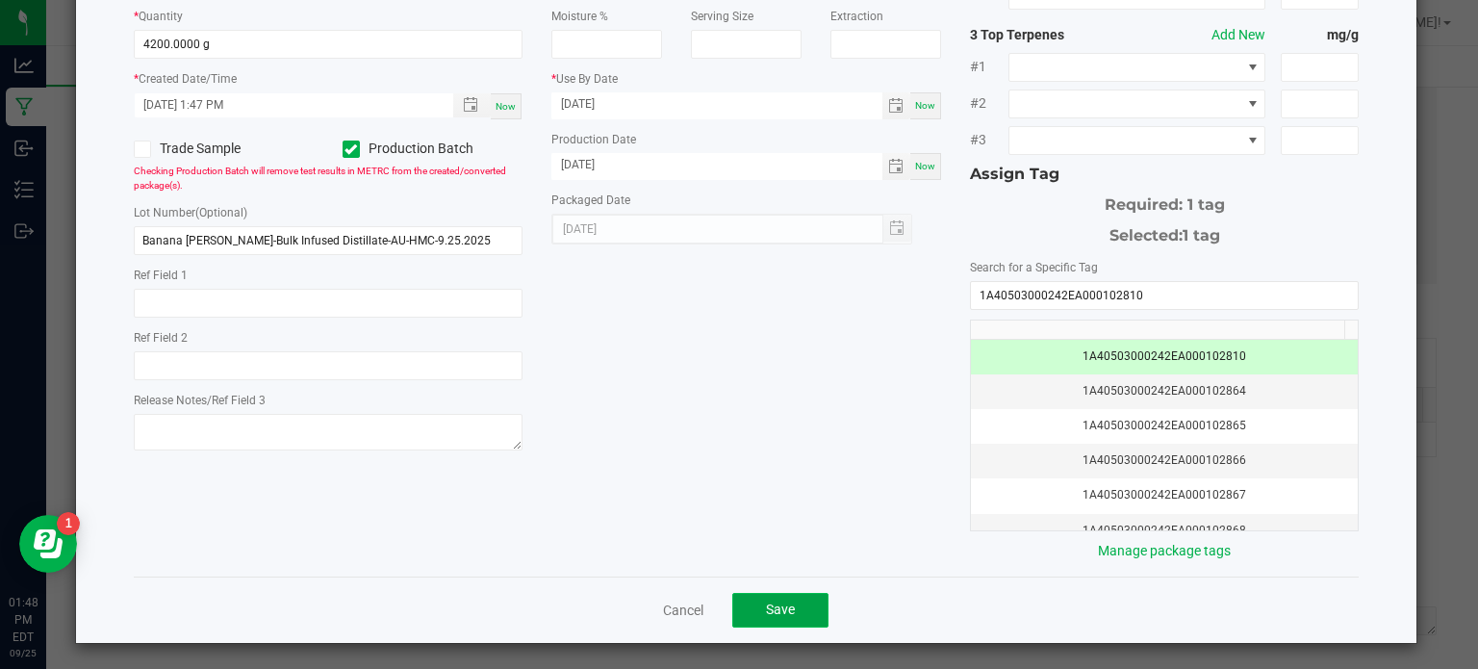
click at [805, 595] on button "Save" at bounding box center [780, 610] width 96 height 35
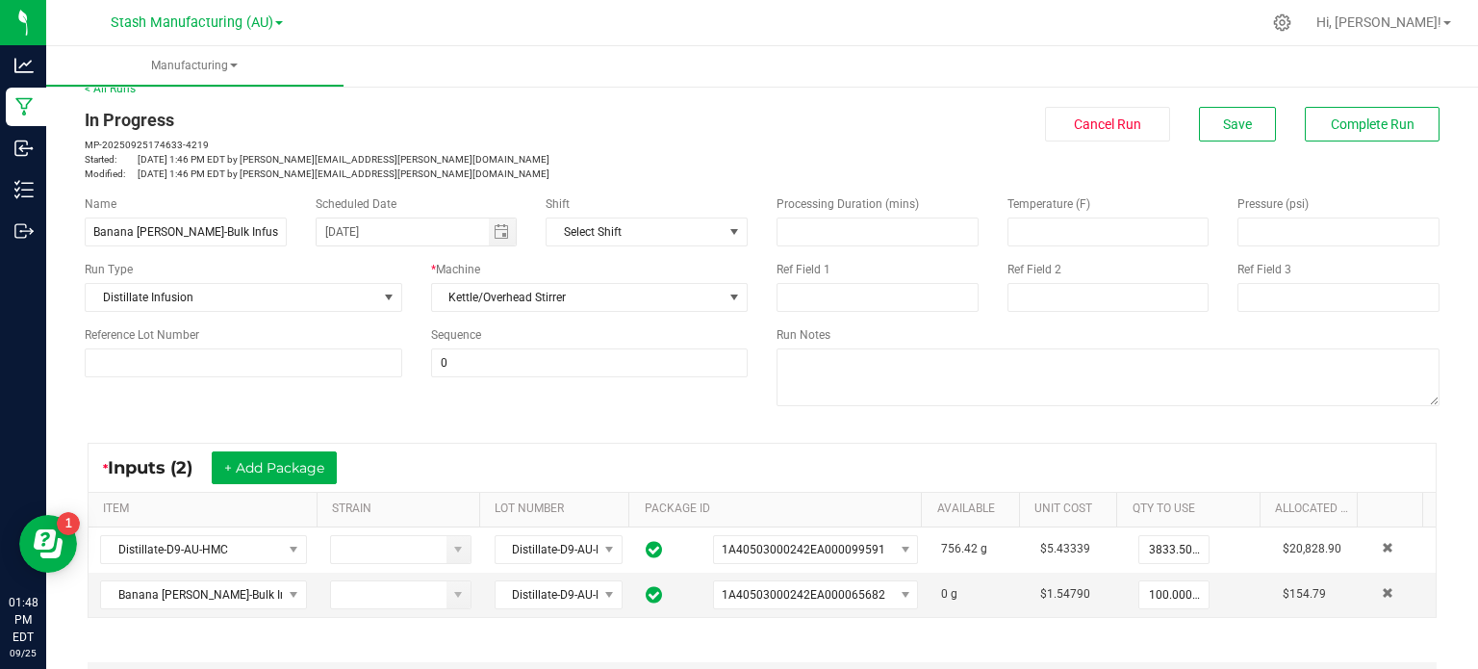
scroll to position [0, 0]
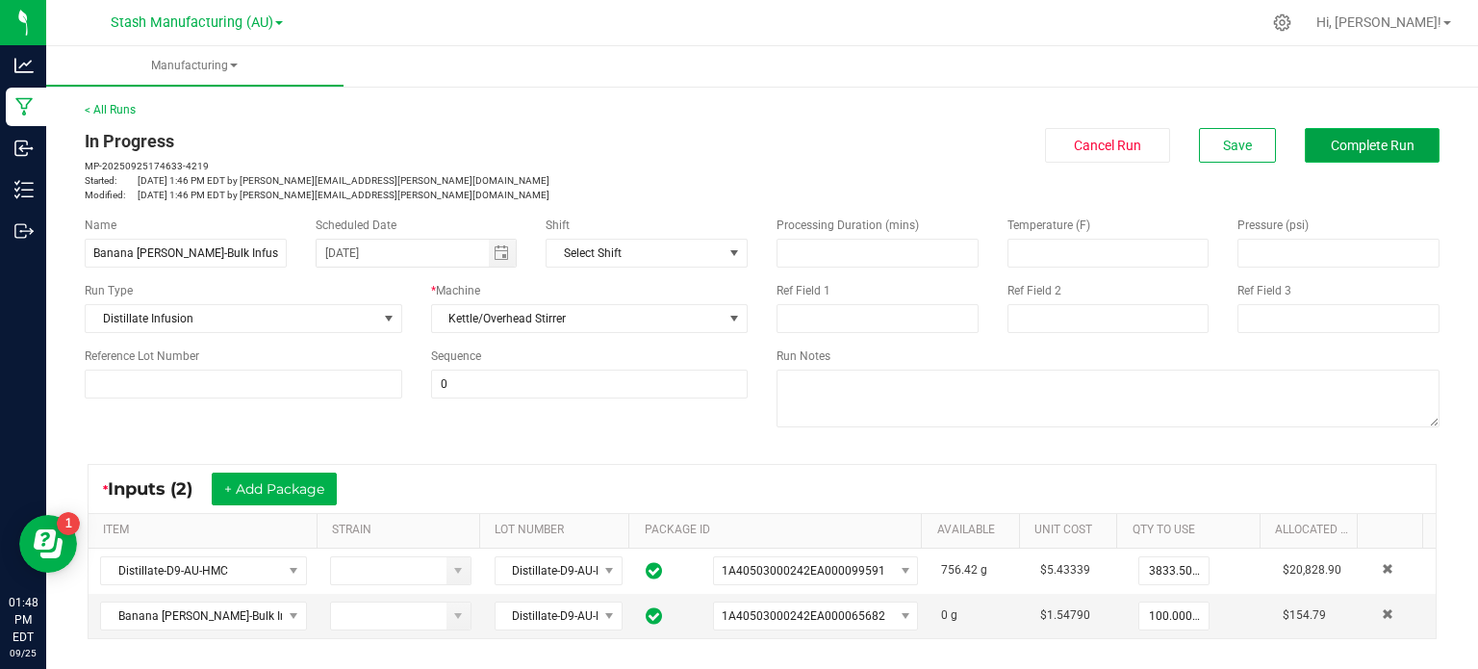
click at [1369, 147] on span "Complete Run" at bounding box center [1372, 145] width 84 height 15
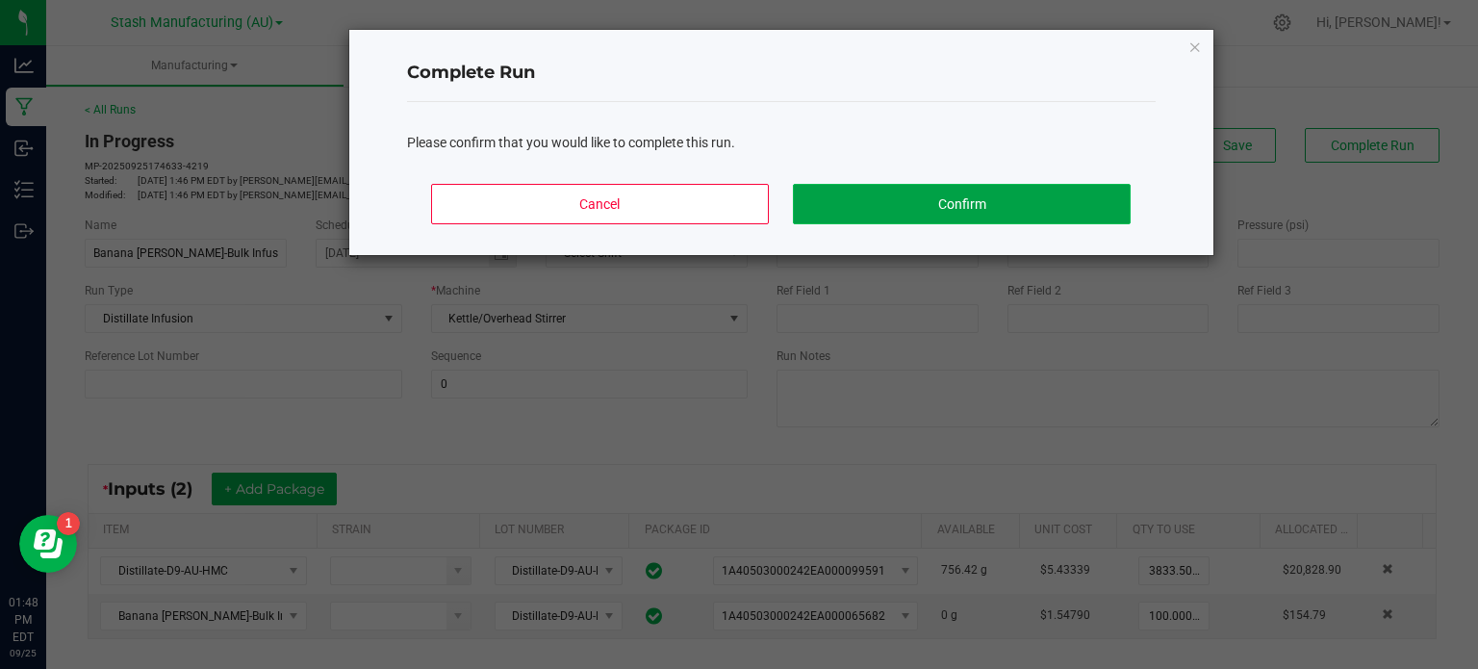
click at [1105, 204] on button "Confirm" at bounding box center [961, 204] width 337 height 40
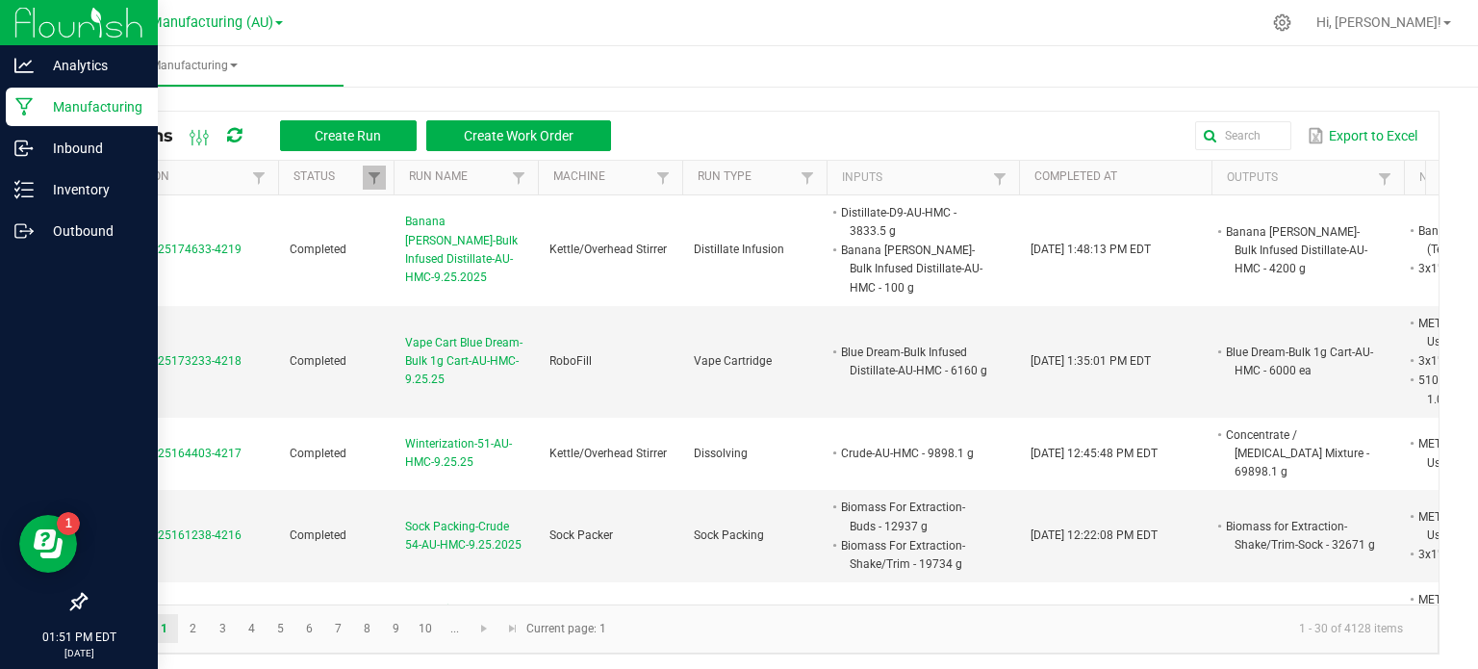
click at [0, 469] on div at bounding box center [79, 418] width 158 height 330
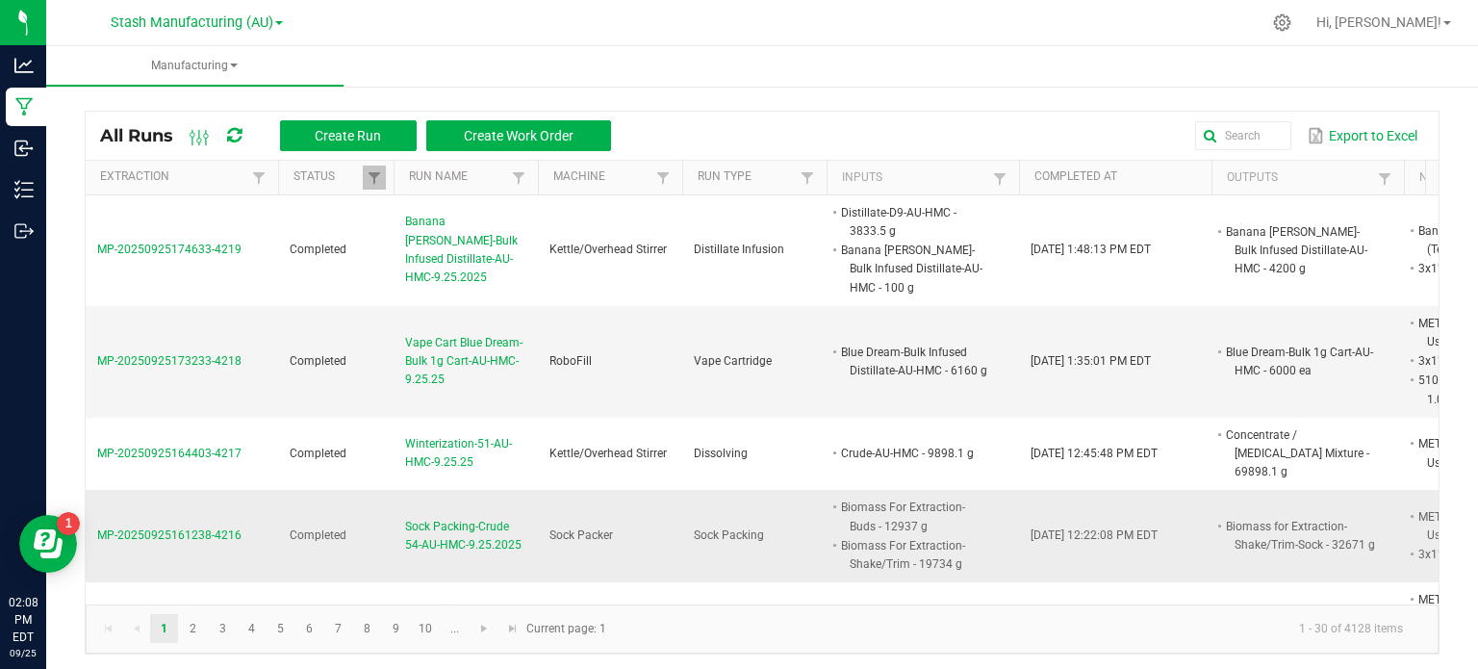
click at [493, 518] on span "Sock Packing-Crude 54-AU-HMC-9.25.2025" at bounding box center [465, 536] width 121 height 37
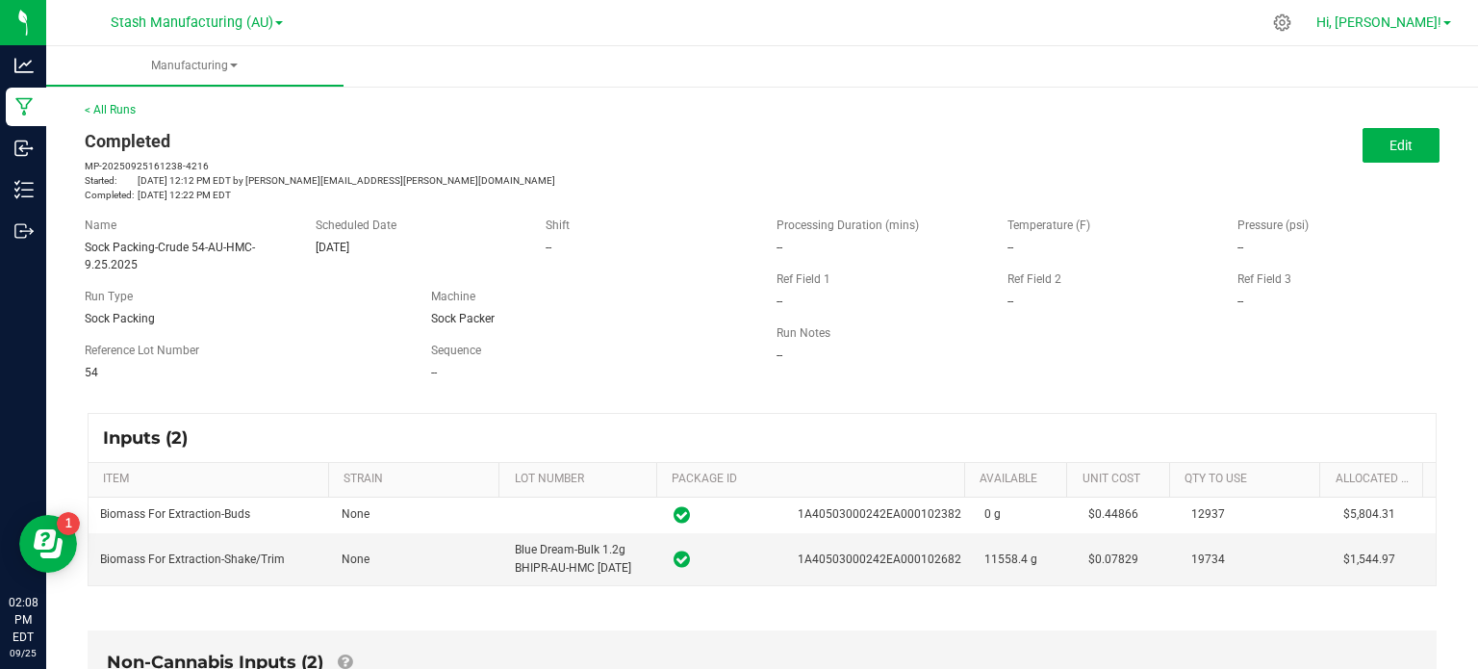
click at [1417, 21] on span "Hi, [PERSON_NAME]!" at bounding box center [1378, 21] width 125 height 15
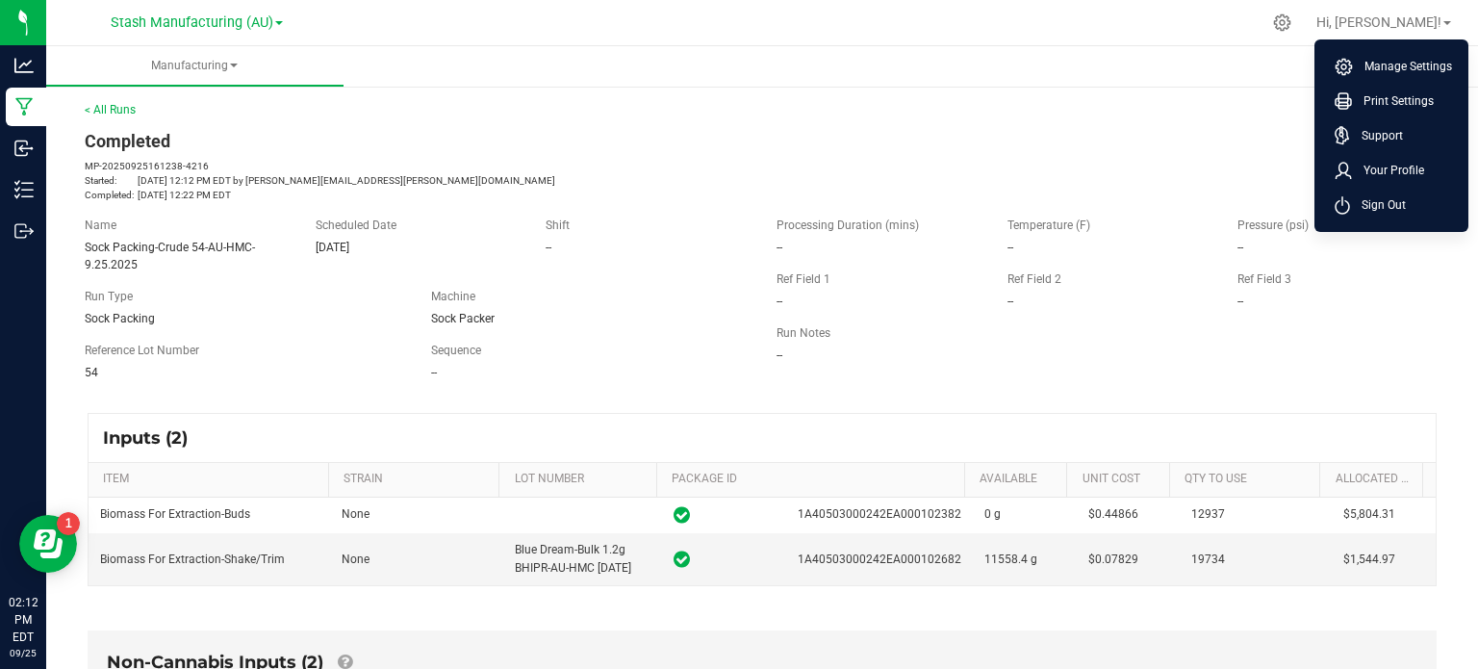
click at [713, 117] on div "< All Runs Completed MP-20250925161238-4216 Started: [DATE] 12:12 PM EDT by [PE…" at bounding box center [762, 151] width 1355 height 101
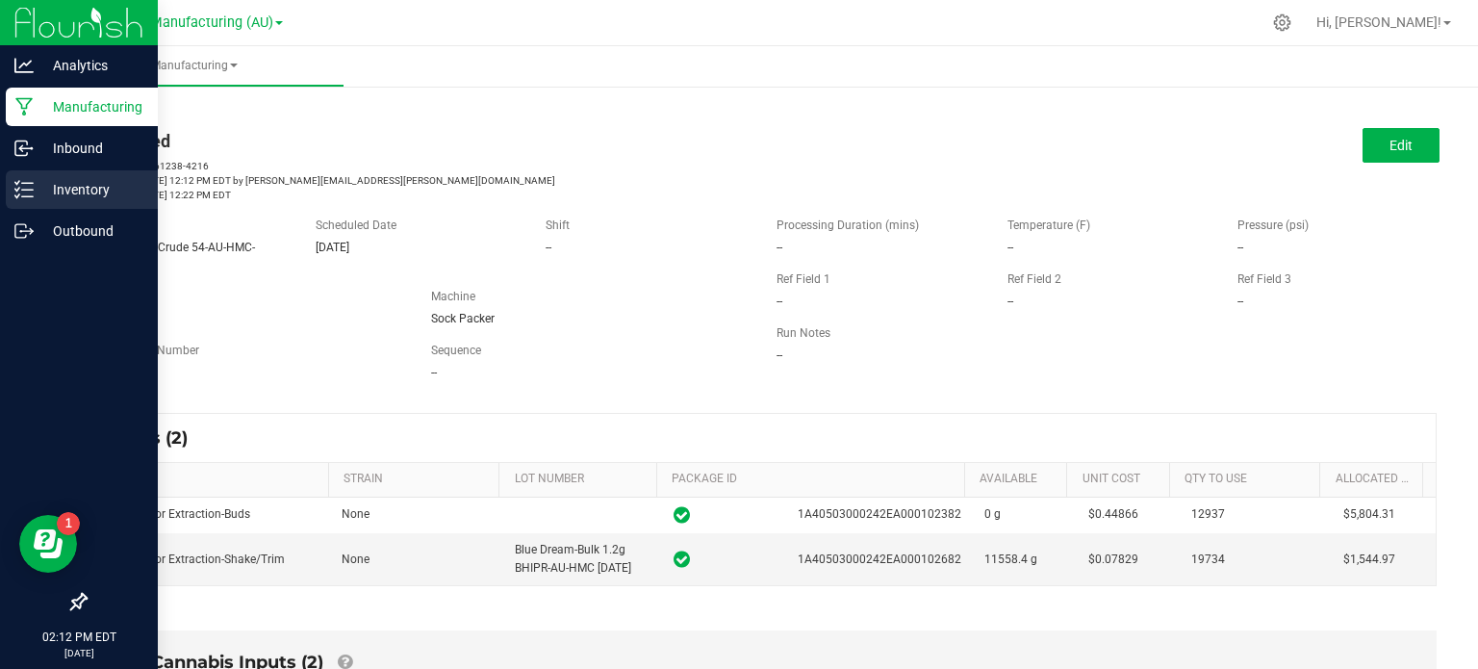
click at [37, 183] on p "Inventory" at bounding box center [91, 189] width 115 height 23
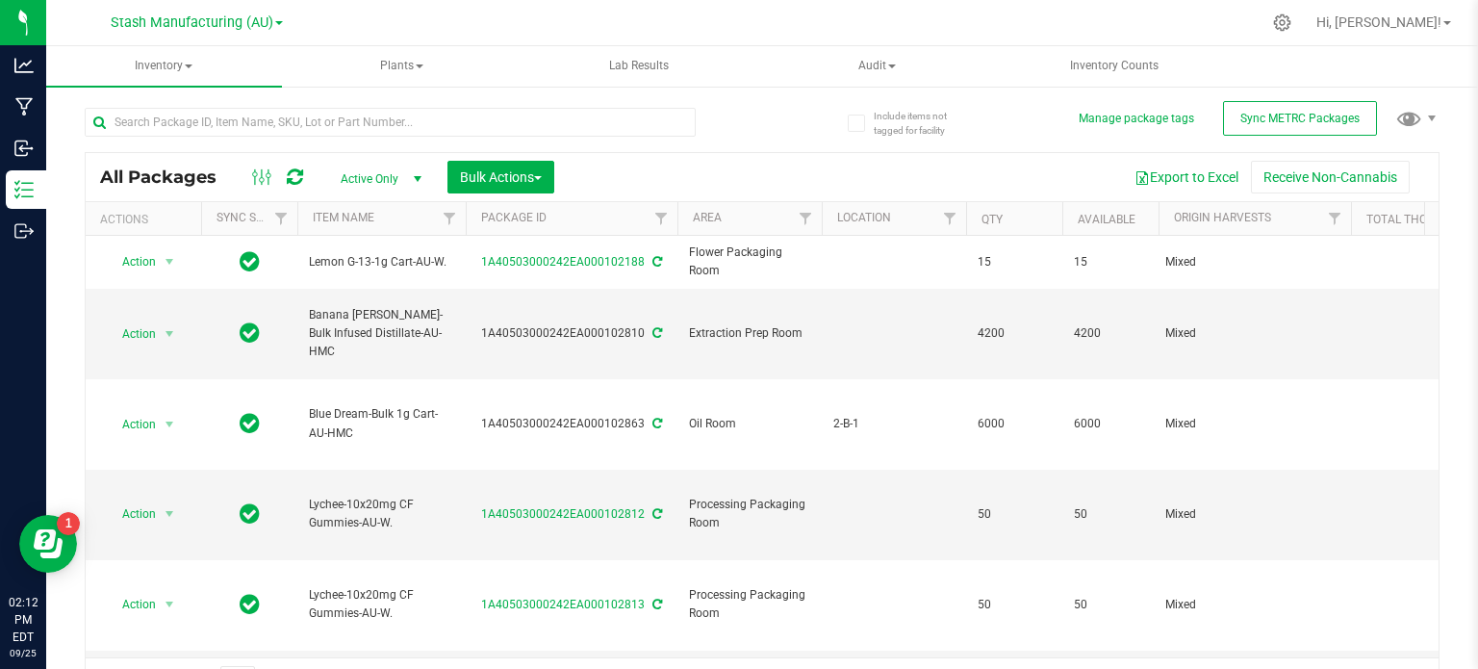
click at [655, 183] on div "Export to Excel Receive Non-Cannabis" at bounding box center [996, 177] width 855 height 33
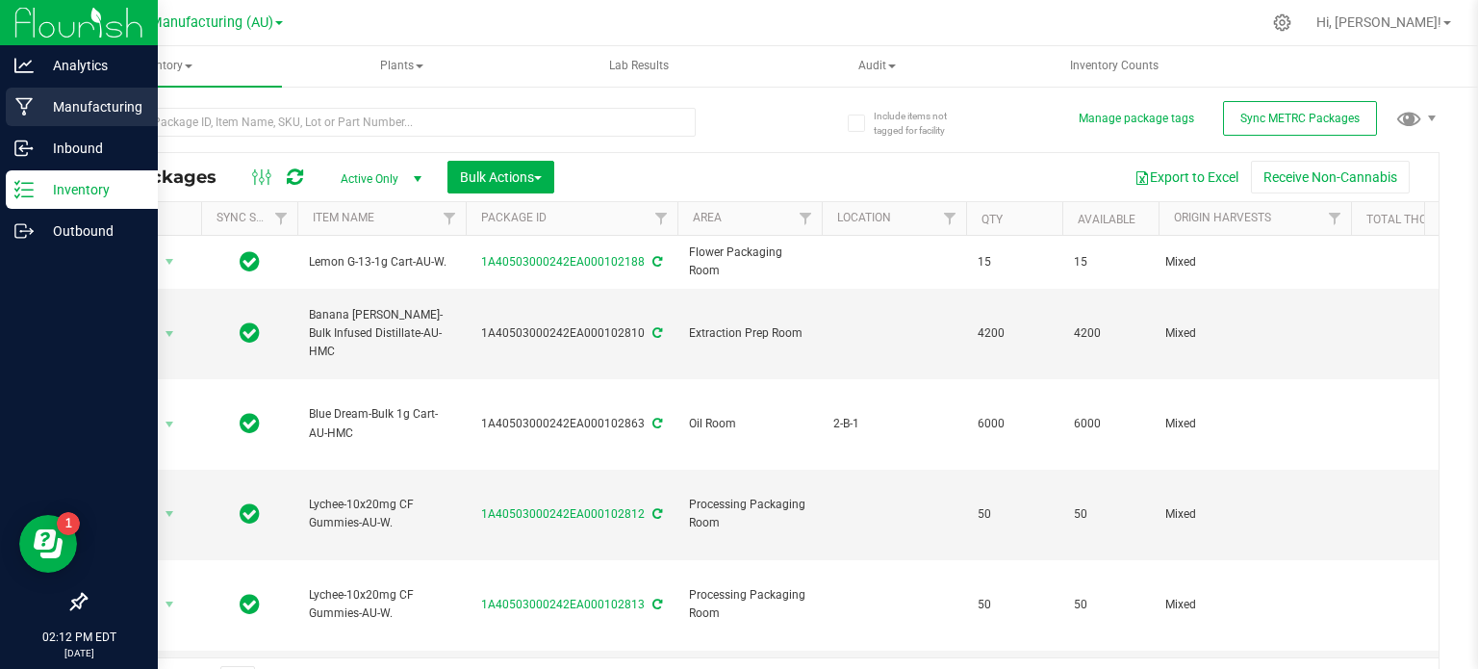
click at [32, 101] on icon at bounding box center [24, 106] width 18 height 19
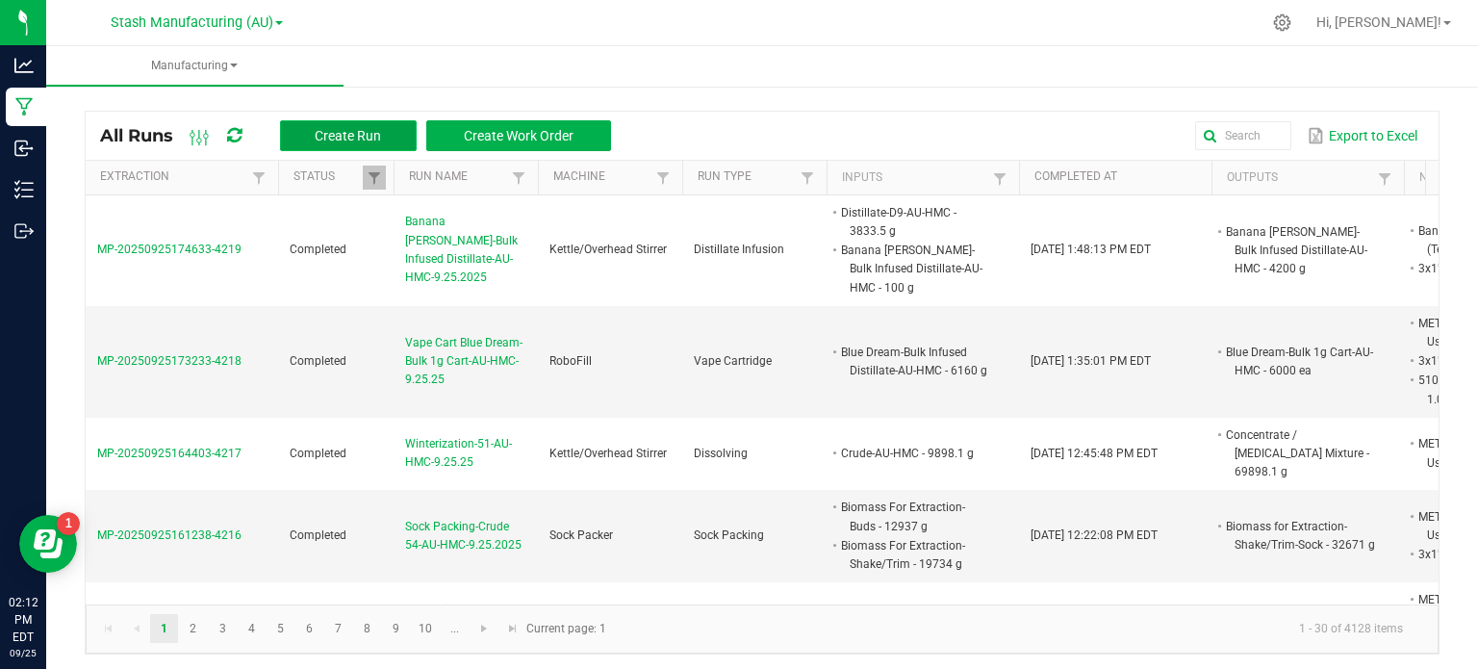
click at [285, 139] on button "Create Run" at bounding box center [348, 135] width 137 height 31
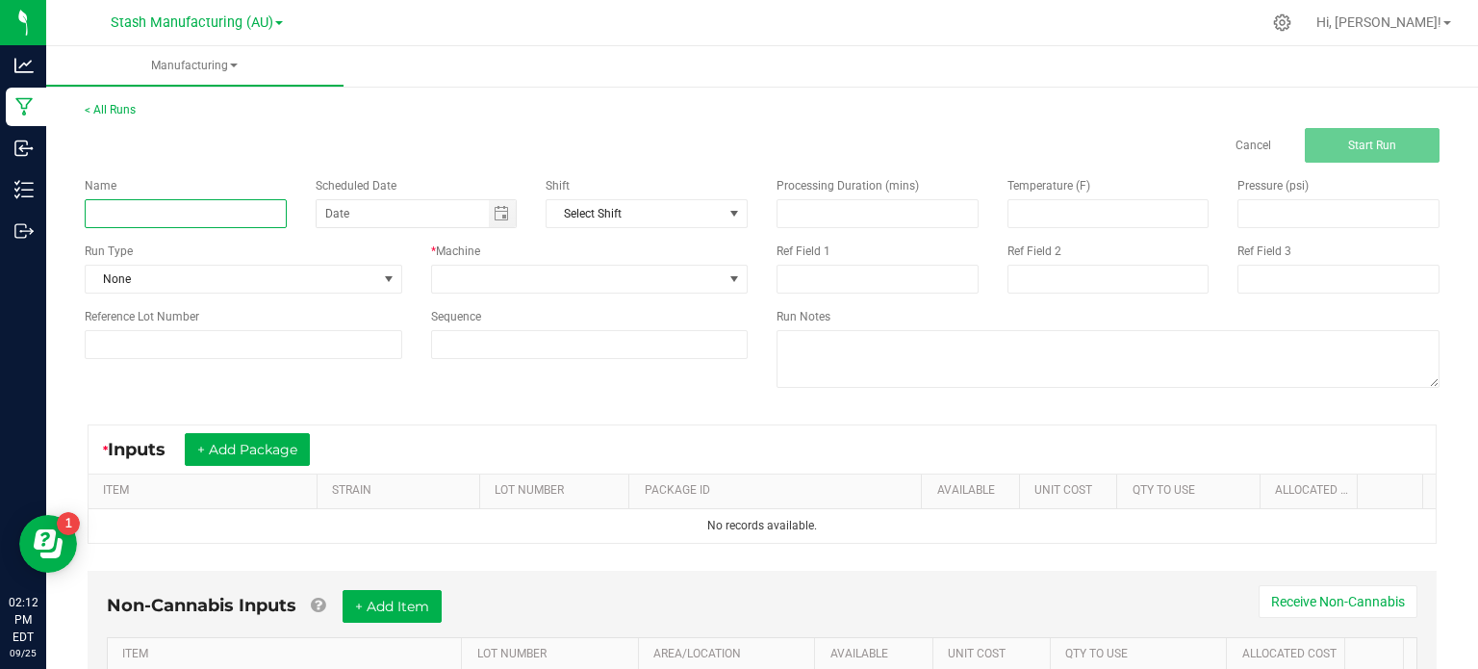
click at [263, 202] on input at bounding box center [186, 213] width 202 height 29
click at [496, 212] on span "Toggle calendar" at bounding box center [501, 213] width 15 height 15
type input "Distillate-D9-49-AU-HMC-9.25.2025"
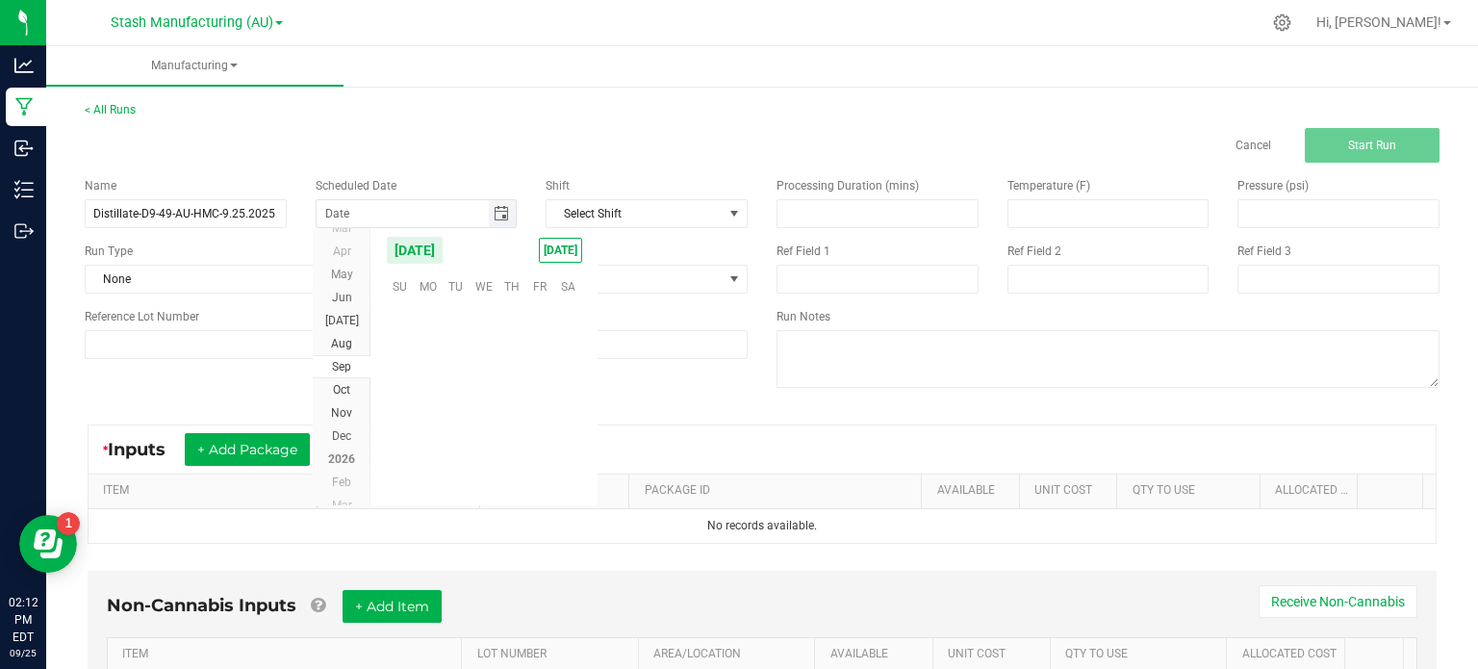
scroll to position [312048, 0]
click at [516, 403] on span "25" at bounding box center [512, 405] width 28 height 30
type input "[DATE]"
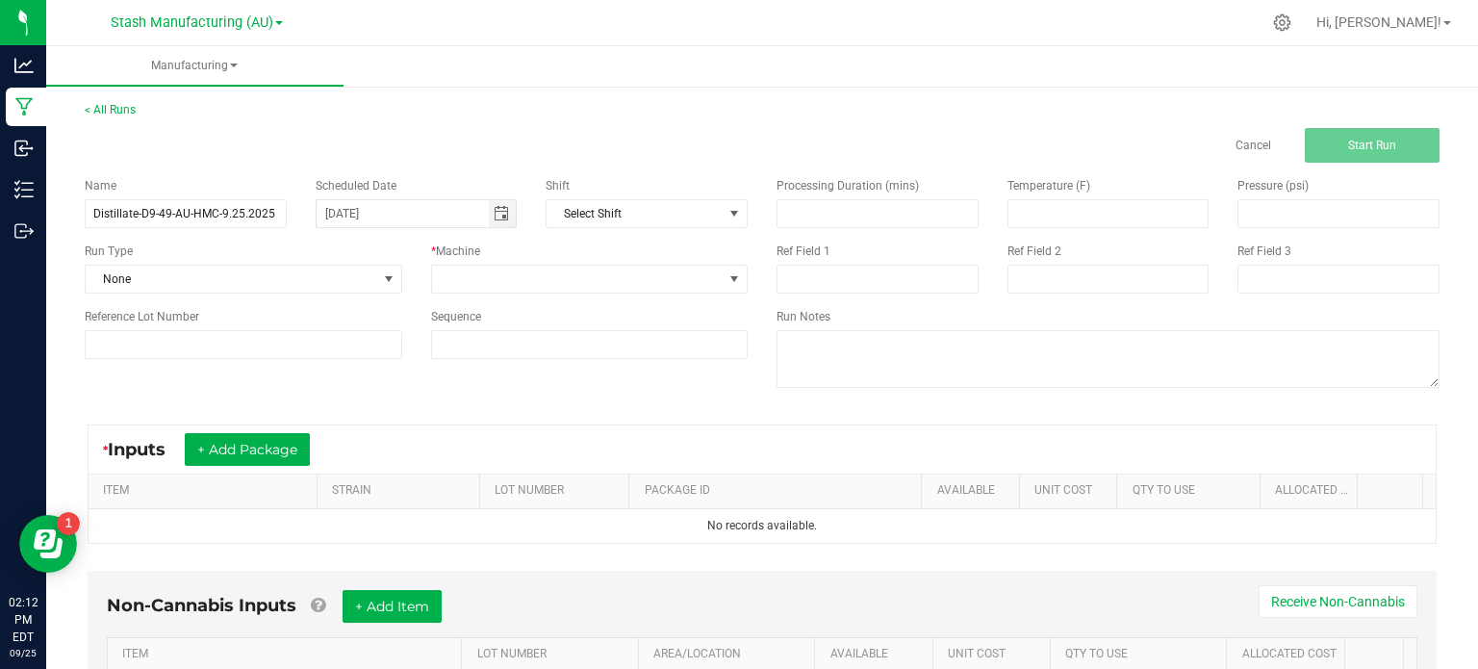
click at [300, 256] on div "Run Type" at bounding box center [243, 250] width 317 height 17
click at [304, 272] on span "None" at bounding box center [231, 279] width 291 height 27
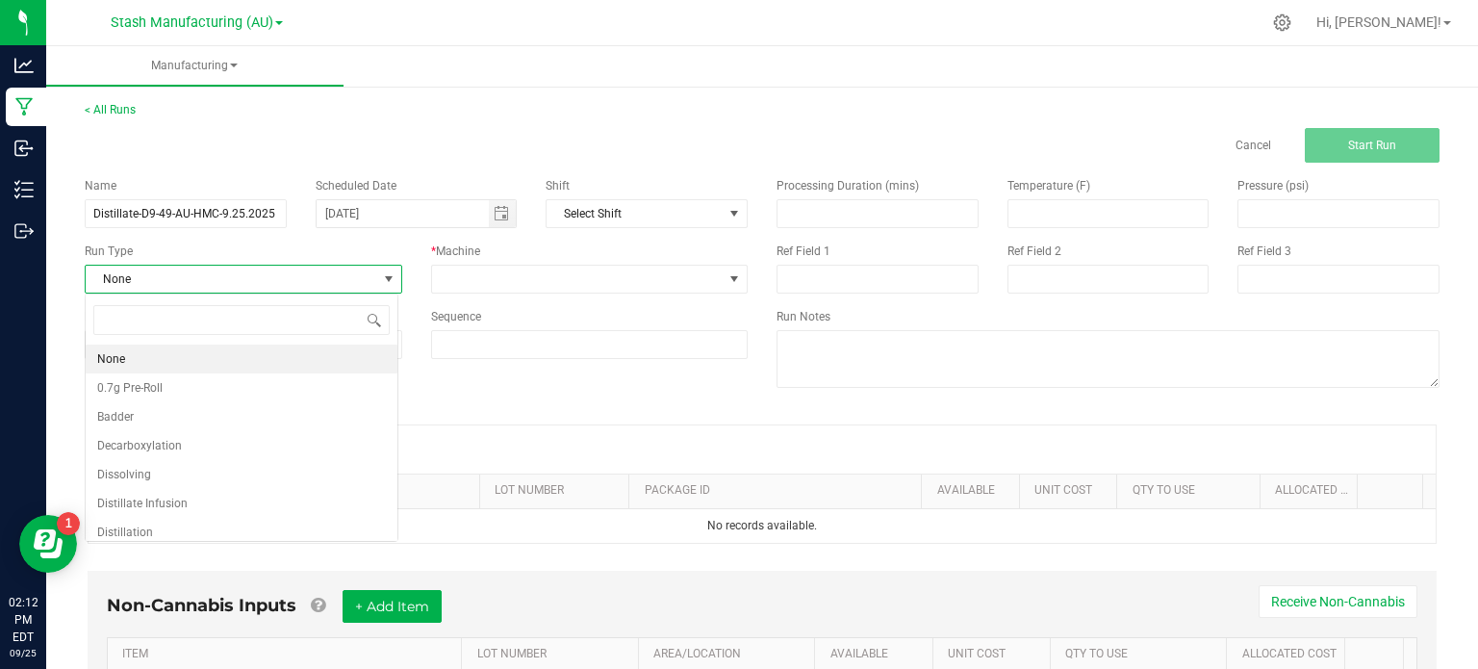
scroll to position [28, 313]
click at [340, 519] on li "Distillation" at bounding box center [242, 532] width 312 height 29
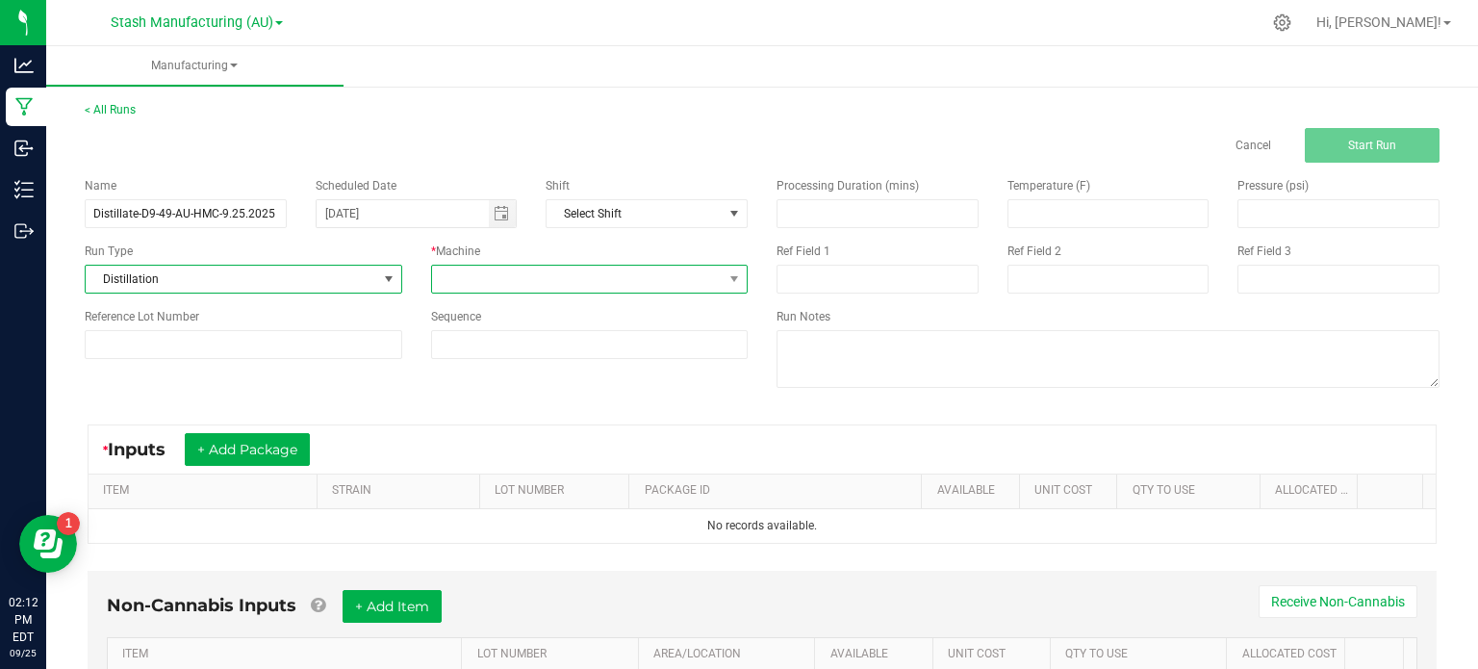
click at [549, 273] on span at bounding box center [577, 279] width 291 height 27
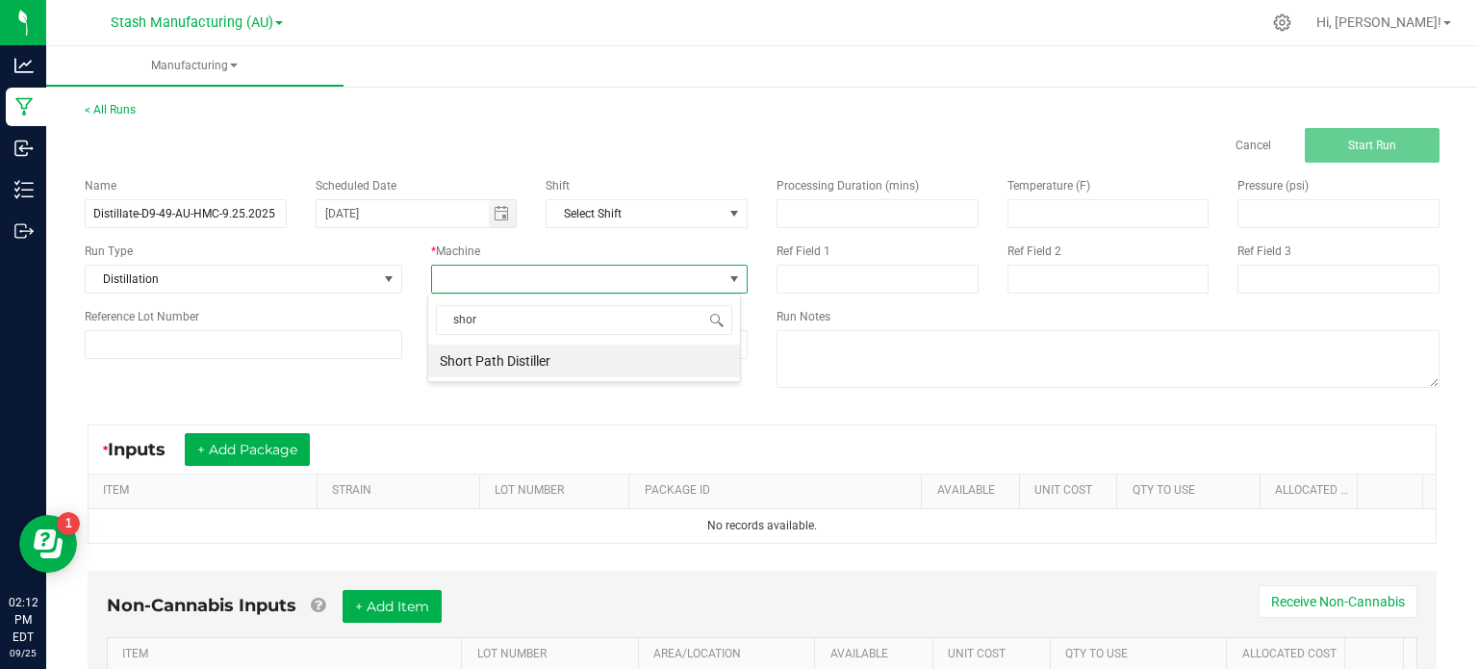
type input "short"
click at [555, 361] on li "Short Path Distiller" at bounding box center [584, 360] width 312 height 33
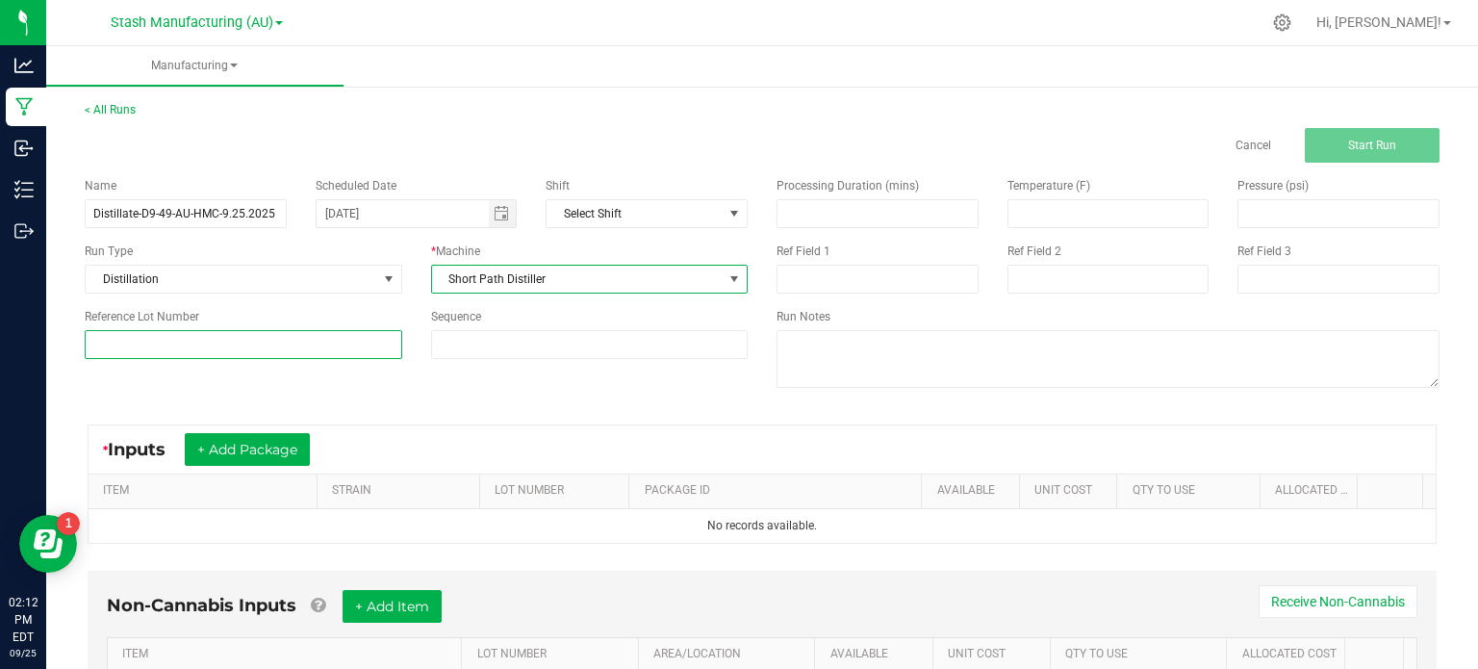
click at [388, 337] on input at bounding box center [243, 344] width 317 height 29
type input "49"
click at [245, 458] on button "+ Add Package" at bounding box center [247, 449] width 125 height 33
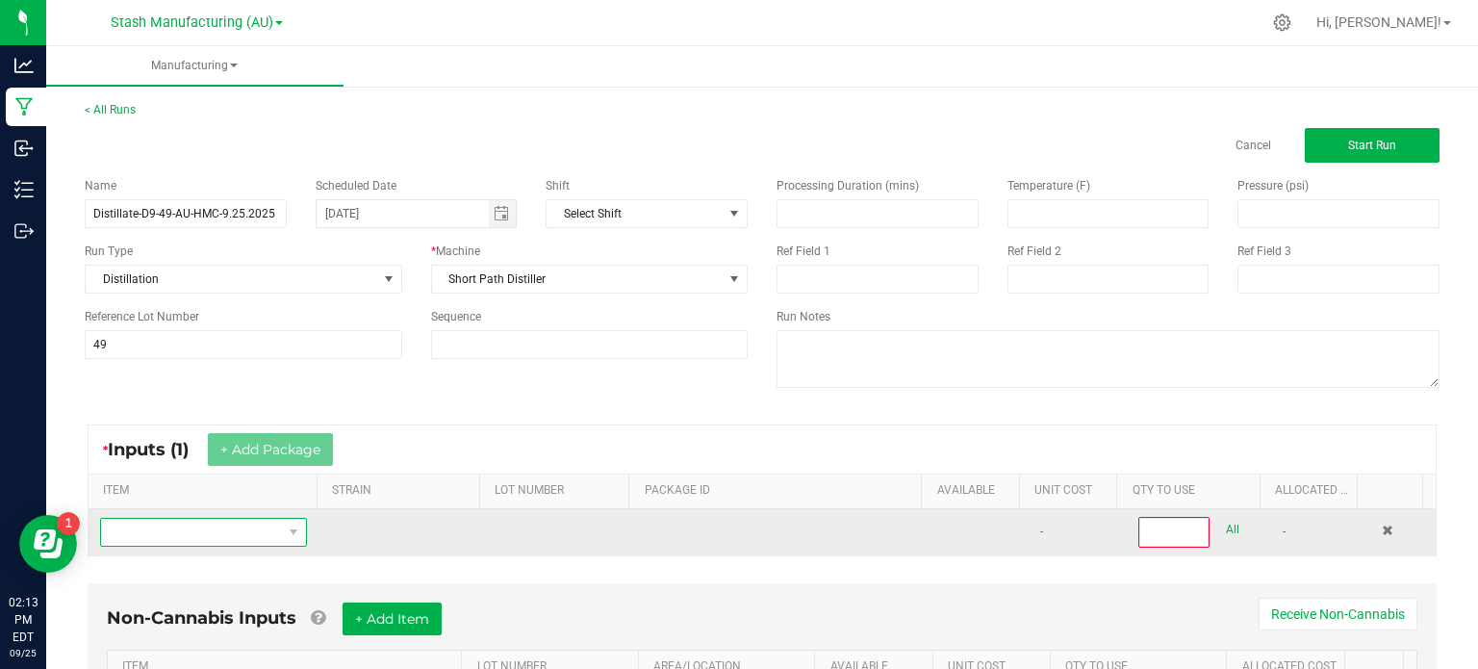
click at [239, 525] on span "NO DATA FOUND" at bounding box center [191, 532] width 181 height 27
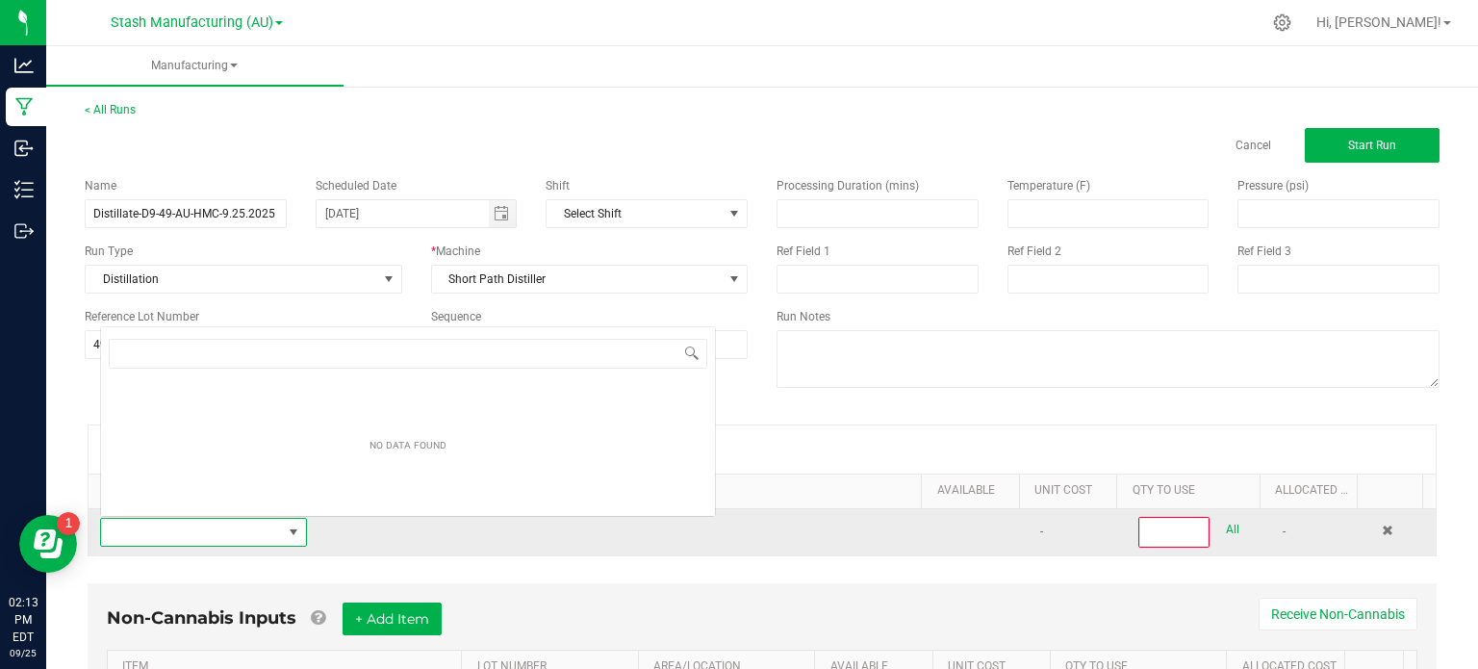
scroll to position [28, 199]
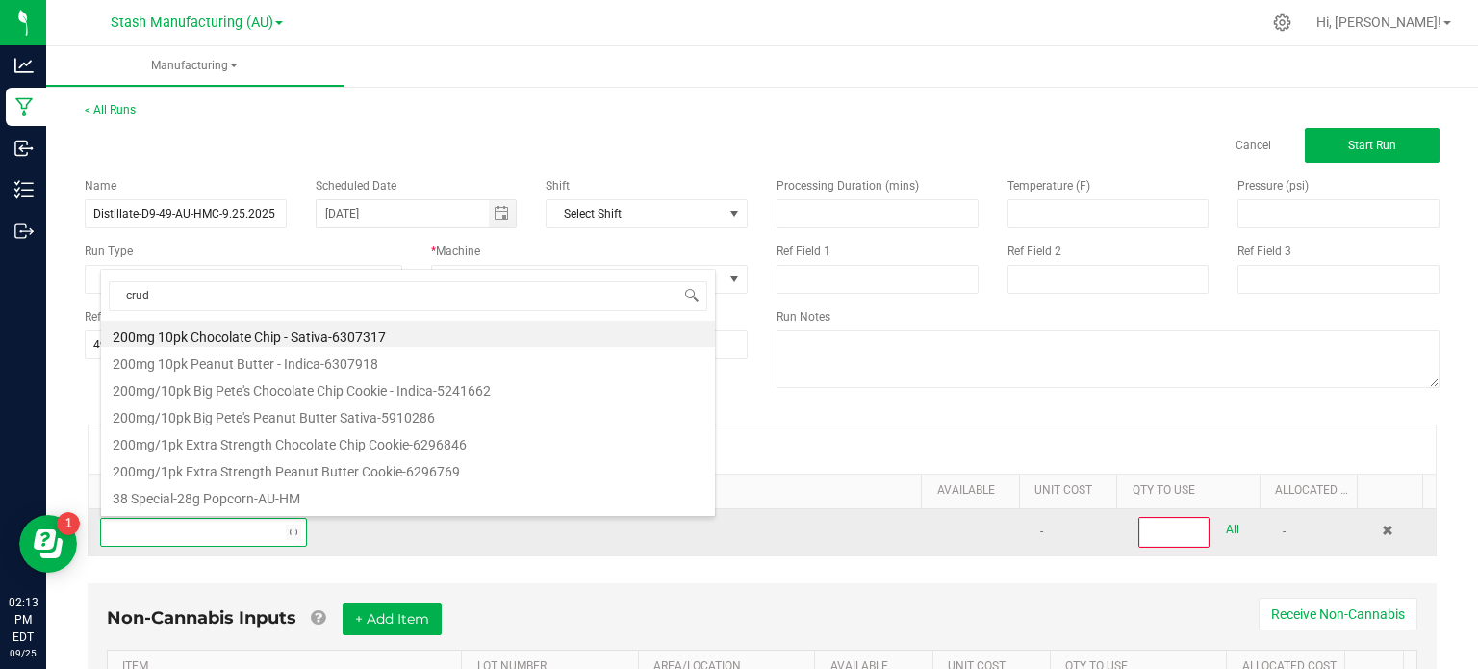
type input "crude"
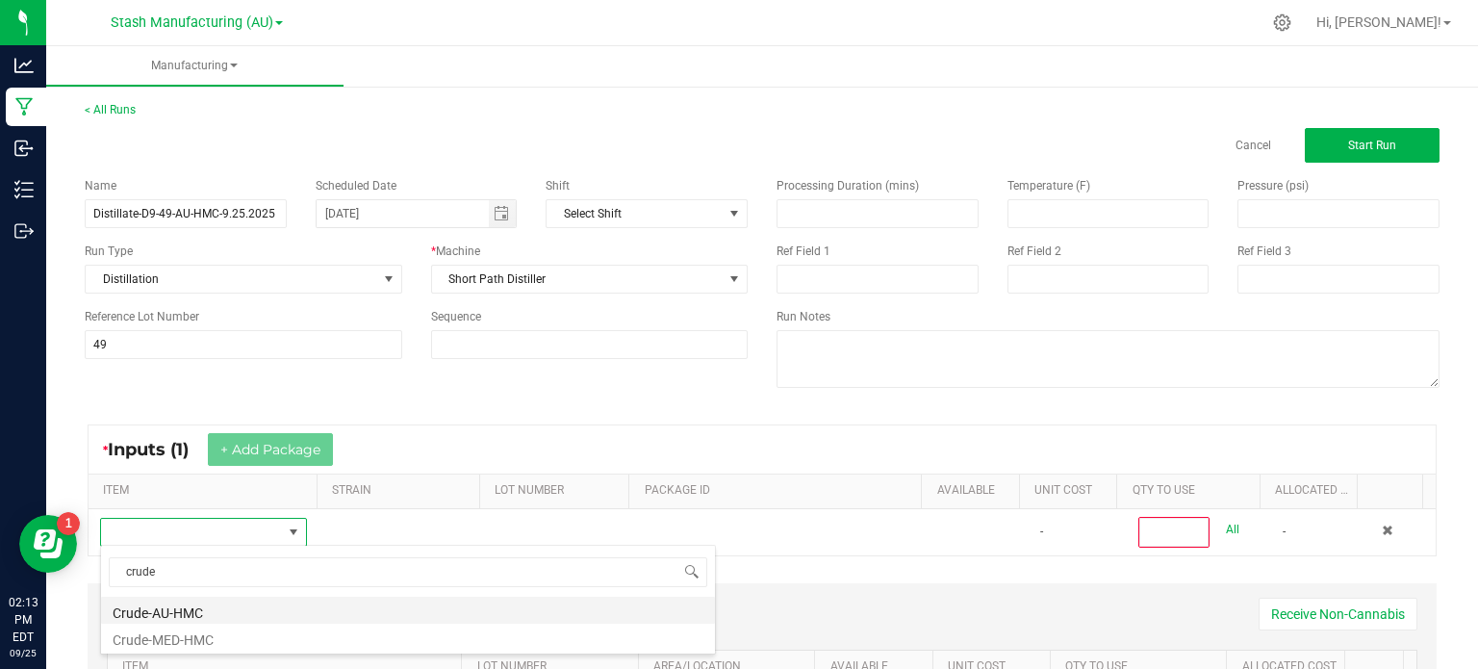
click at [216, 610] on li "Crude-AU-HMC" at bounding box center [408, 609] width 614 height 27
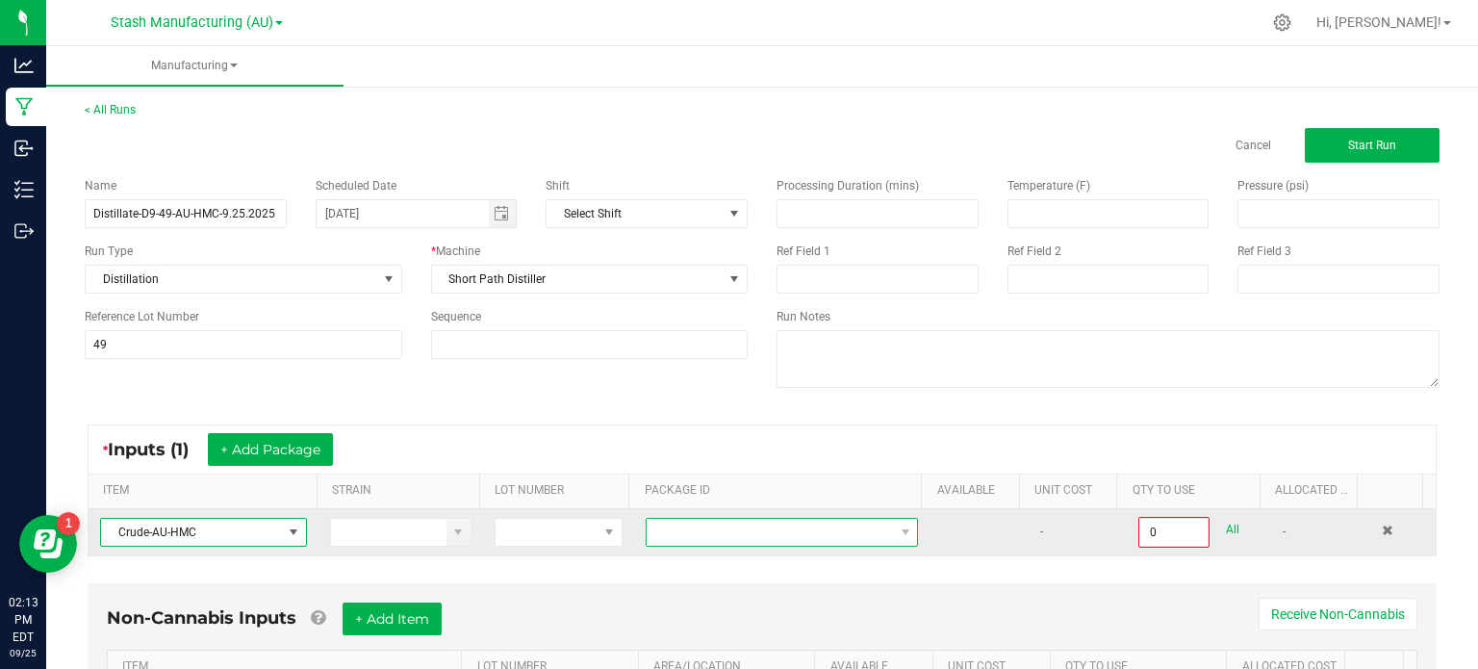
click at [724, 530] on span at bounding box center [769, 532] width 246 height 27
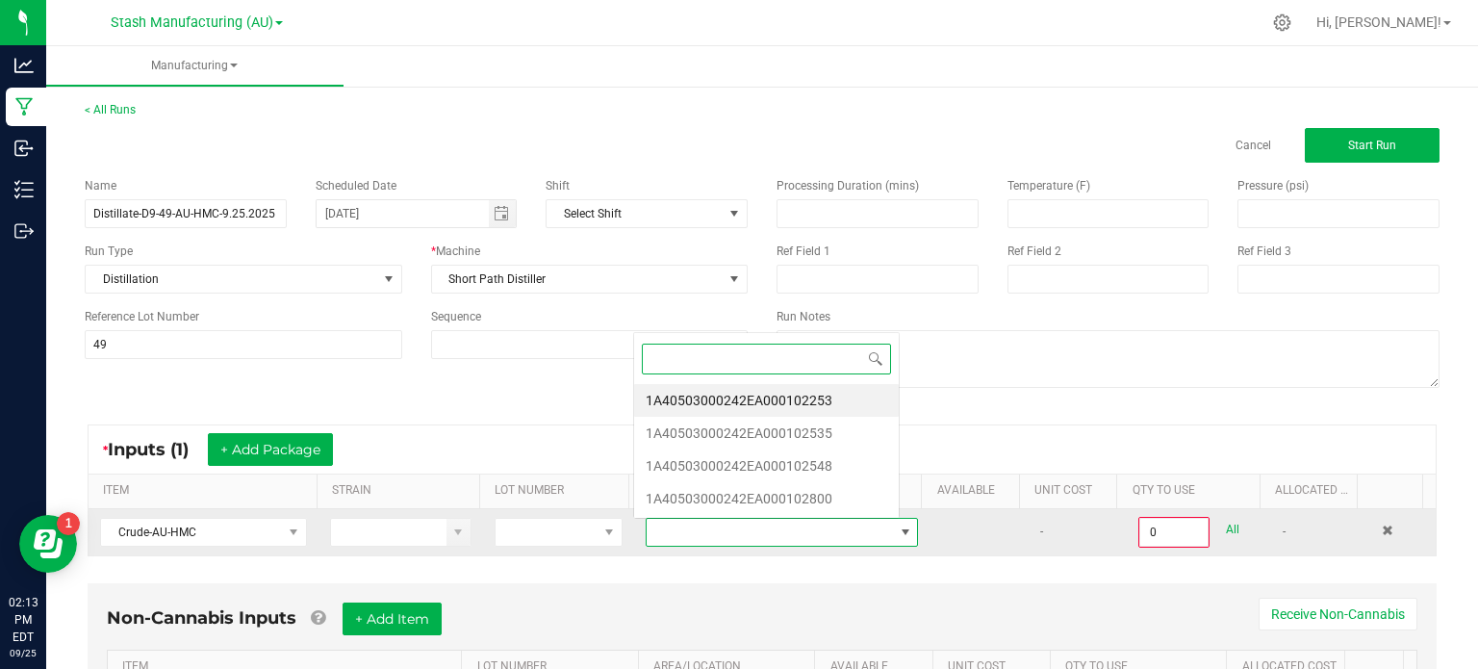
scroll to position [28, 262]
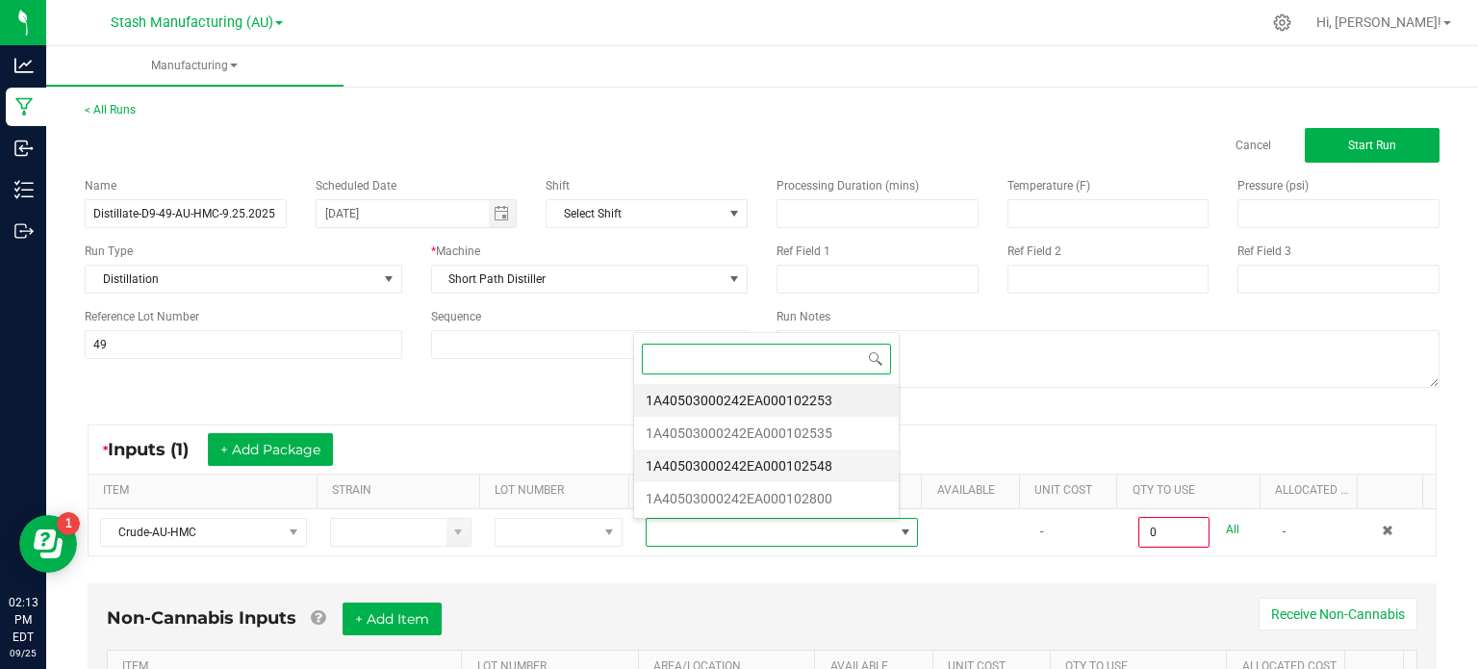
click at [874, 464] on li "1A40503000242EA000102548" at bounding box center [766, 465] width 265 height 33
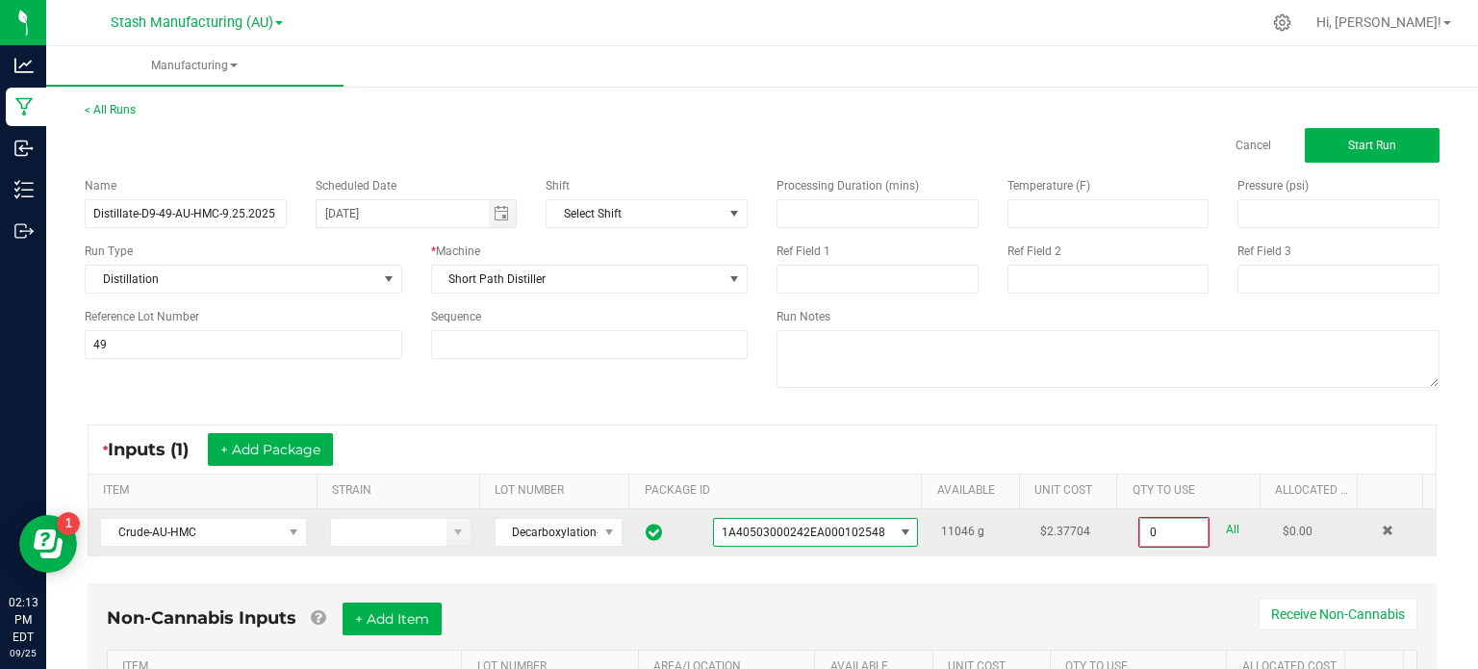
click at [1155, 524] on input "0" at bounding box center [1173, 532] width 67 height 27
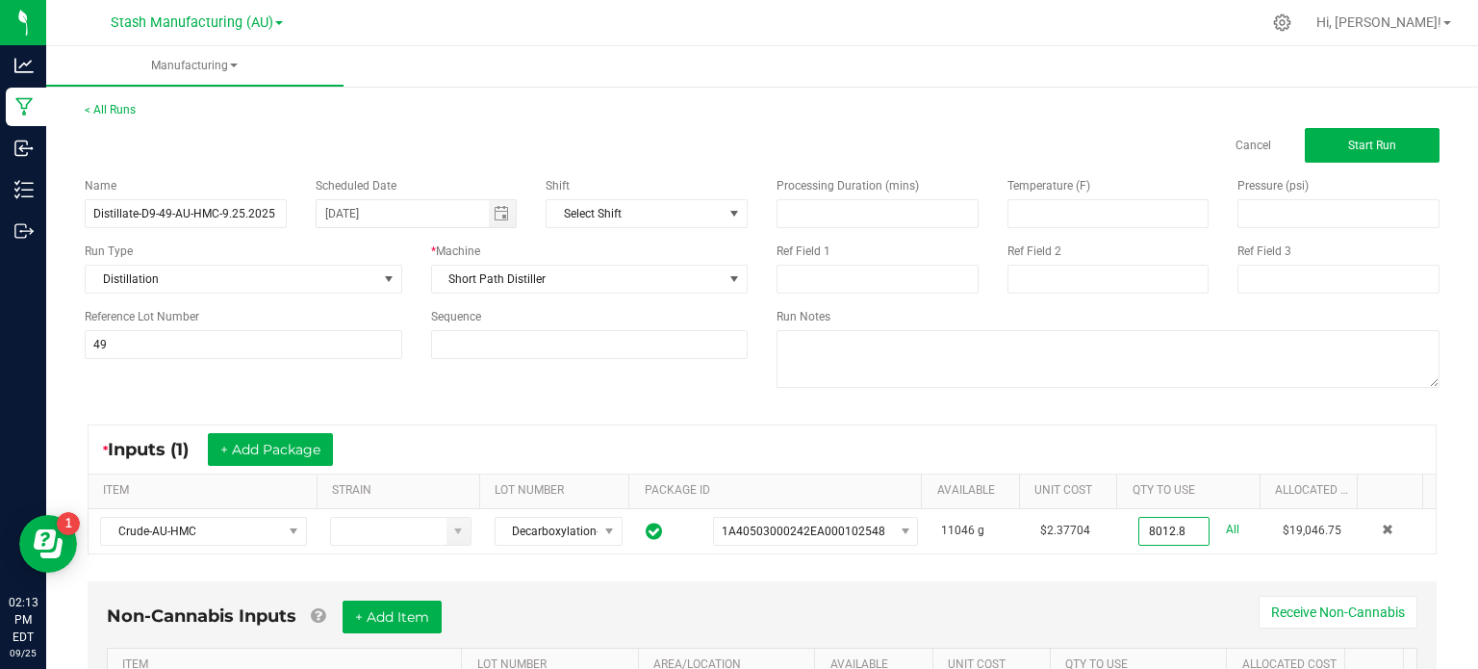
scroll to position [120, 0]
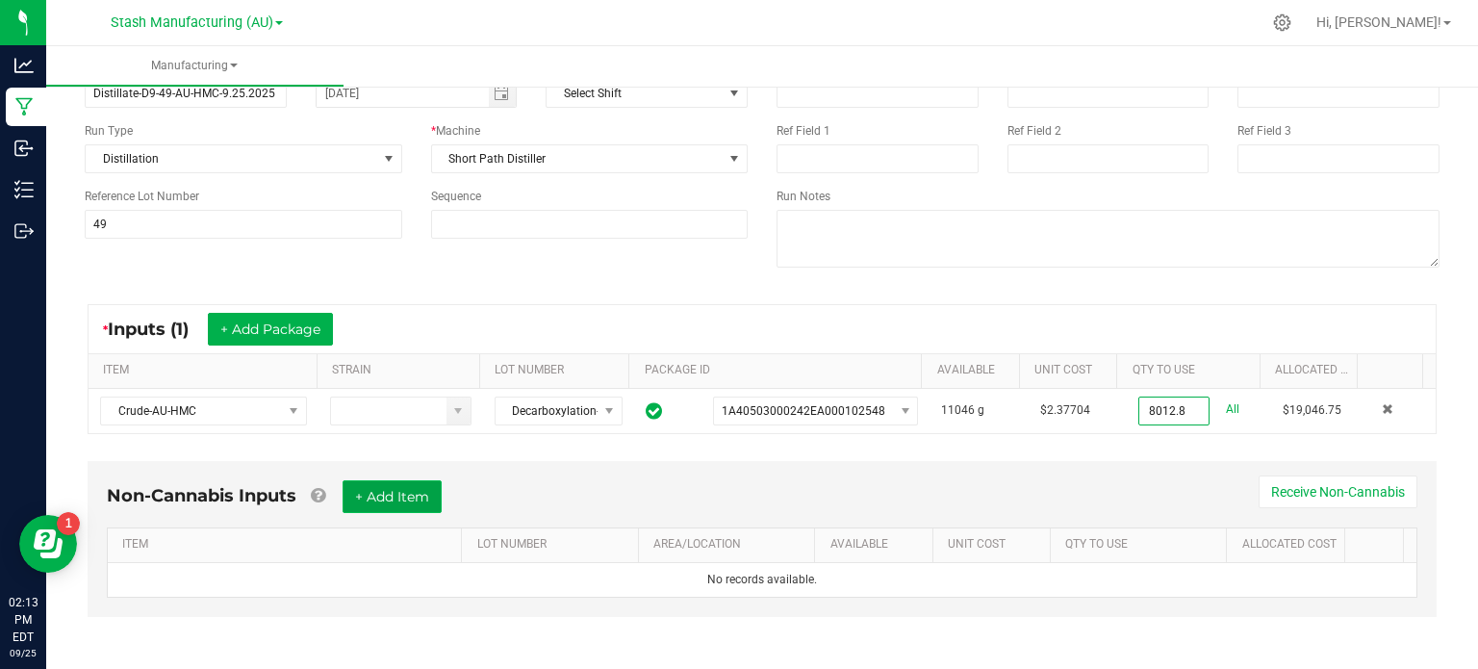
type input "8012.8000 g"
click at [385, 492] on button "+ Add Item" at bounding box center [391, 496] width 99 height 33
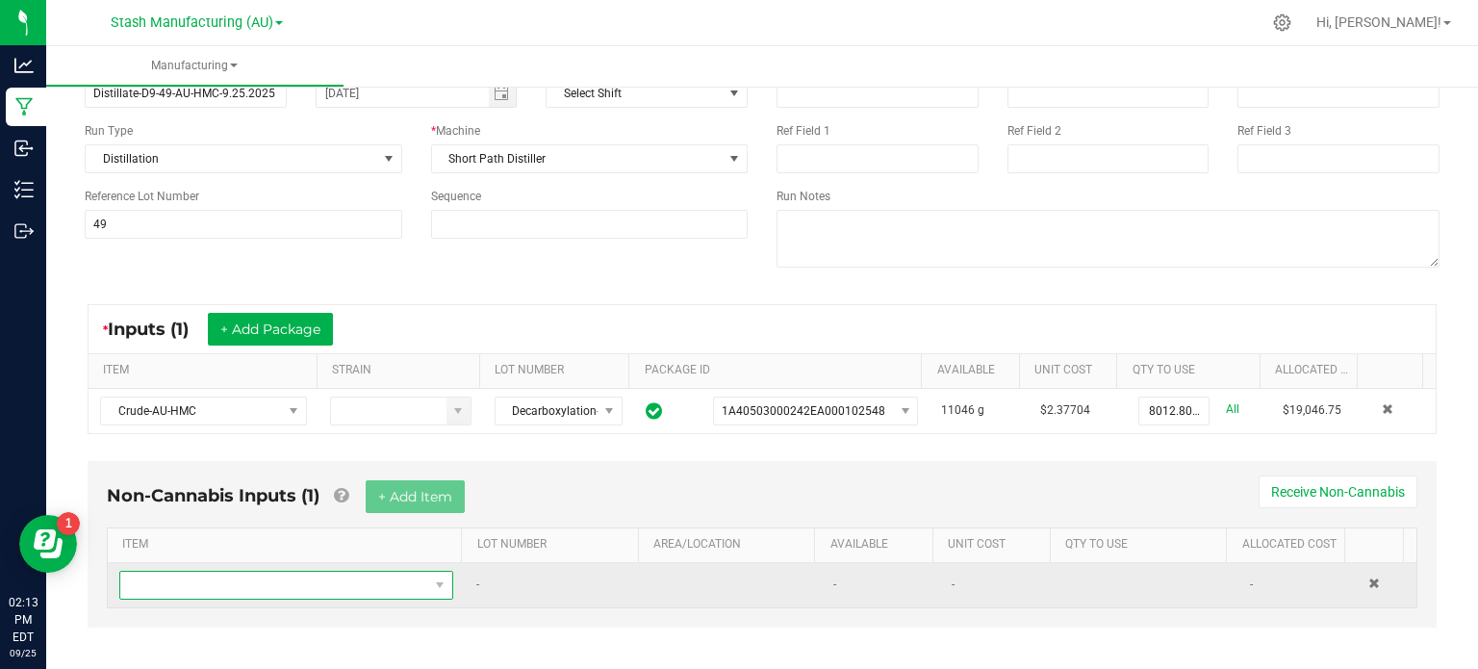
click at [357, 572] on span "NO DATA FOUND" at bounding box center [274, 584] width 308 height 27
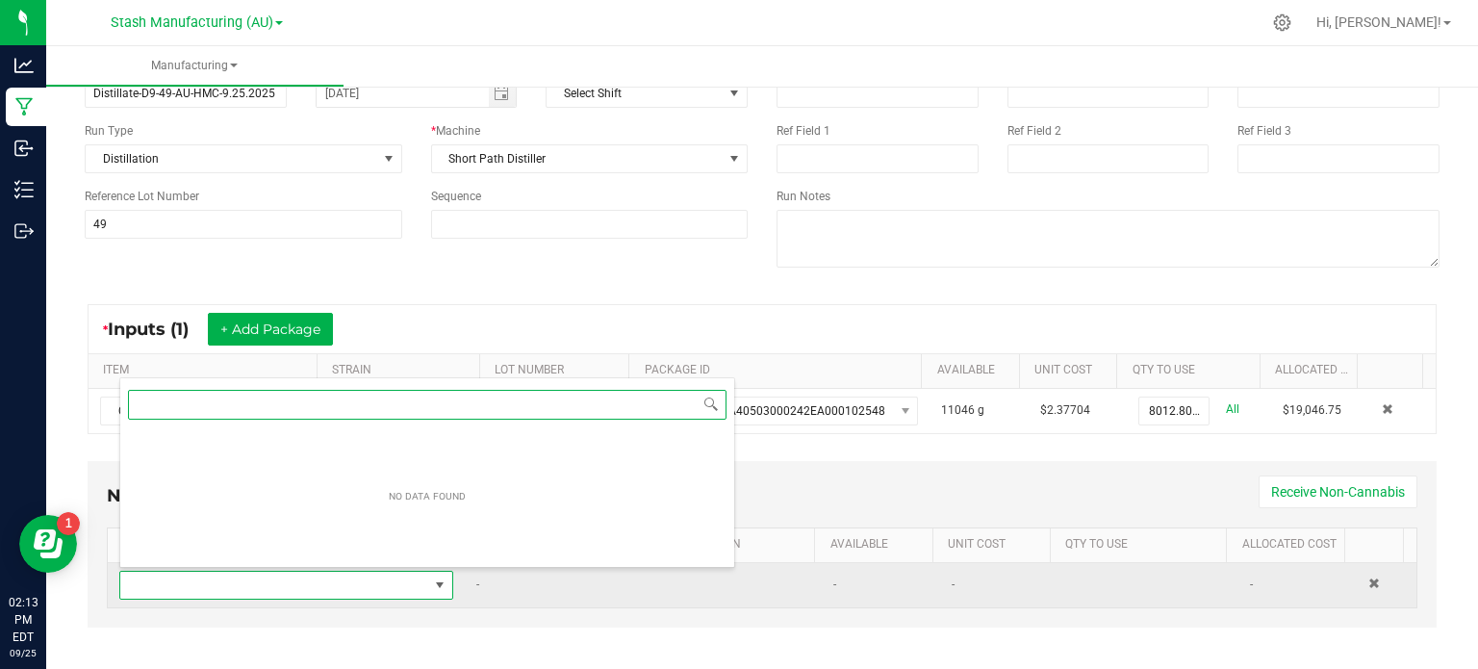
scroll to position [28, 321]
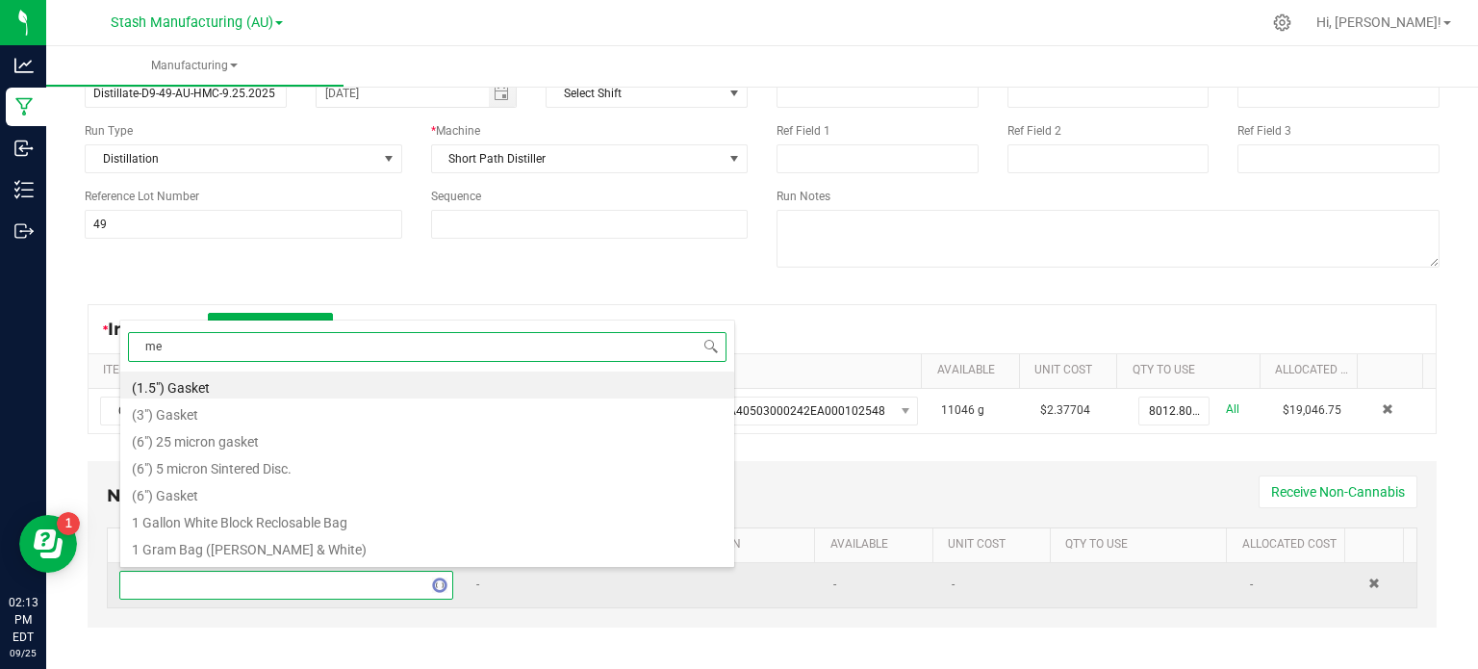
type input "met"
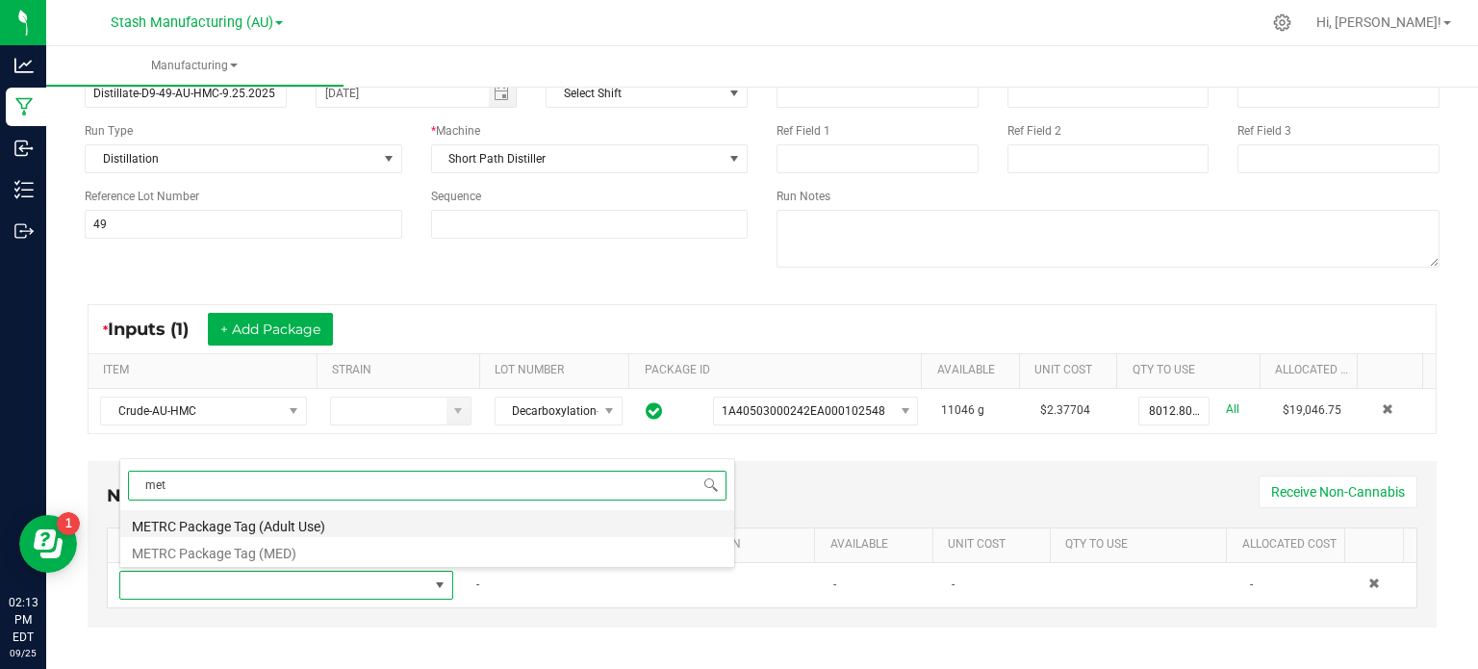
click at [377, 519] on li "METRC Package Tag (Adult Use)" at bounding box center [427, 523] width 614 height 27
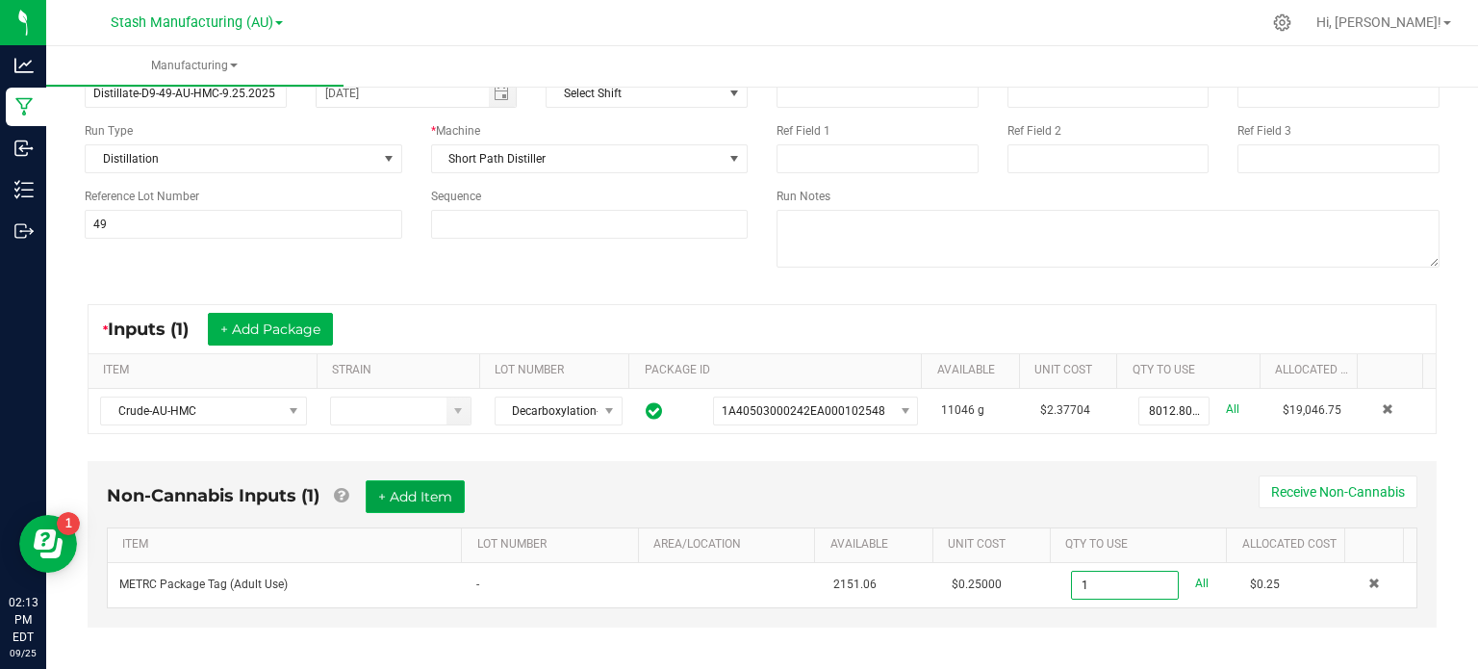
type input "1 ea"
click at [433, 480] on button "+ Add Item" at bounding box center [415, 496] width 99 height 33
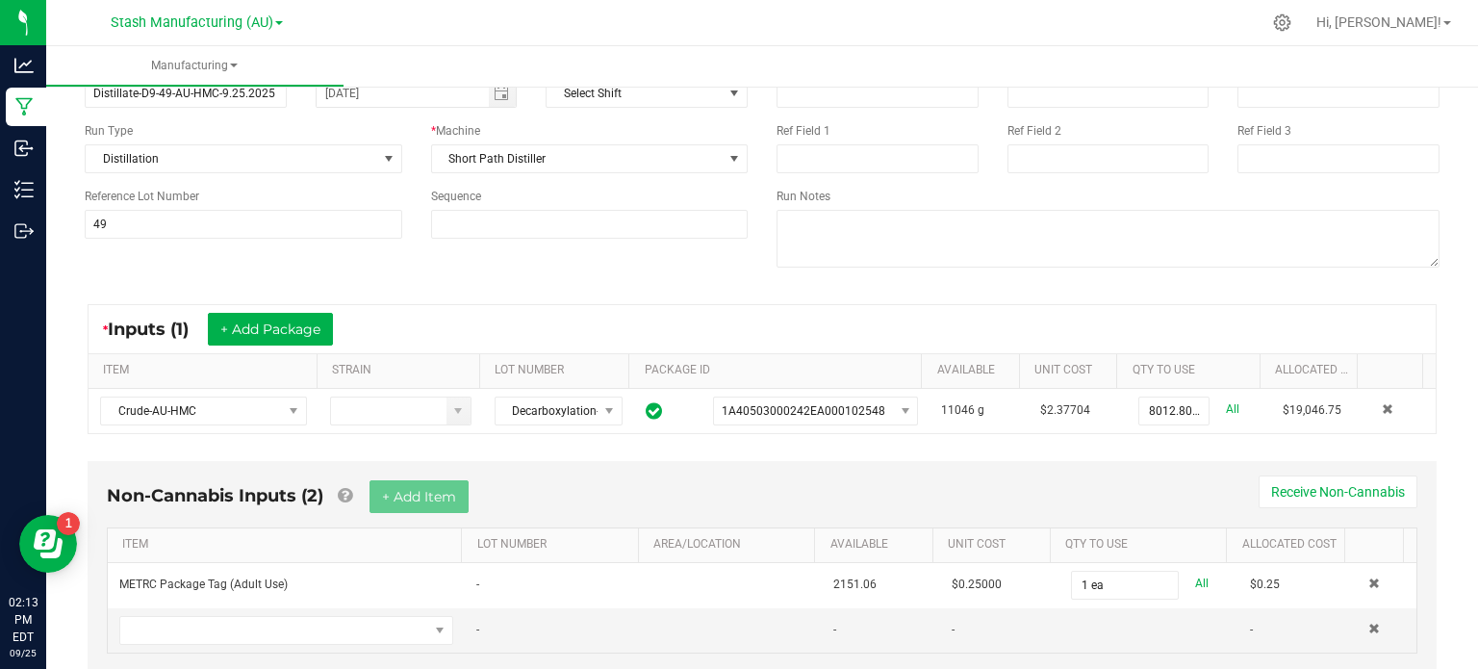
scroll to position [0, 0]
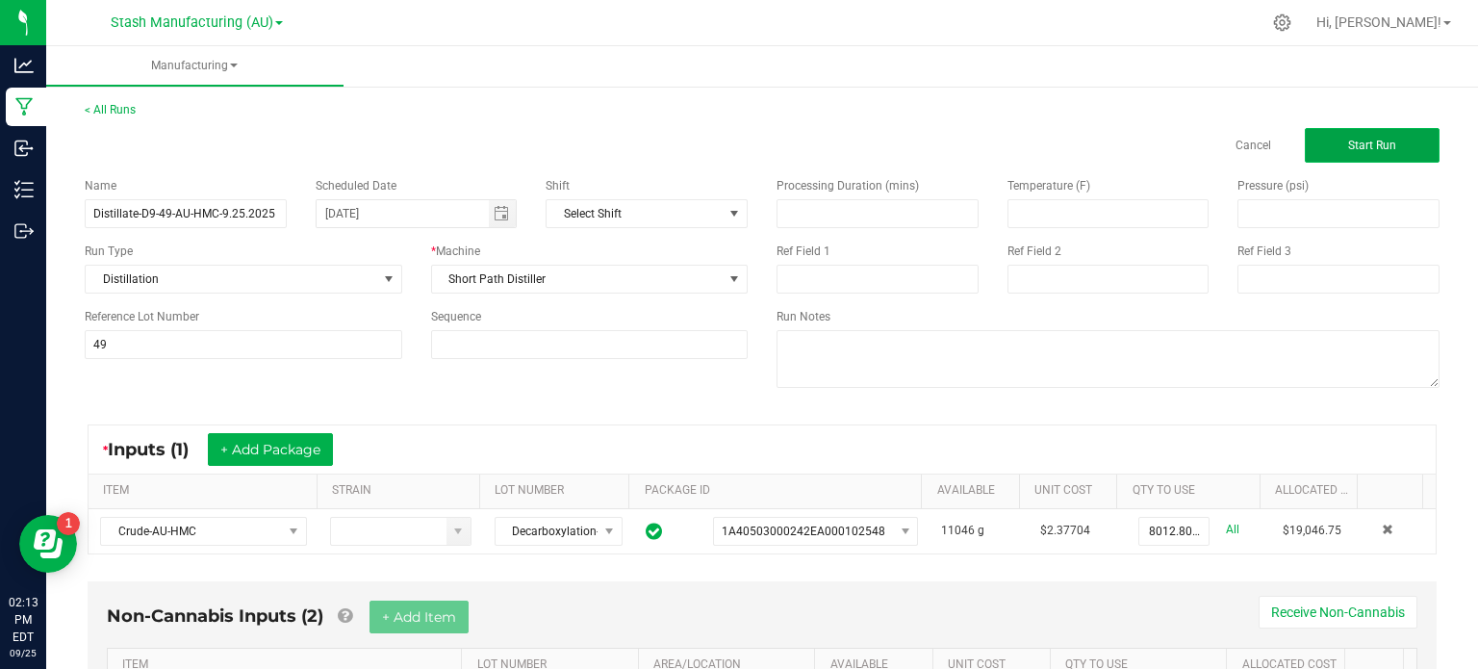
click at [1353, 157] on button "Start Run" at bounding box center [1371, 145] width 135 height 35
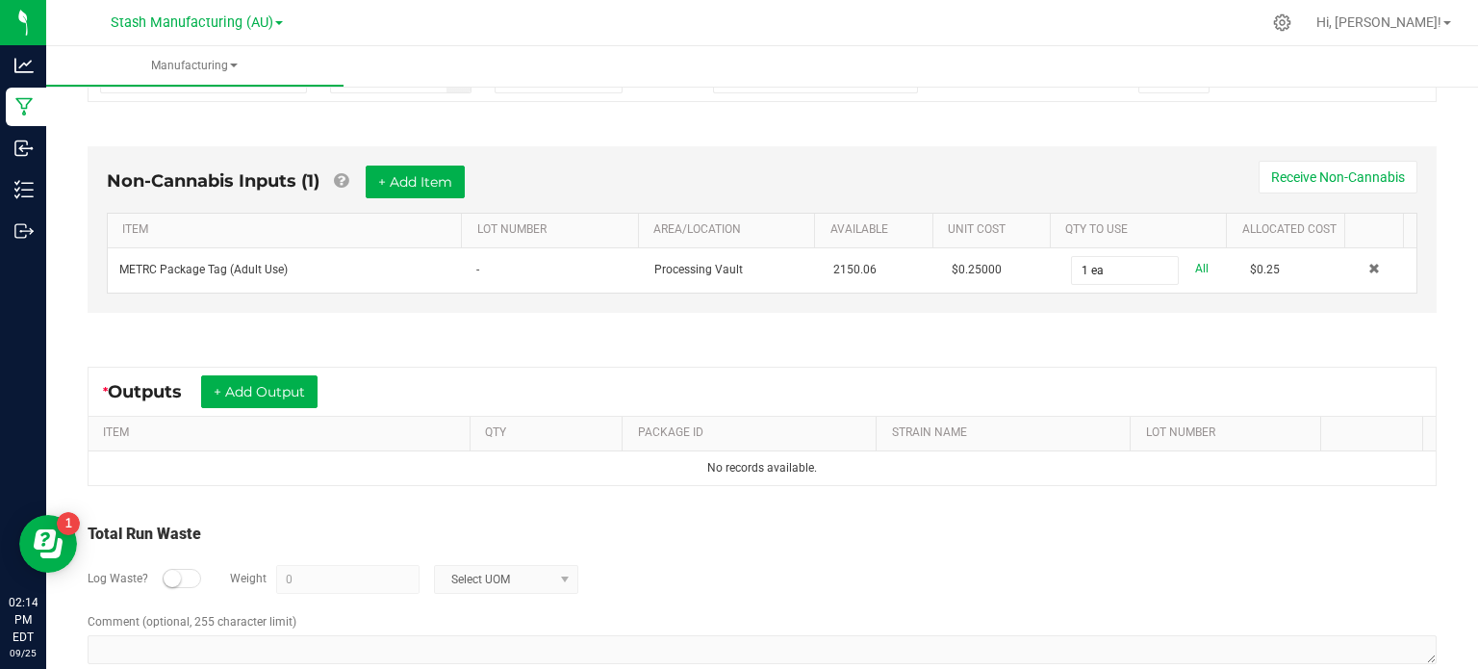
scroll to position [522, 0]
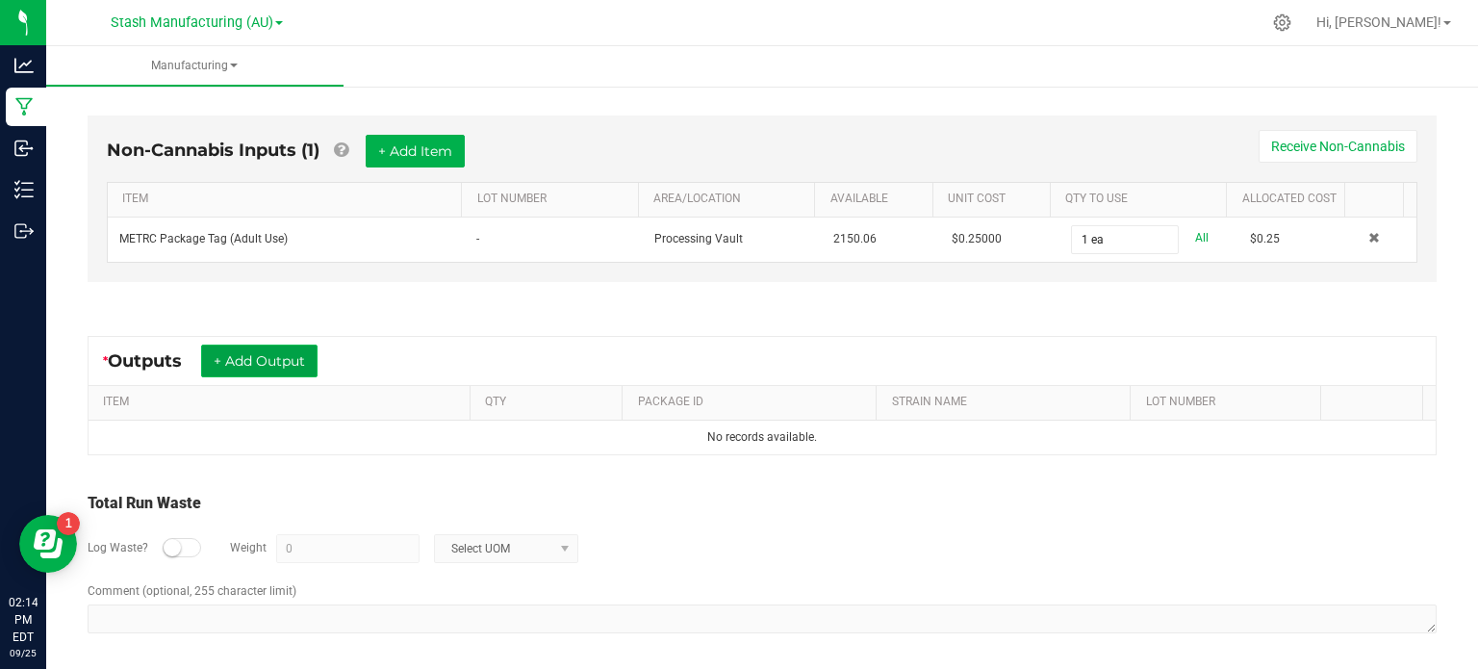
click at [242, 369] on button "+ Add Output" at bounding box center [259, 360] width 116 height 33
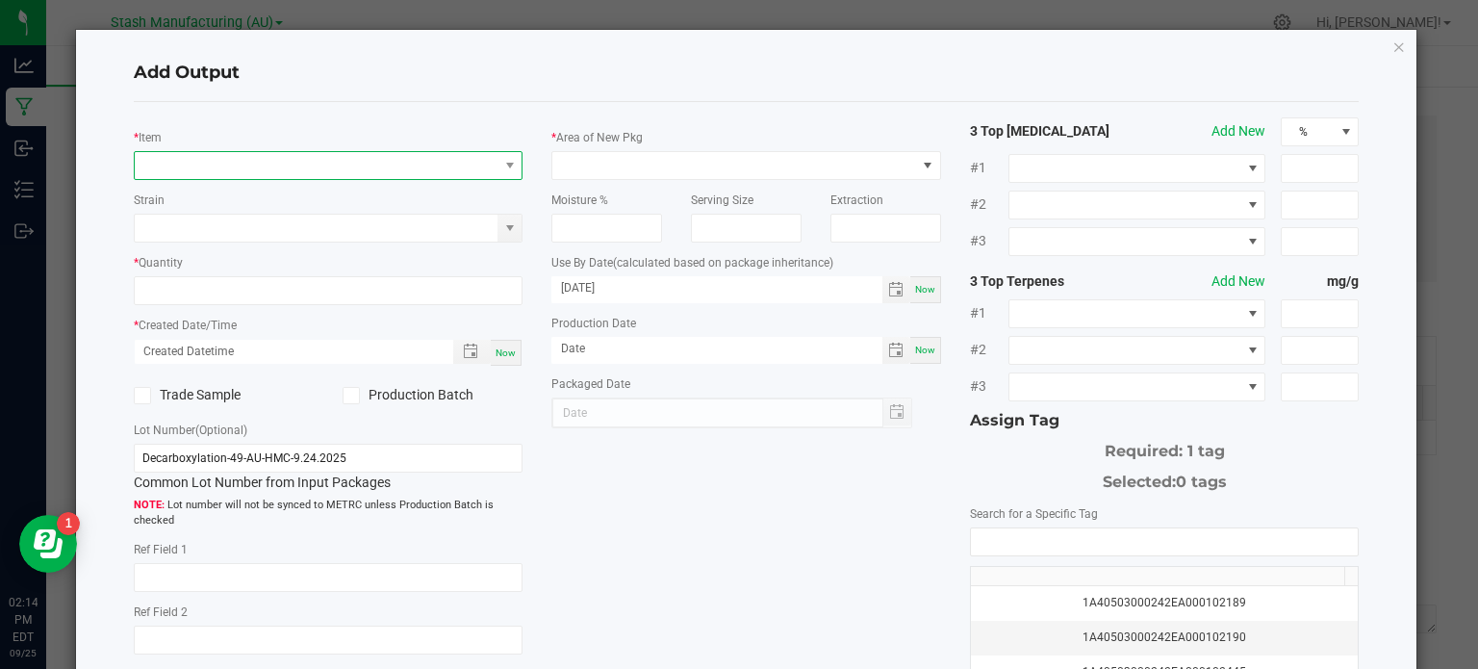
click at [269, 157] on span "NO DATA FOUND" at bounding box center [317, 165] width 364 height 27
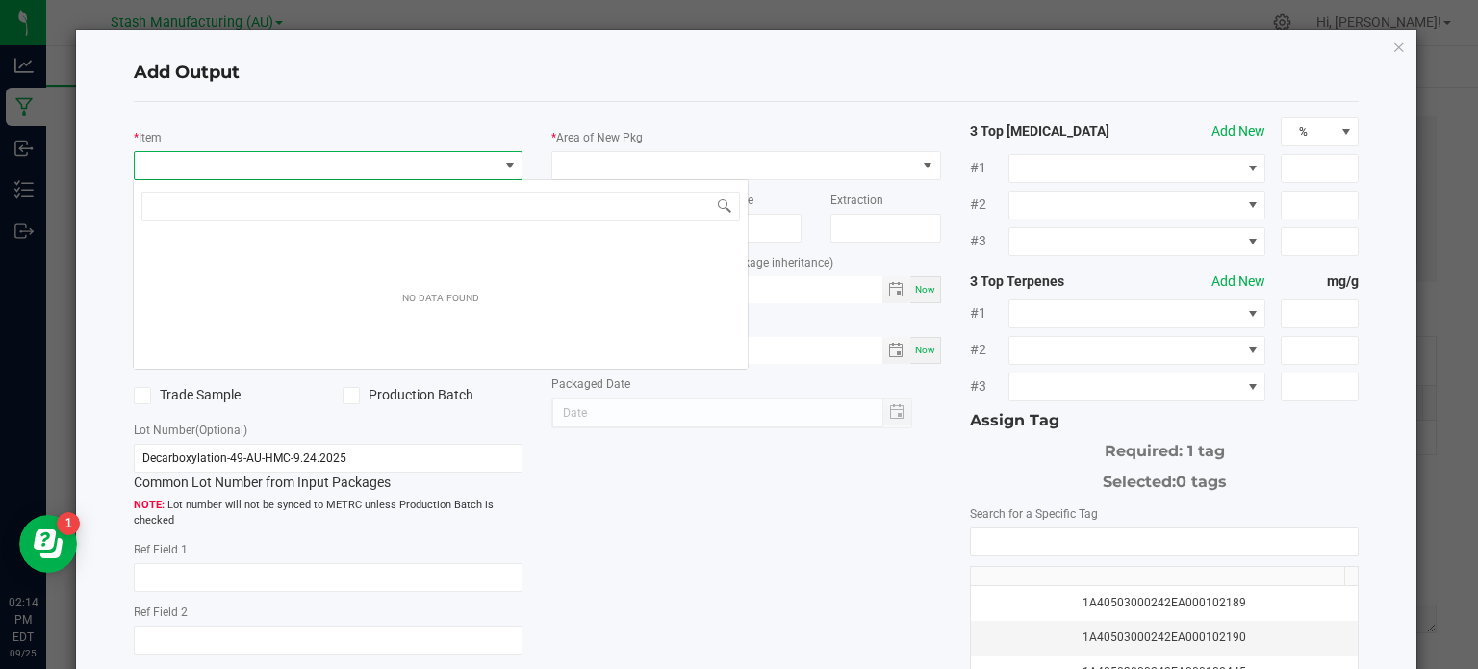
scroll to position [28, 385]
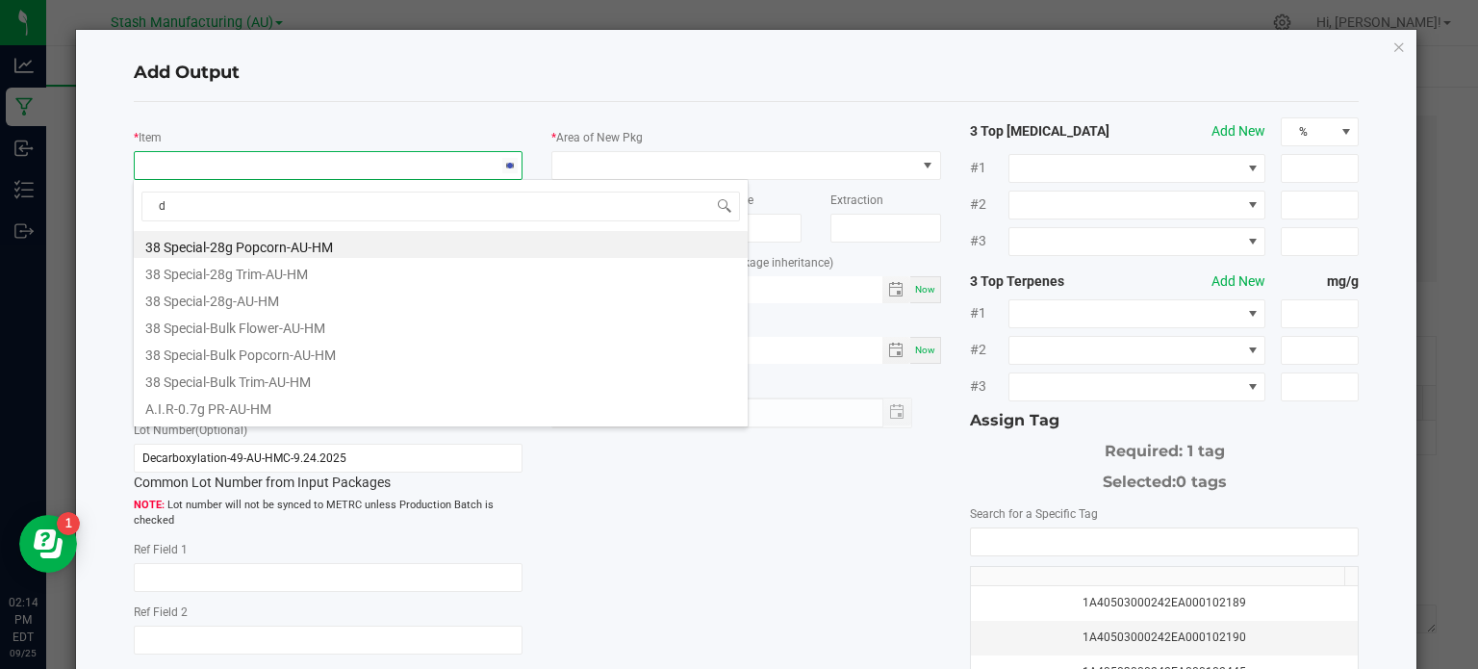
type input "d9"
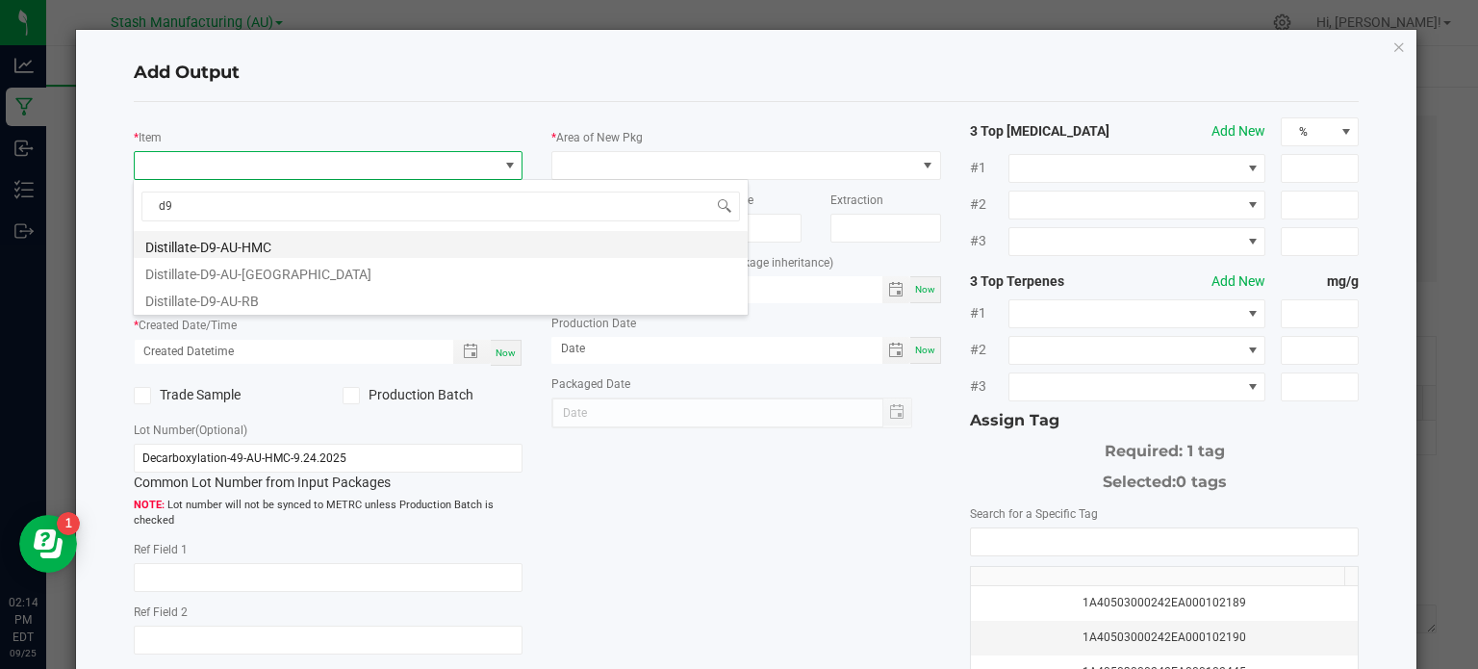
click at [287, 248] on li "Distillate-D9-AU-HMC" at bounding box center [441, 244] width 614 height 27
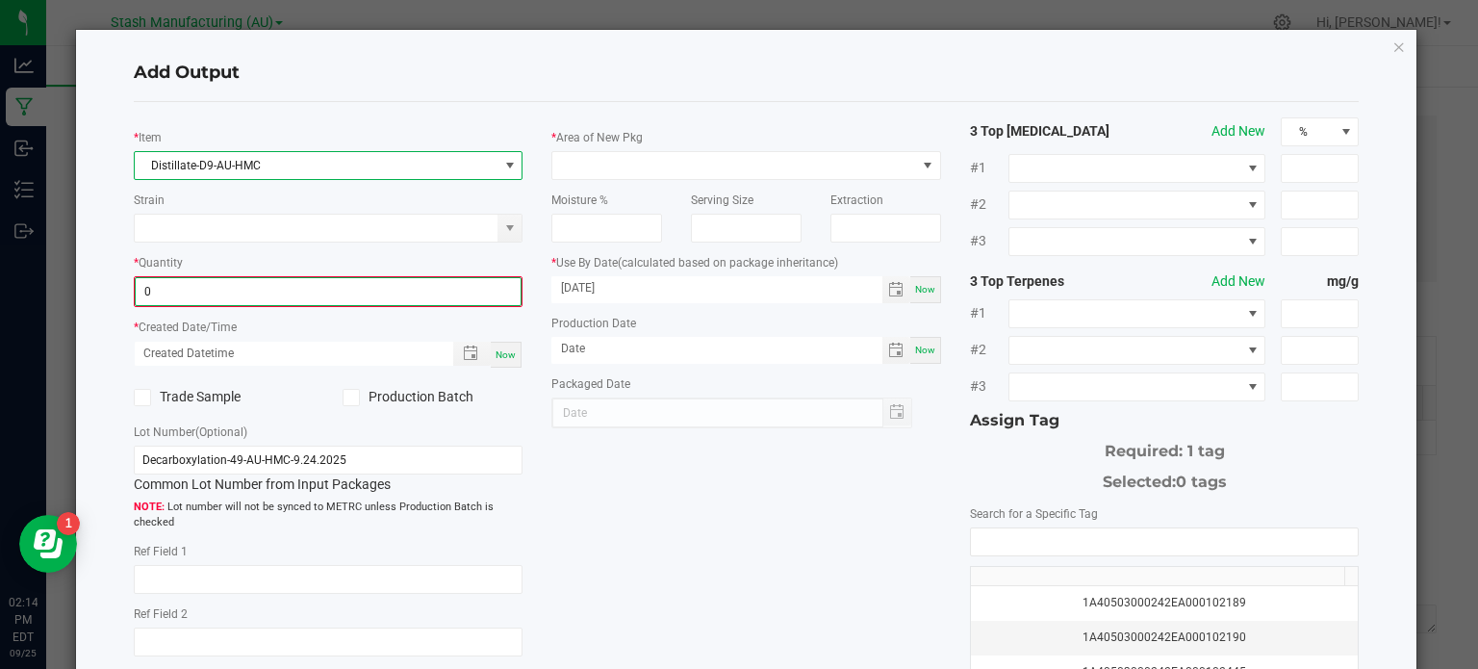
click at [295, 288] on input "0" at bounding box center [329, 291] width 386 height 27
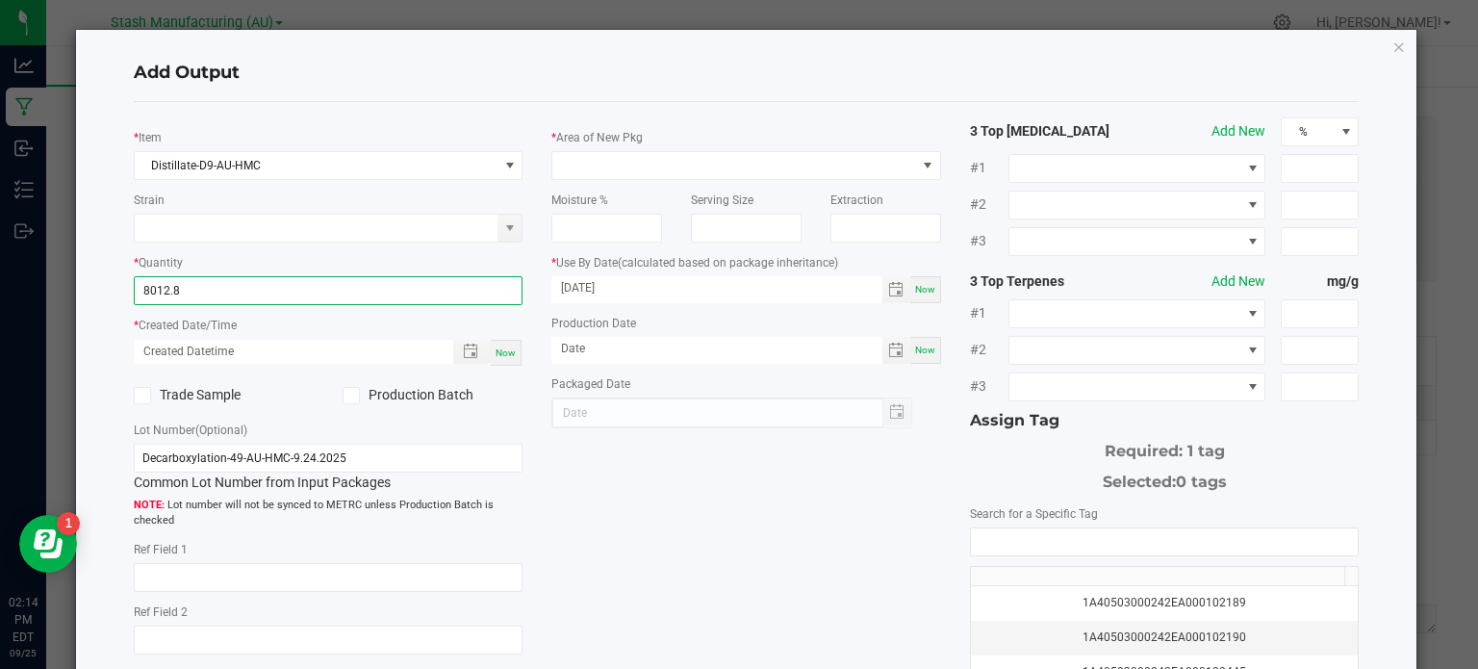
type input "8012.8000 g"
click at [504, 347] on span "Now" at bounding box center [505, 352] width 20 height 11
type input "[DATE] 2:14 PM"
type input "[DATE]"
click at [357, 396] on label "Production Batch" at bounding box center [432, 395] width 180 height 20
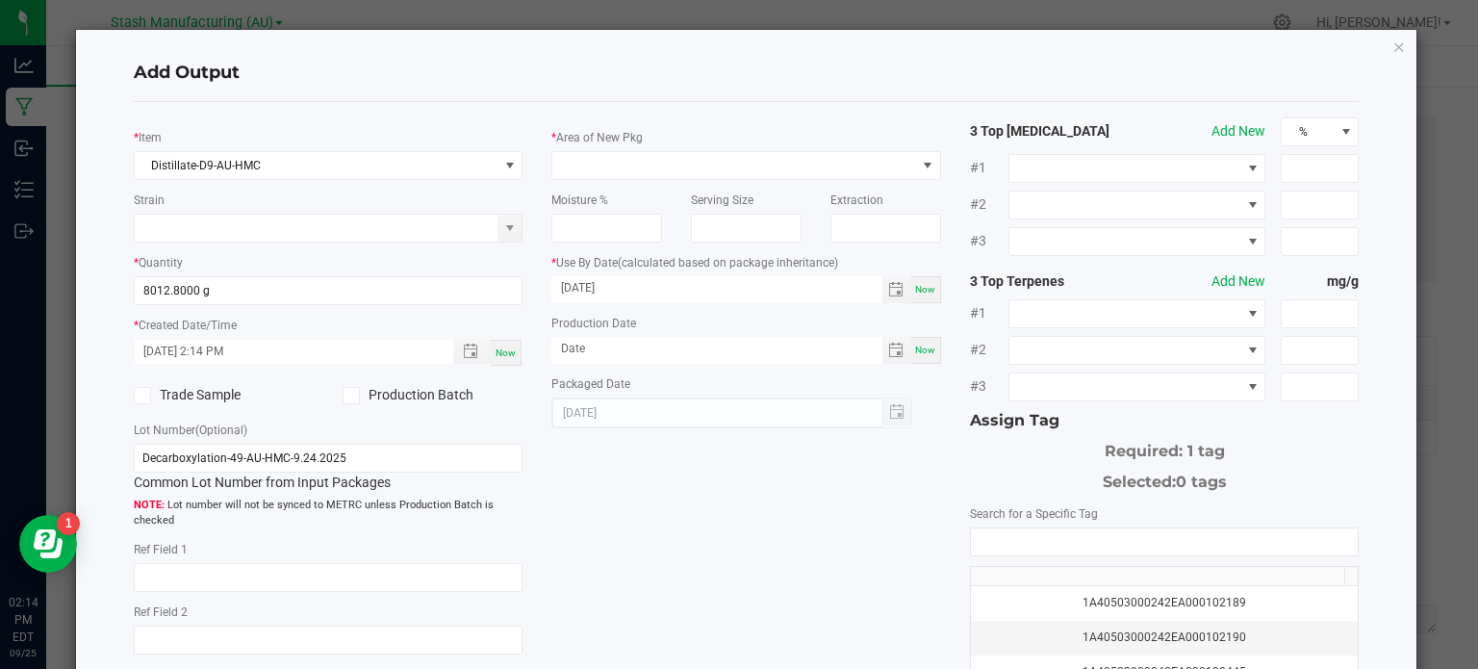
click at [0, 0] on input "Production Batch" at bounding box center [0, 0] width 0 height 0
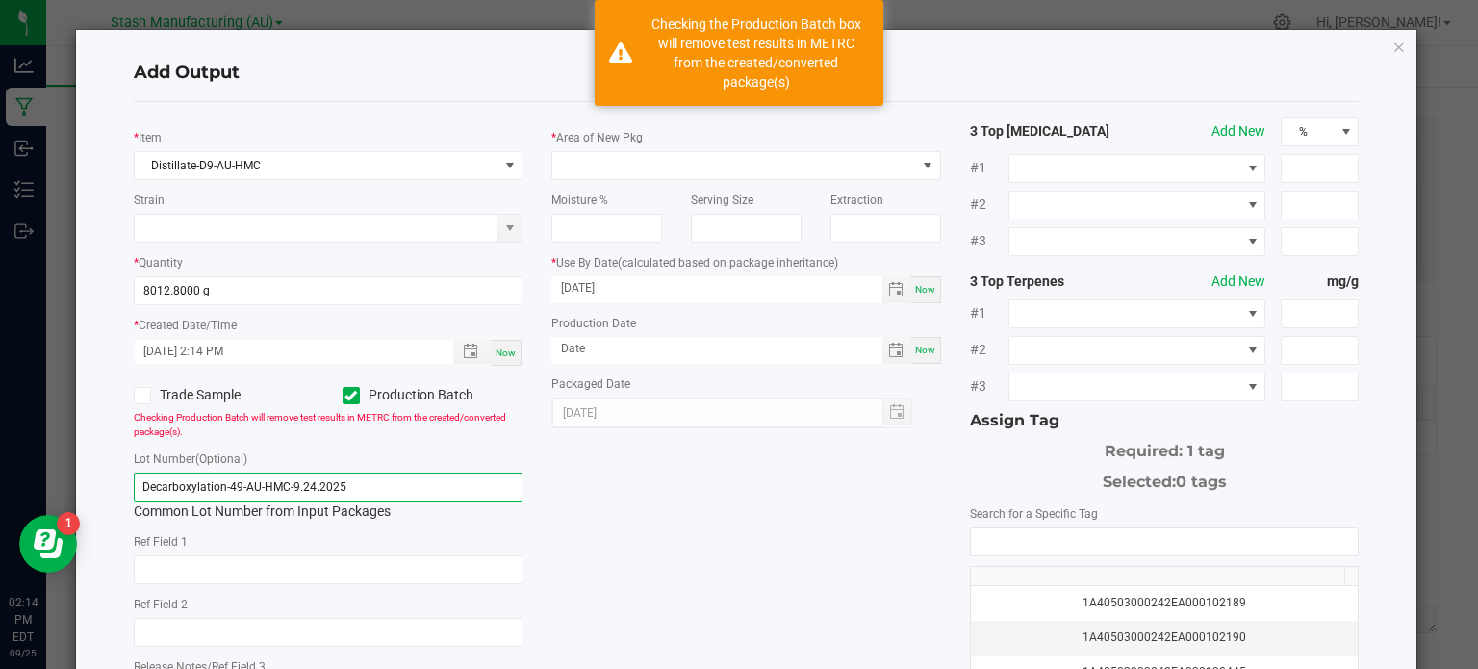
click at [371, 484] on input "Decarboxylation-49-AU-HMC-9.24.2025" at bounding box center [329, 486] width 390 height 29
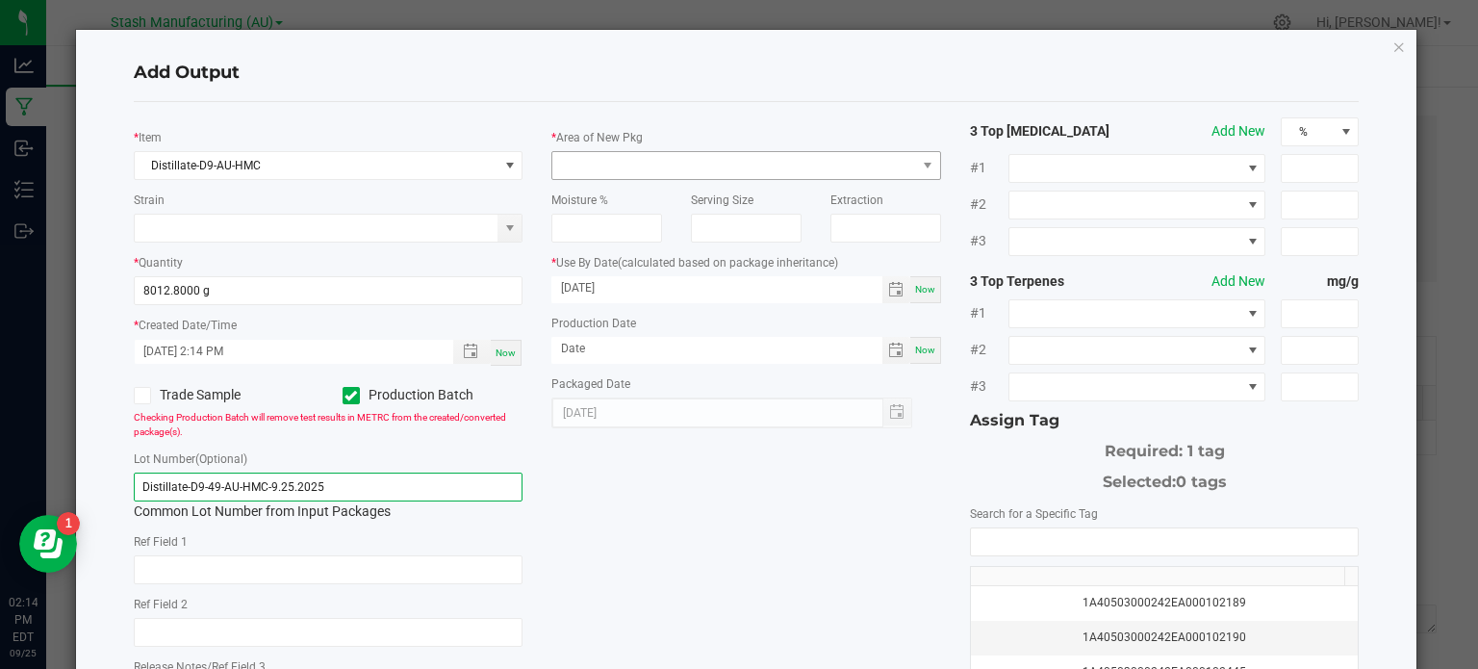
type input "Distillate-D9-49-AU-HMC-9.25.2025"
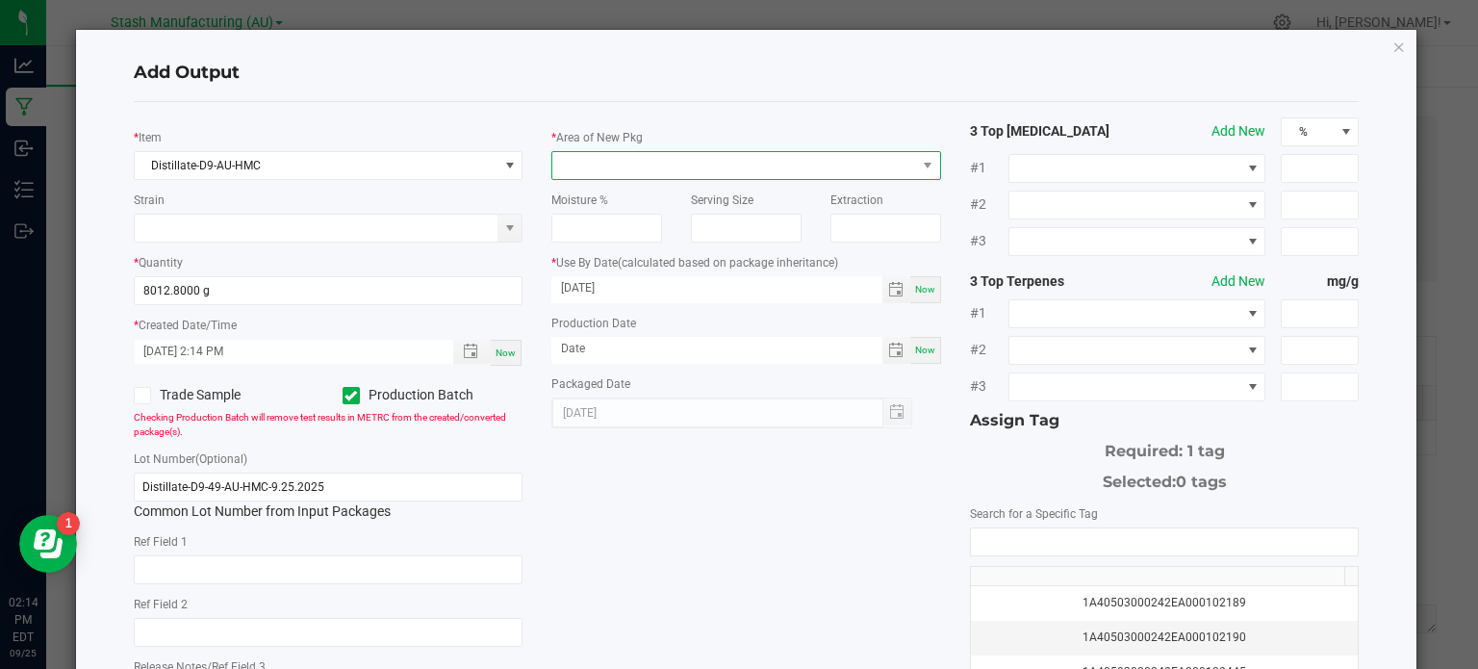
click at [800, 165] on span at bounding box center [734, 165] width 364 height 27
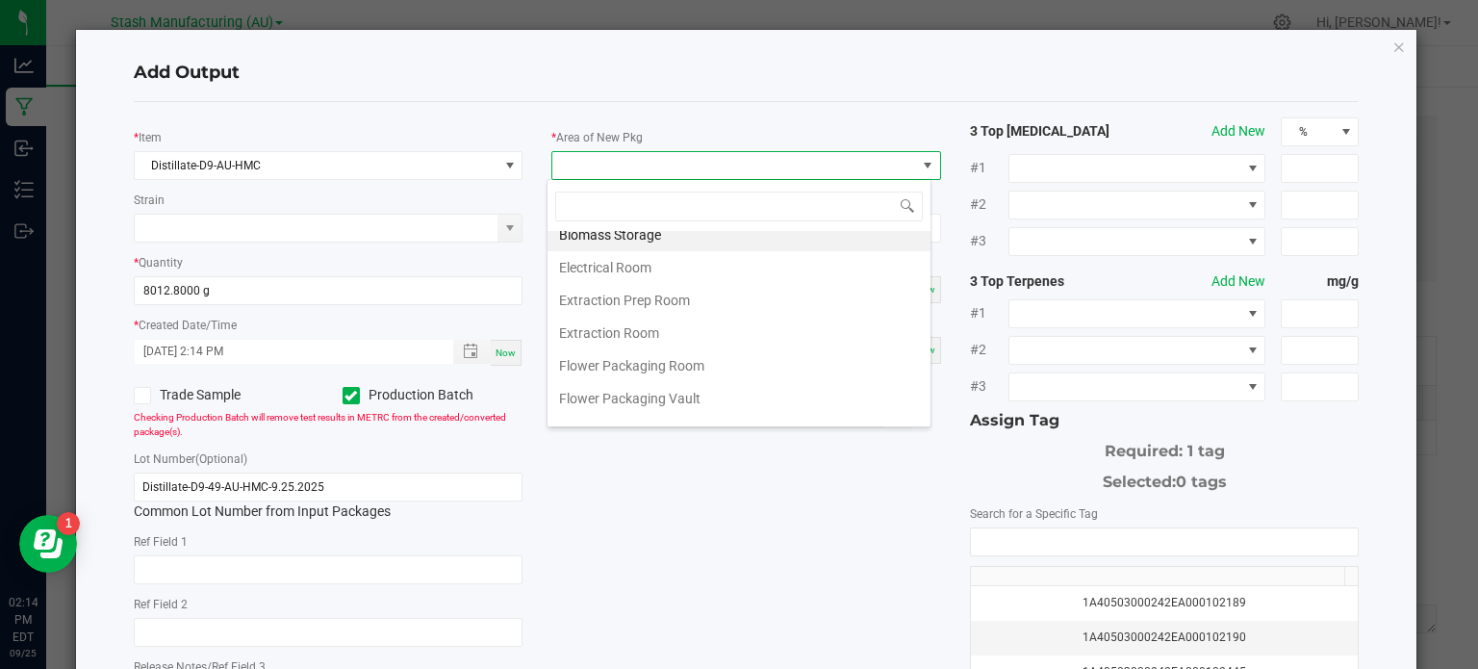
scroll to position [0, 0]
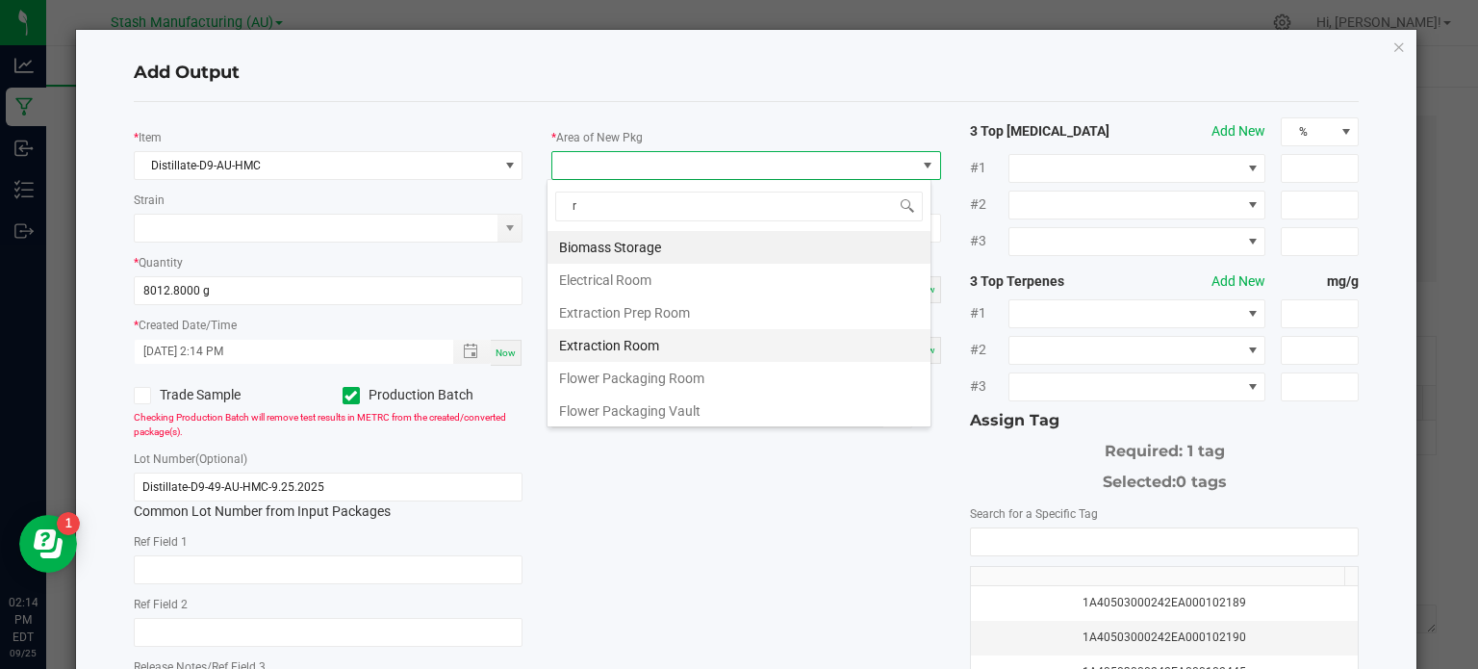
type input "re"
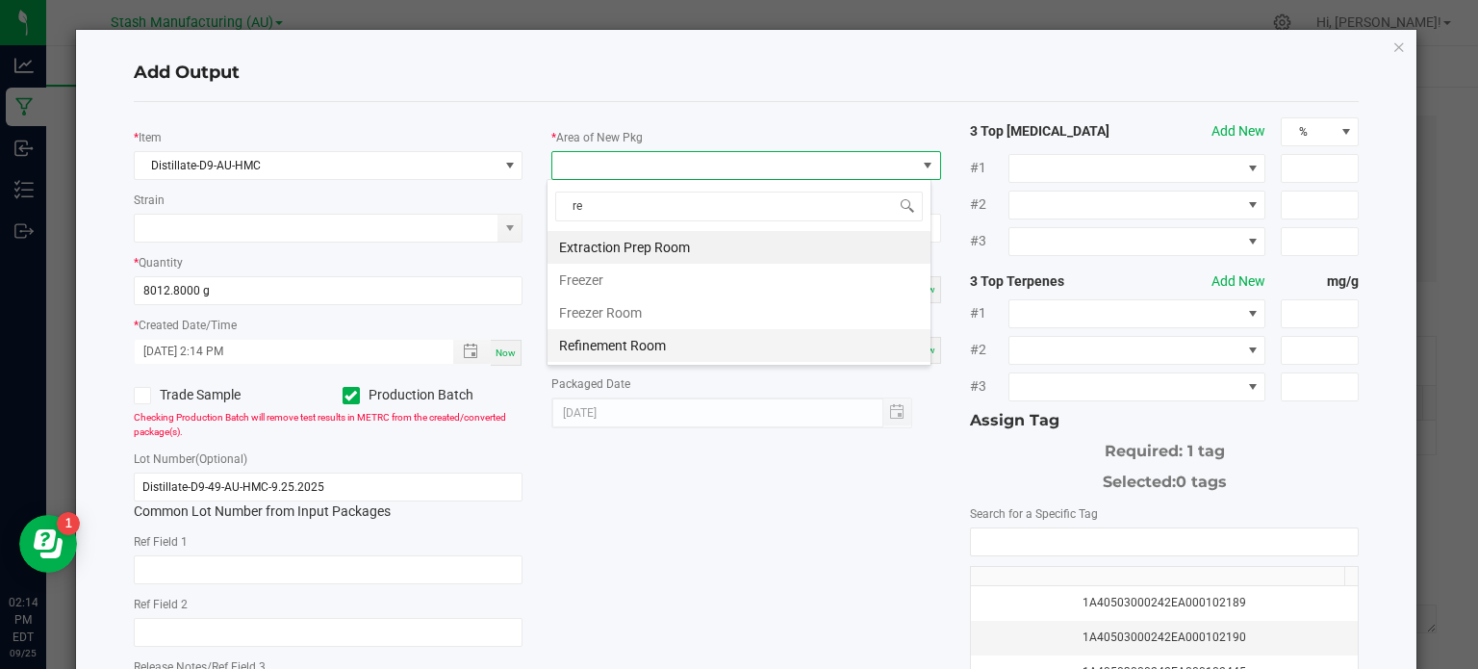
click at [771, 343] on li "Refinement Room" at bounding box center [738, 345] width 383 height 33
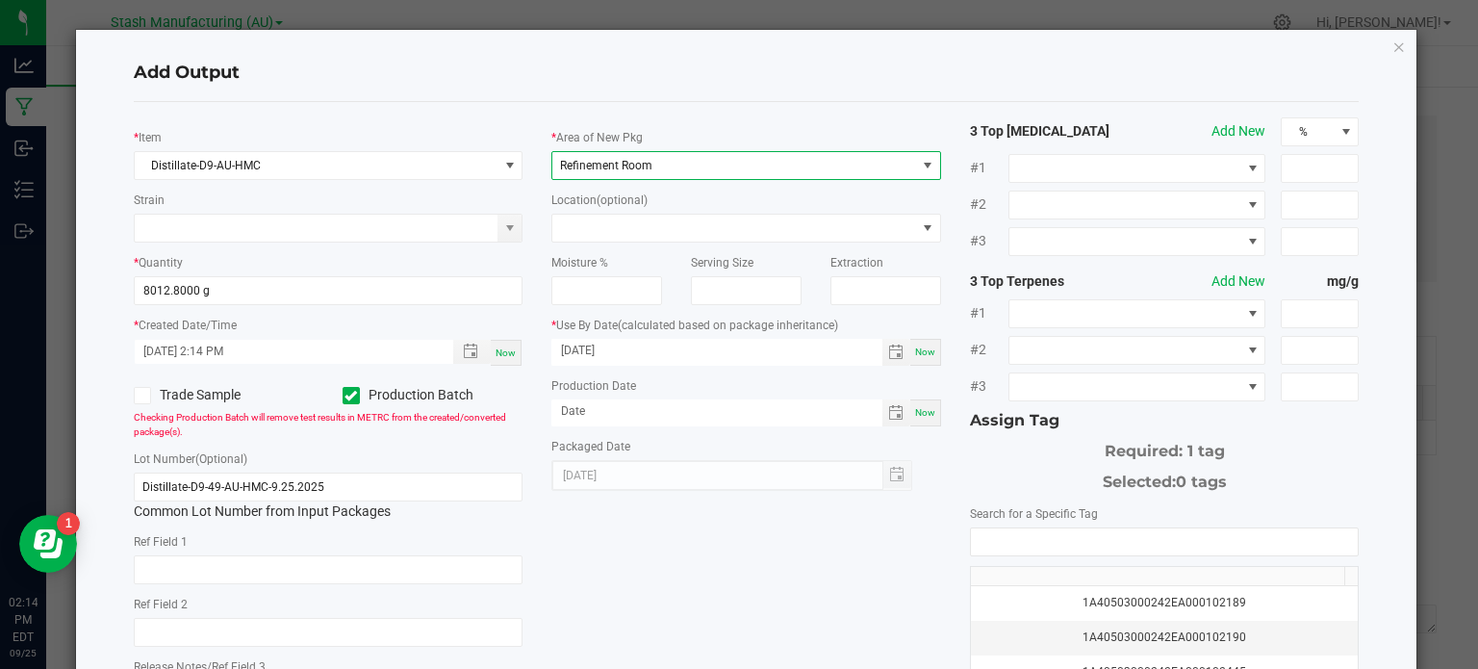
click at [915, 415] on span "Now" at bounding box center [925, 412] width 20 height 11
type input "[DATE]"
click at [581, 350] on input "[DATE]" at bounding box center [716, 351] width 331 height 24
type input "[DATE]"
click at [1185, 538] on input "NO DATA FOUND" at bounding box center [1165, 541] width 388 height 27
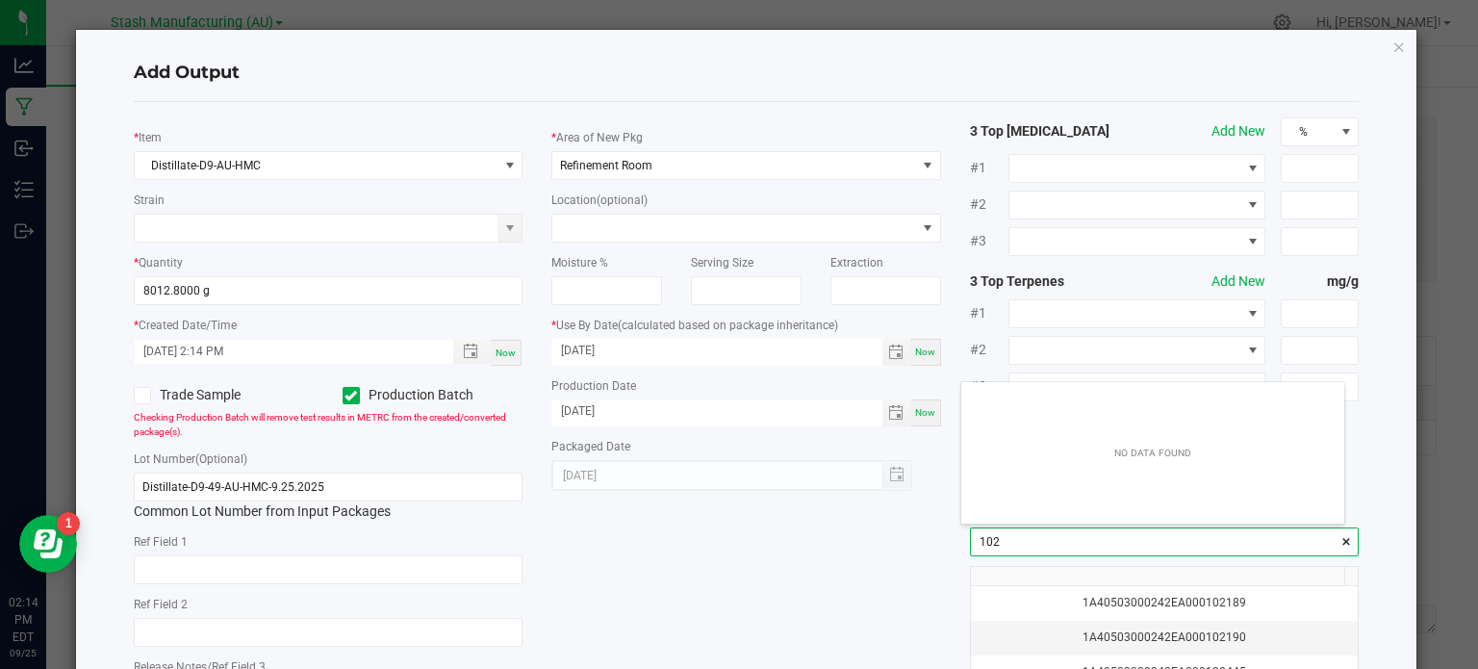
scroll to position [27, 384]
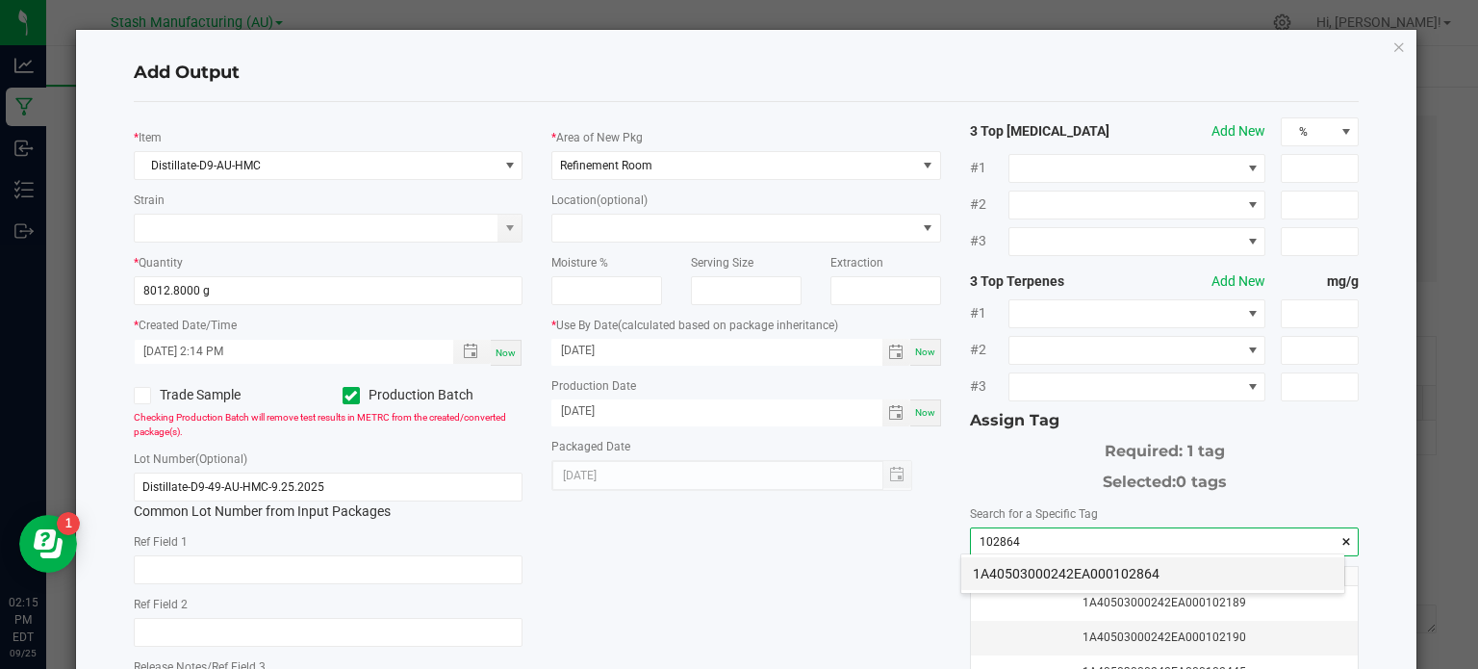
click at [1161, 558] on li "1A40503000242EA000102864" at bounding box center [1152, 573] width 383 height 33
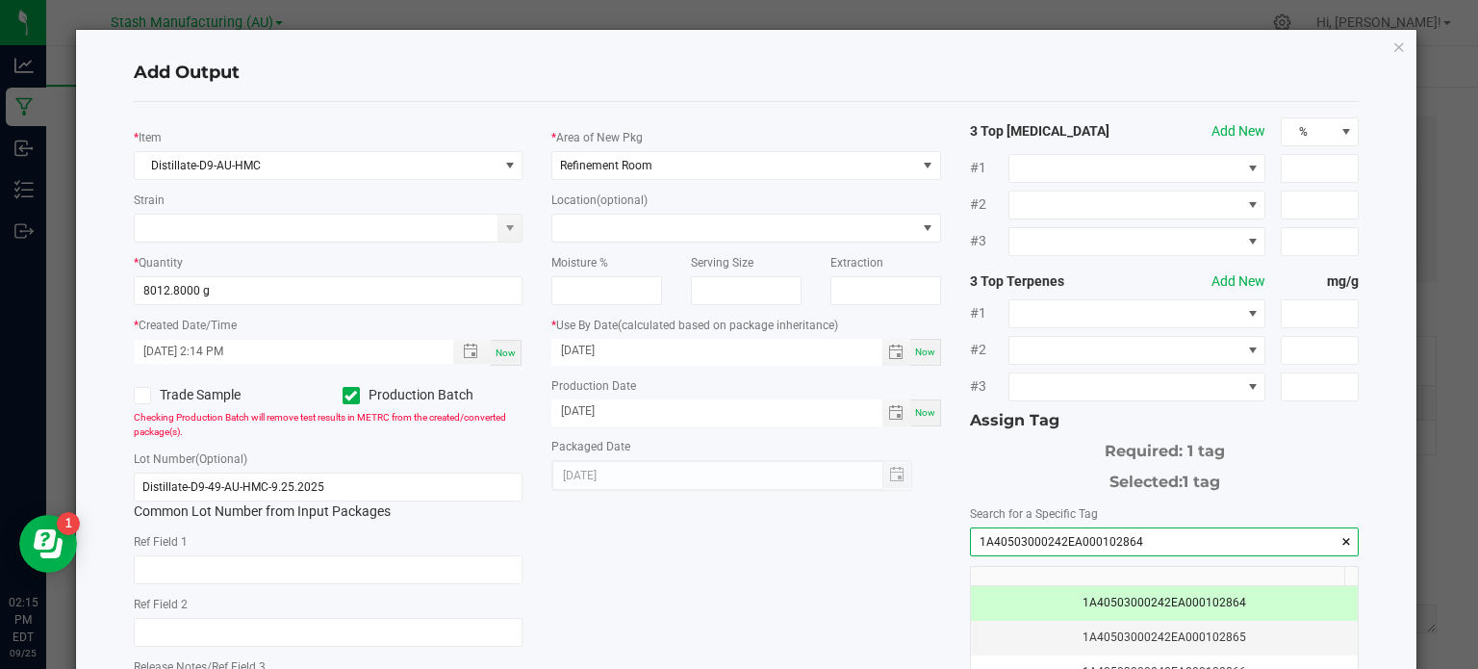
type input "1A40503000242EA000102864"
click at [873, 558] on div "* Item Distillate-D9-AU-HMC Strain * Quantity 8012.8000 g * Created Date/Time […" at bounding box center [746, 462] width 1254 height 690
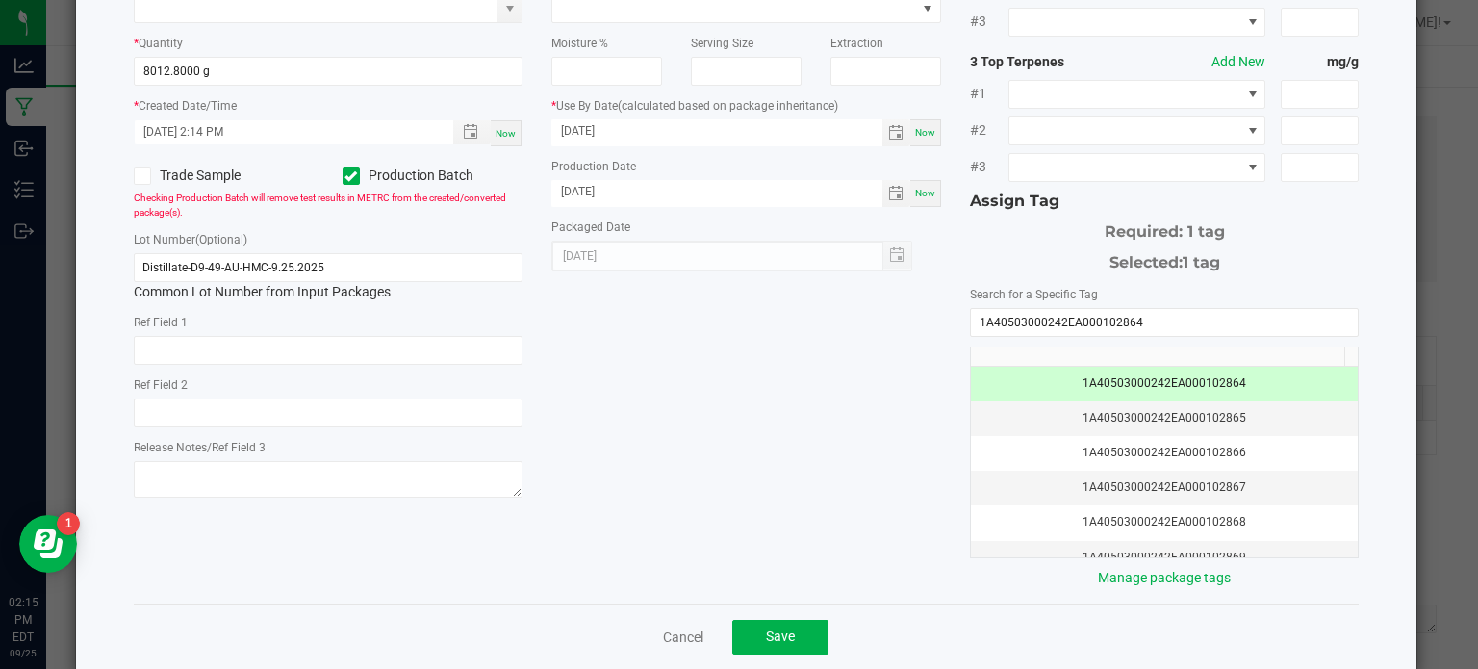
scroll to position [246, 0]
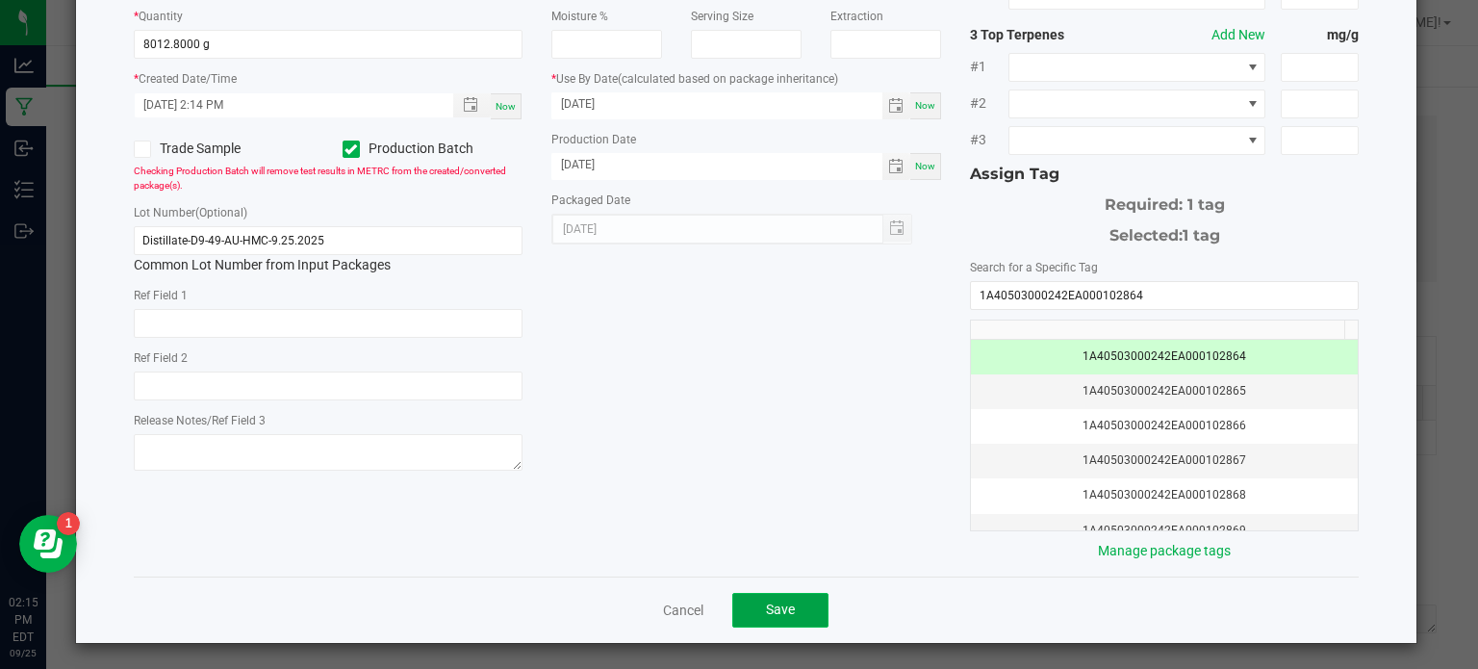
click at [756, 613] on button "Save" at bounding box center [780, 610] width 96 height 35
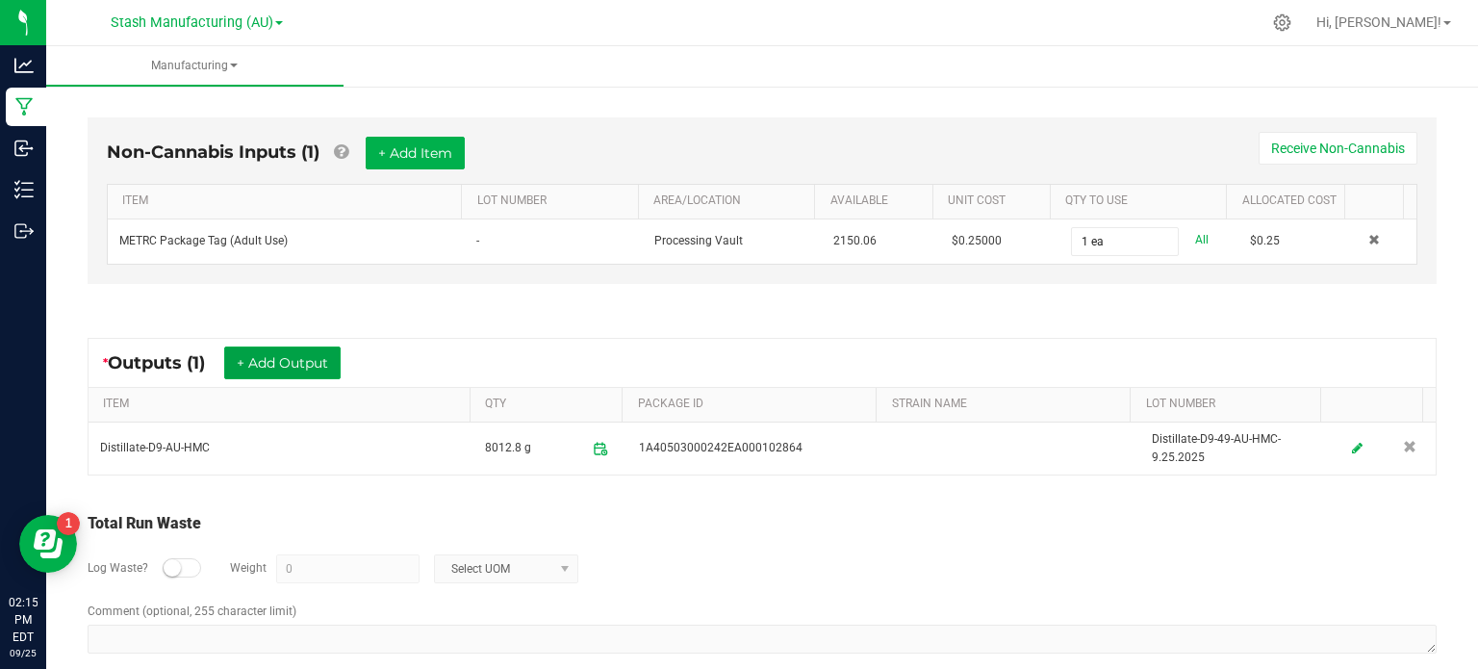
scroll to position [0, 0]
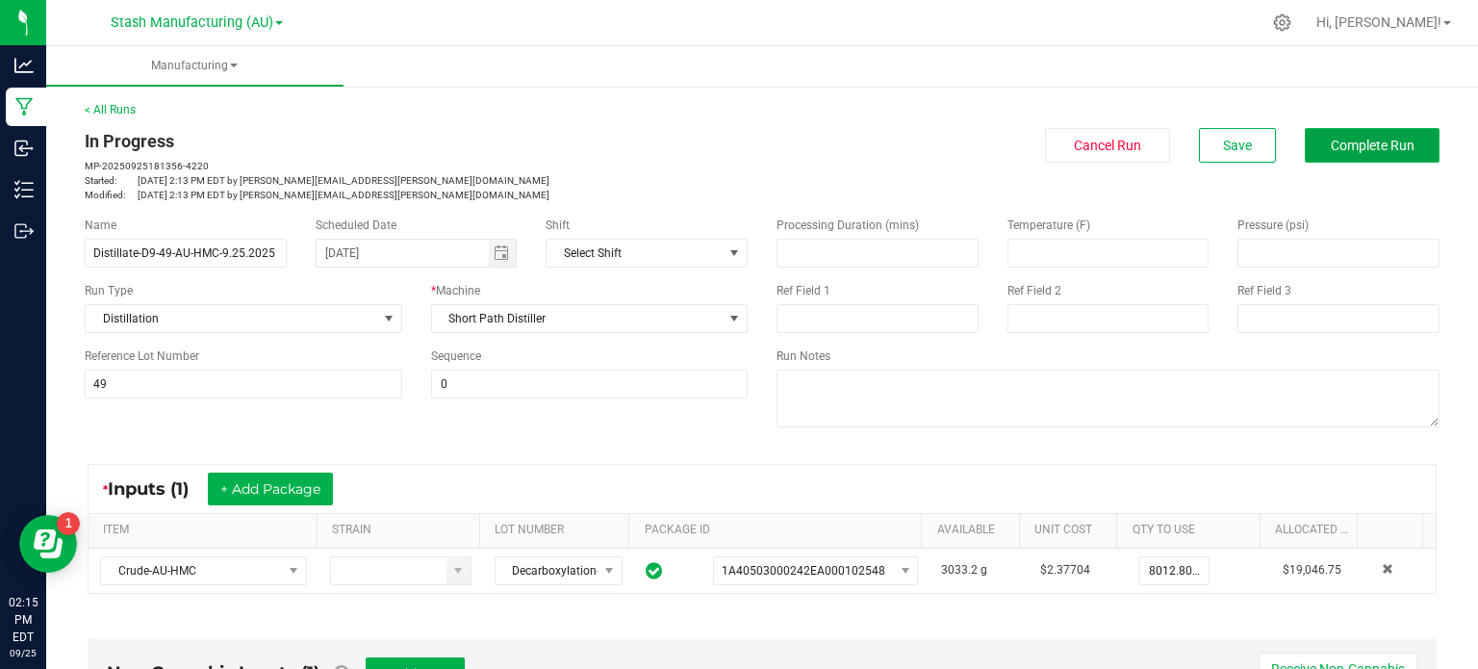
click at [1389, 130] on button "Complete Run" at bounding box center [1371, 145] width 135 height 35
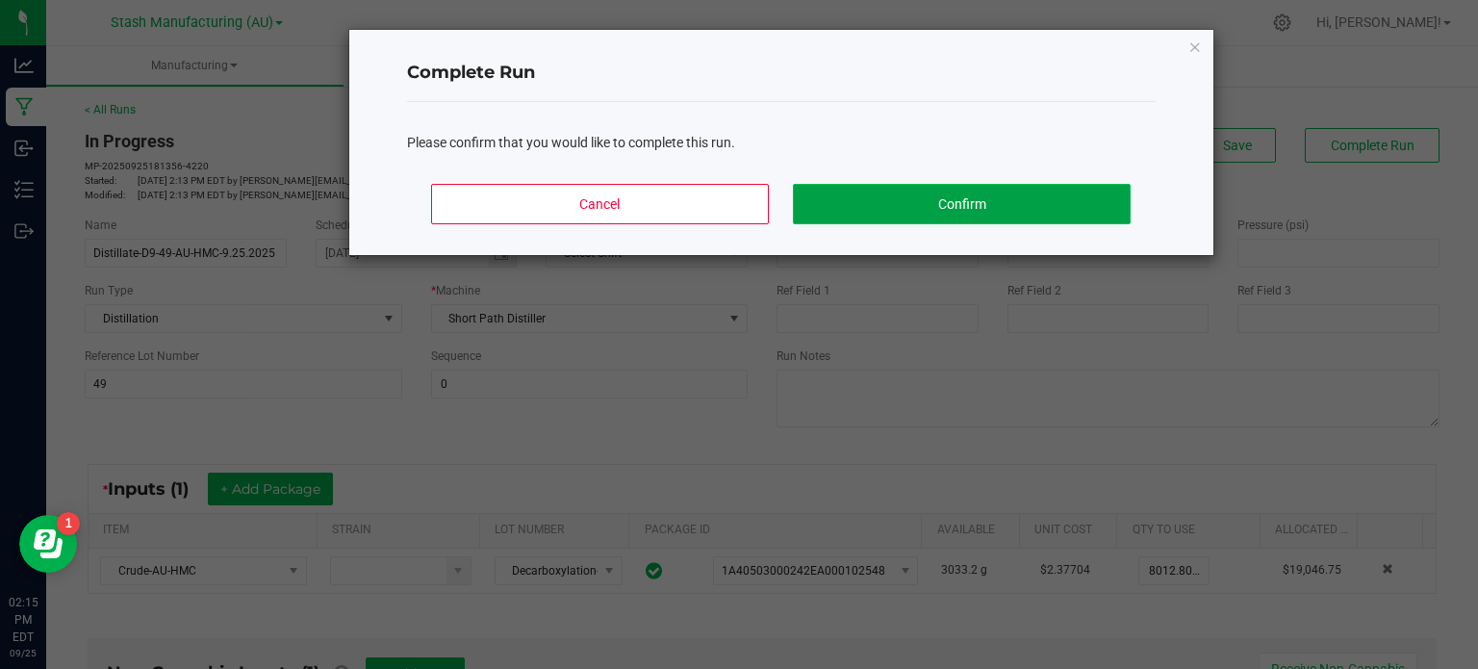
click at [1000, 208] on button "Confirm" at bounding box center [961, 204] width 337 height 40
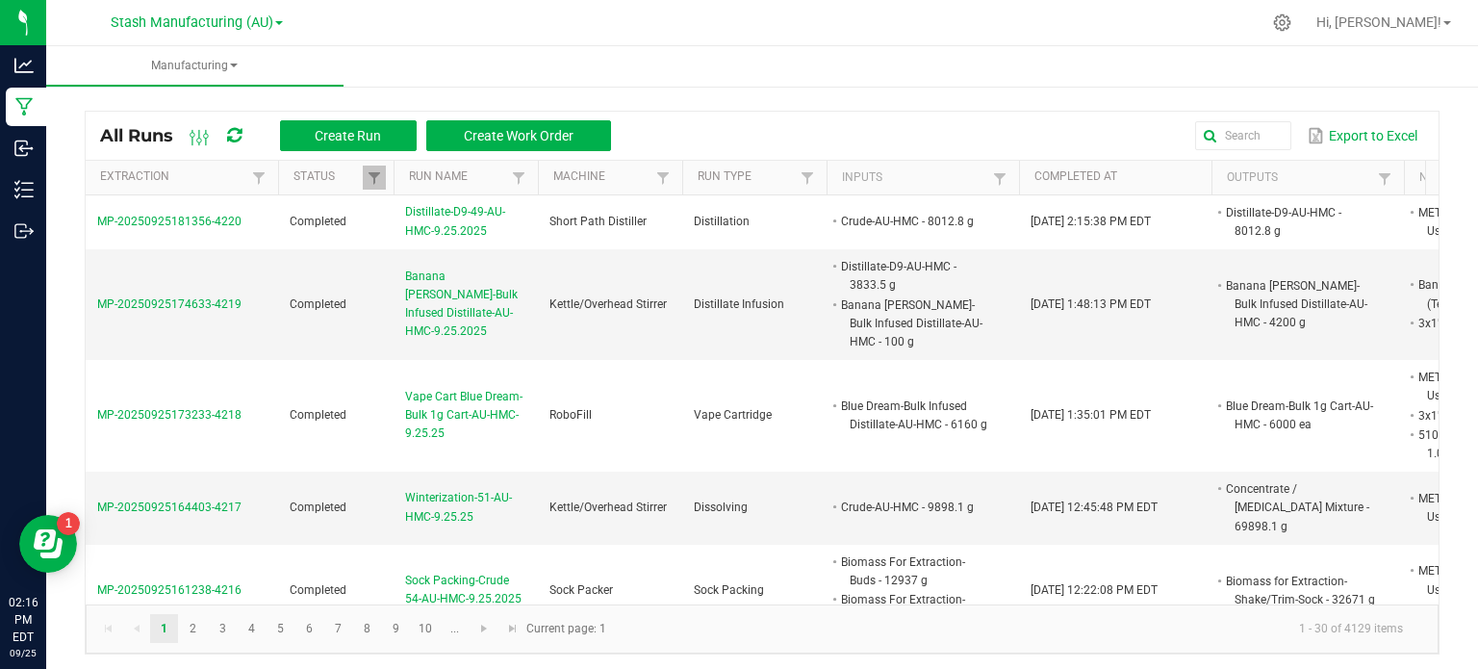
click at [770, 144] on div "Export to Excel" at bounding box center [1024, 135] width 798 height 33
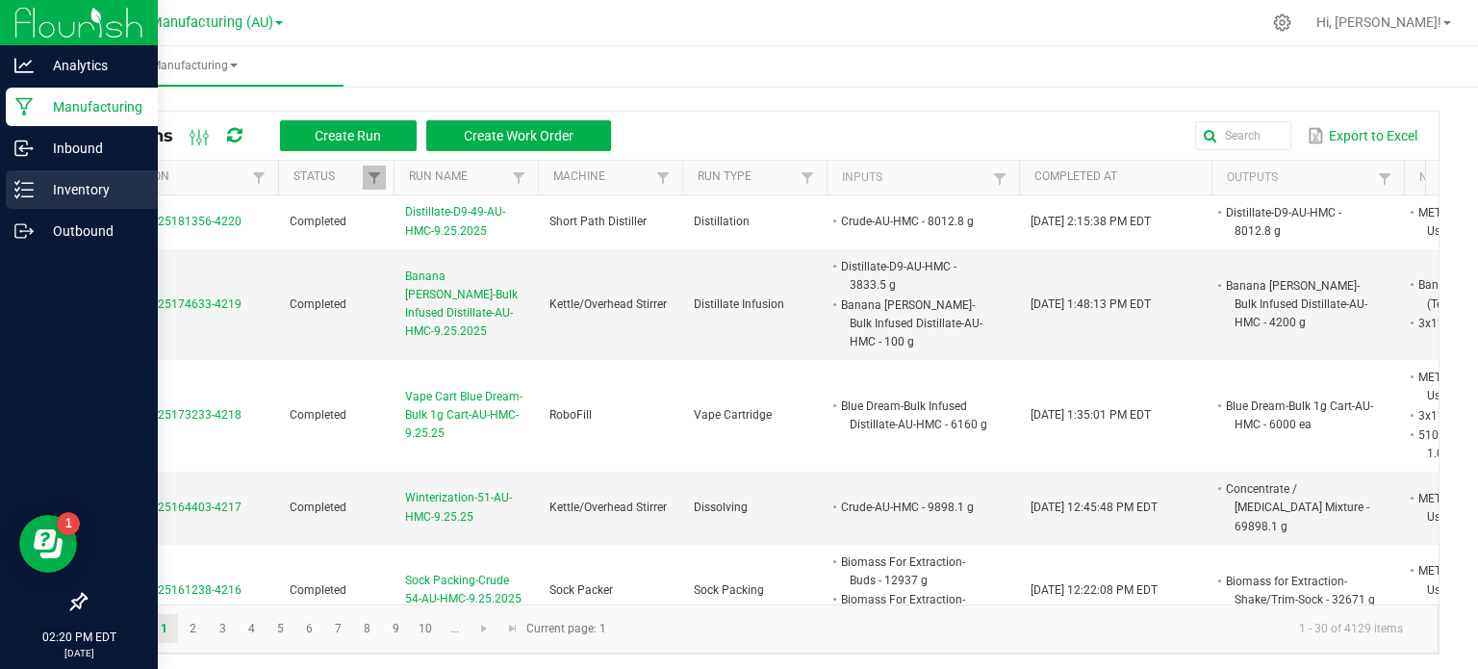
click at [62, 207] on div "Inventory" at bounding box center [82, 189] width 152 height 38
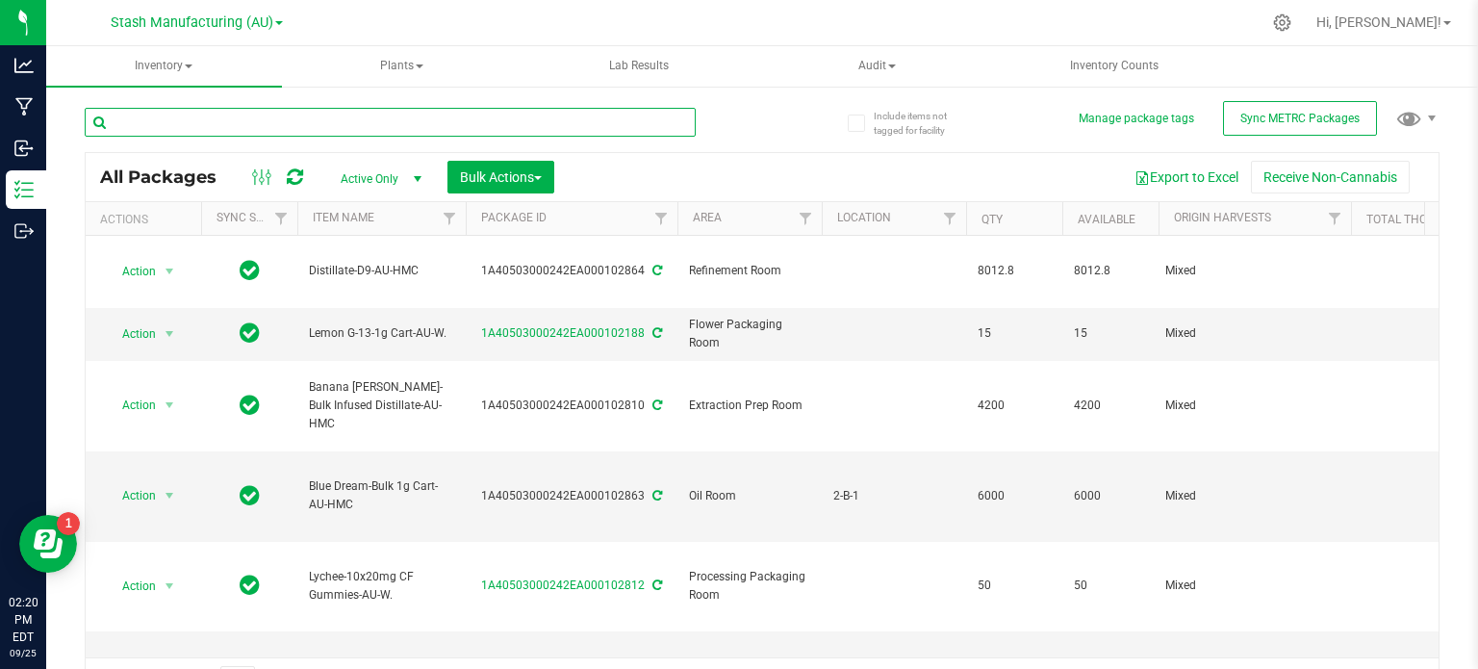
click at [243, 129] on input "text" at bounding box center [390, 122] width 611 height 29
type input "102548"
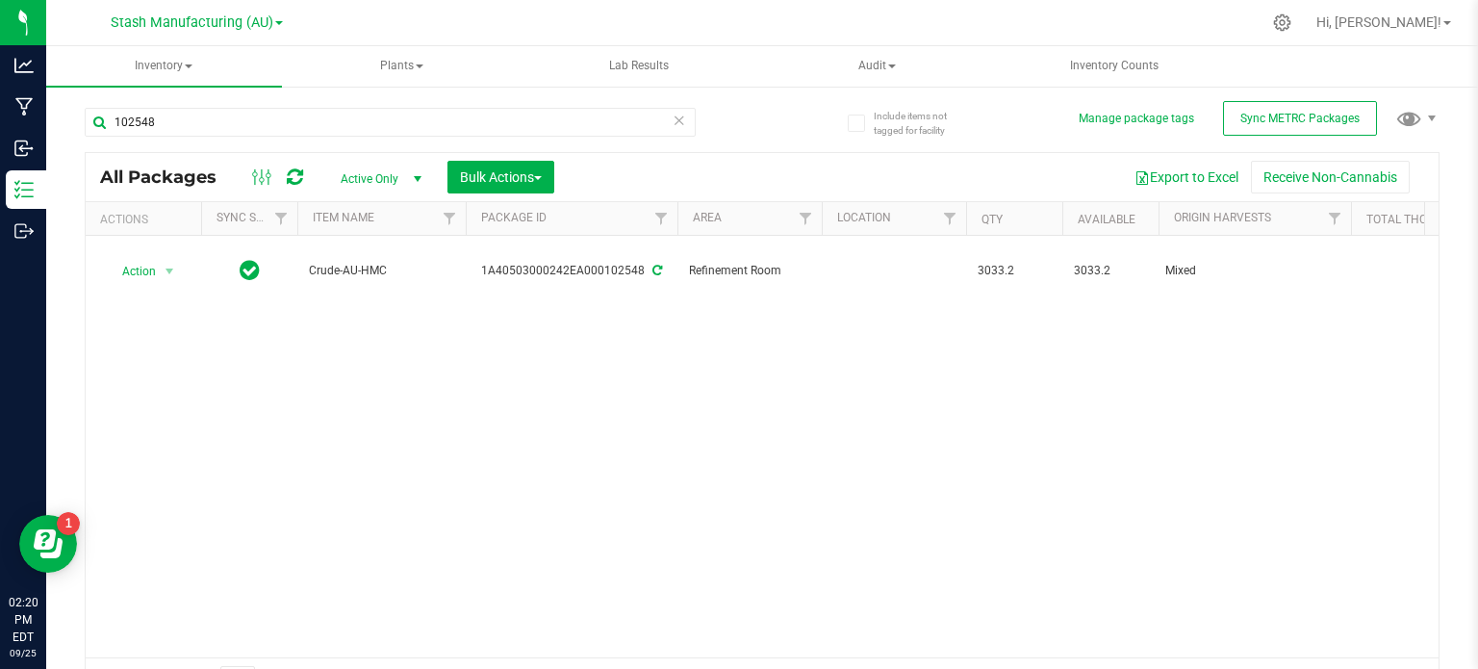
click at [1424, 8] on div "Hi, [PERSON_NAME]! Manage Settings Print Settings Support Your Profile Sign Out" at bounding box center [1383, 23] width 150 height 34
click at [1424, 26] on span "Hi, [PERSON_NAME]!" at bounding box center [1378, 21] width 125 height 15
